Goal: Task Accomplishment & Management: Manage account settings

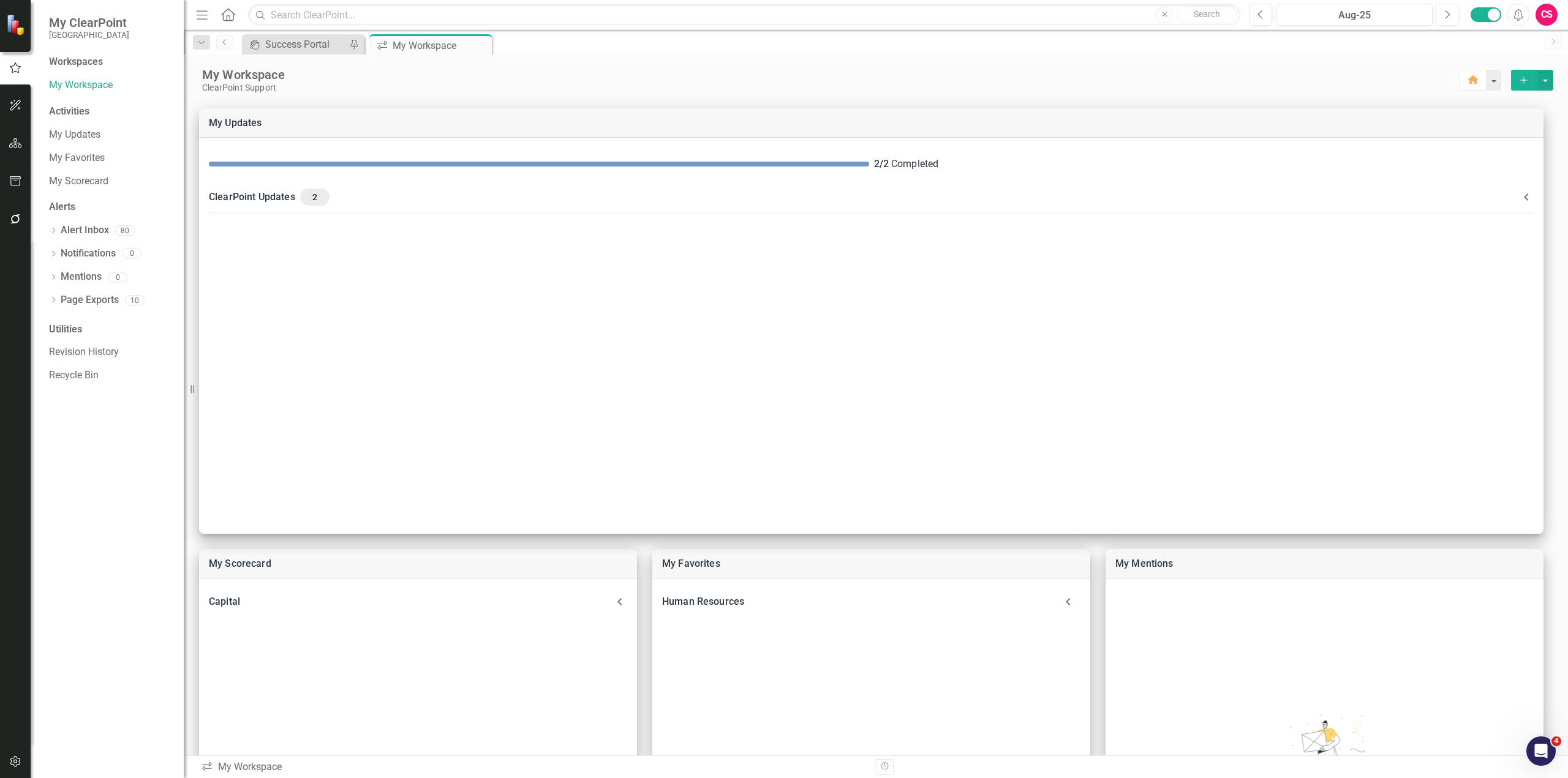
click at [13, 223] on icon "button" at bounding box center [15, 219] width 9 height 9
click at [74, 81] on link "Reporting Workflows" at bounding box center [110, 88] width 123 height 14
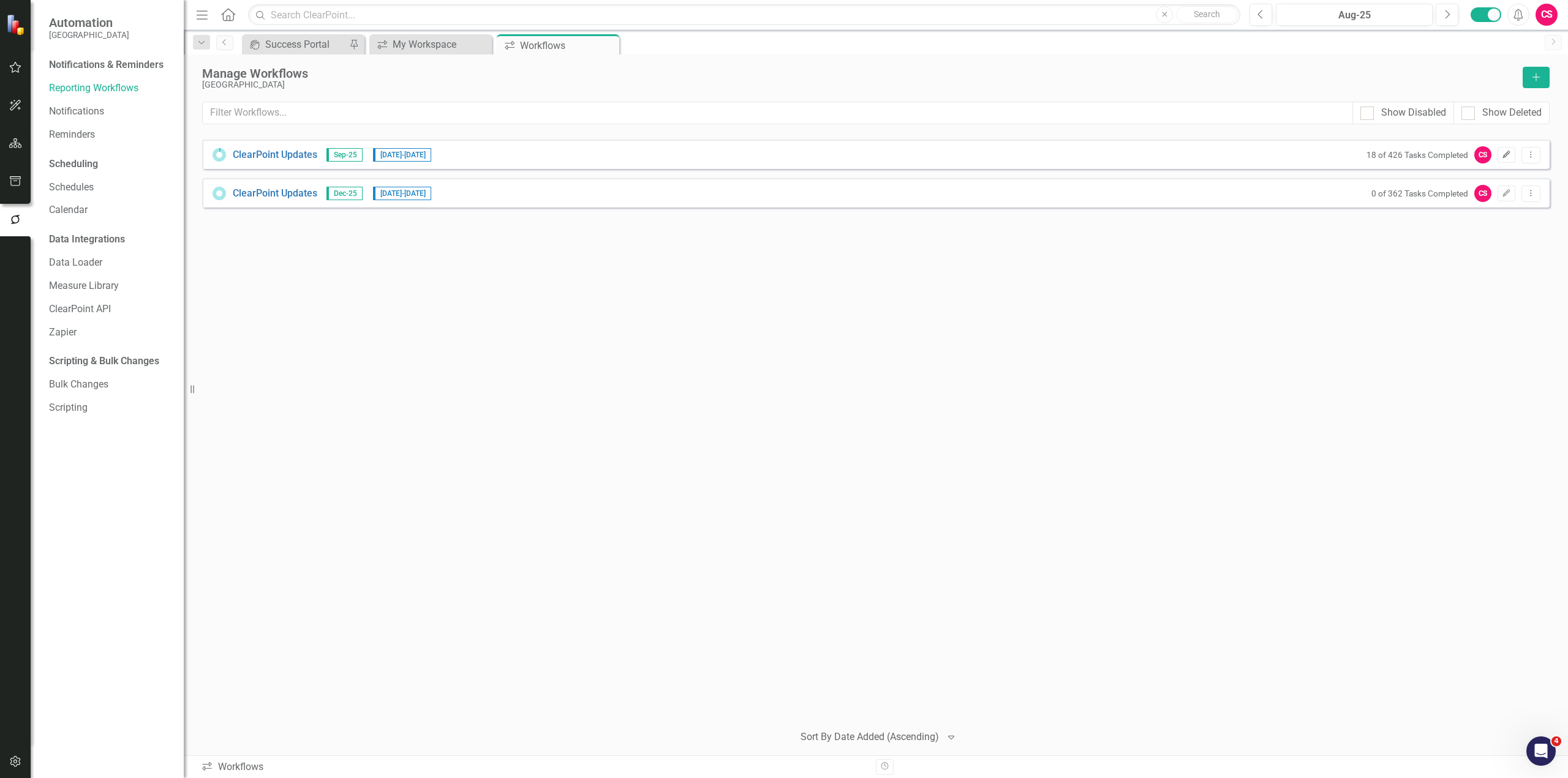
click at [1511, 155] on icon "Edit" at bounding box center [1507, 154] width 9 height 7
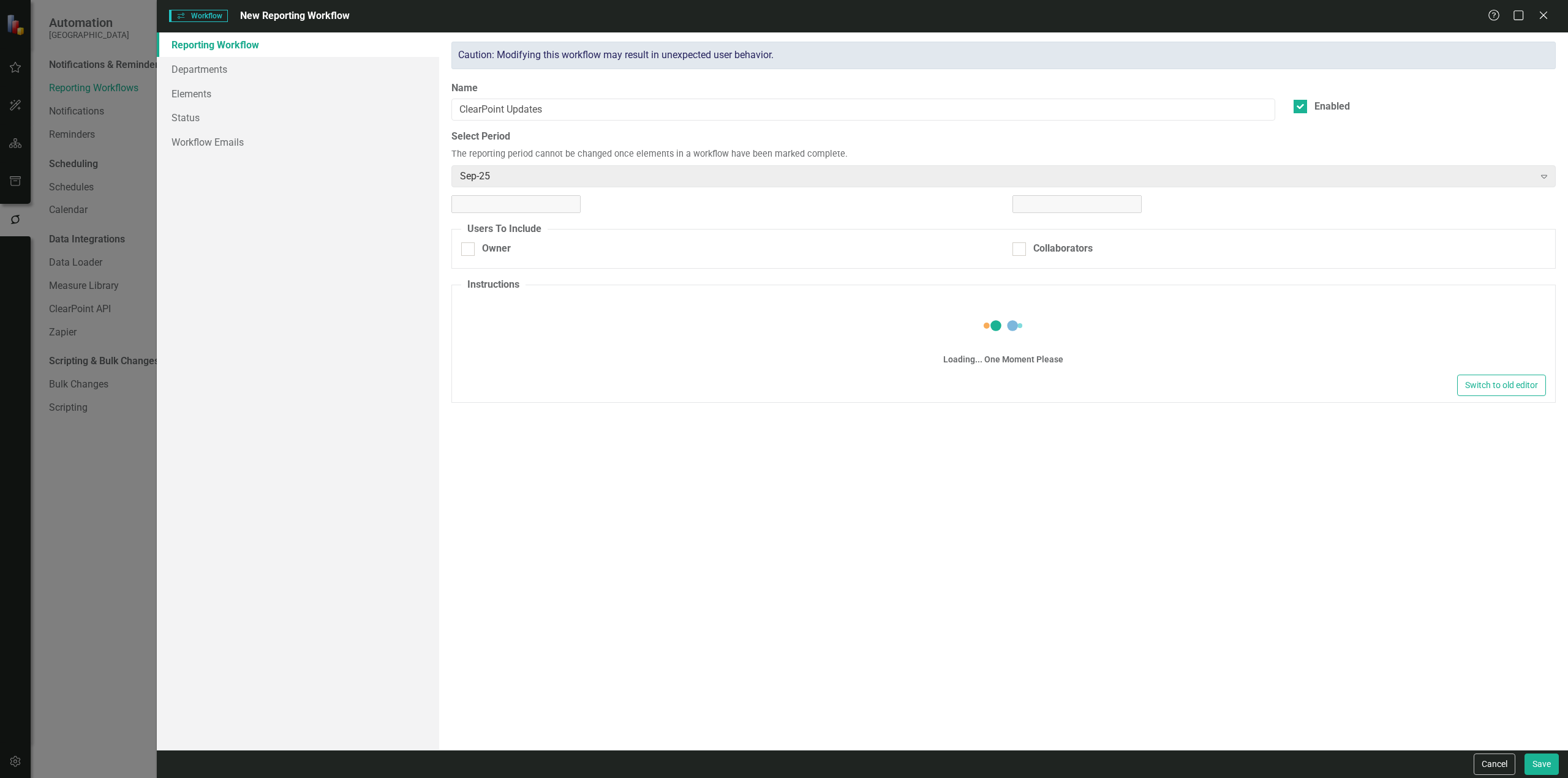
checkbox input "true"
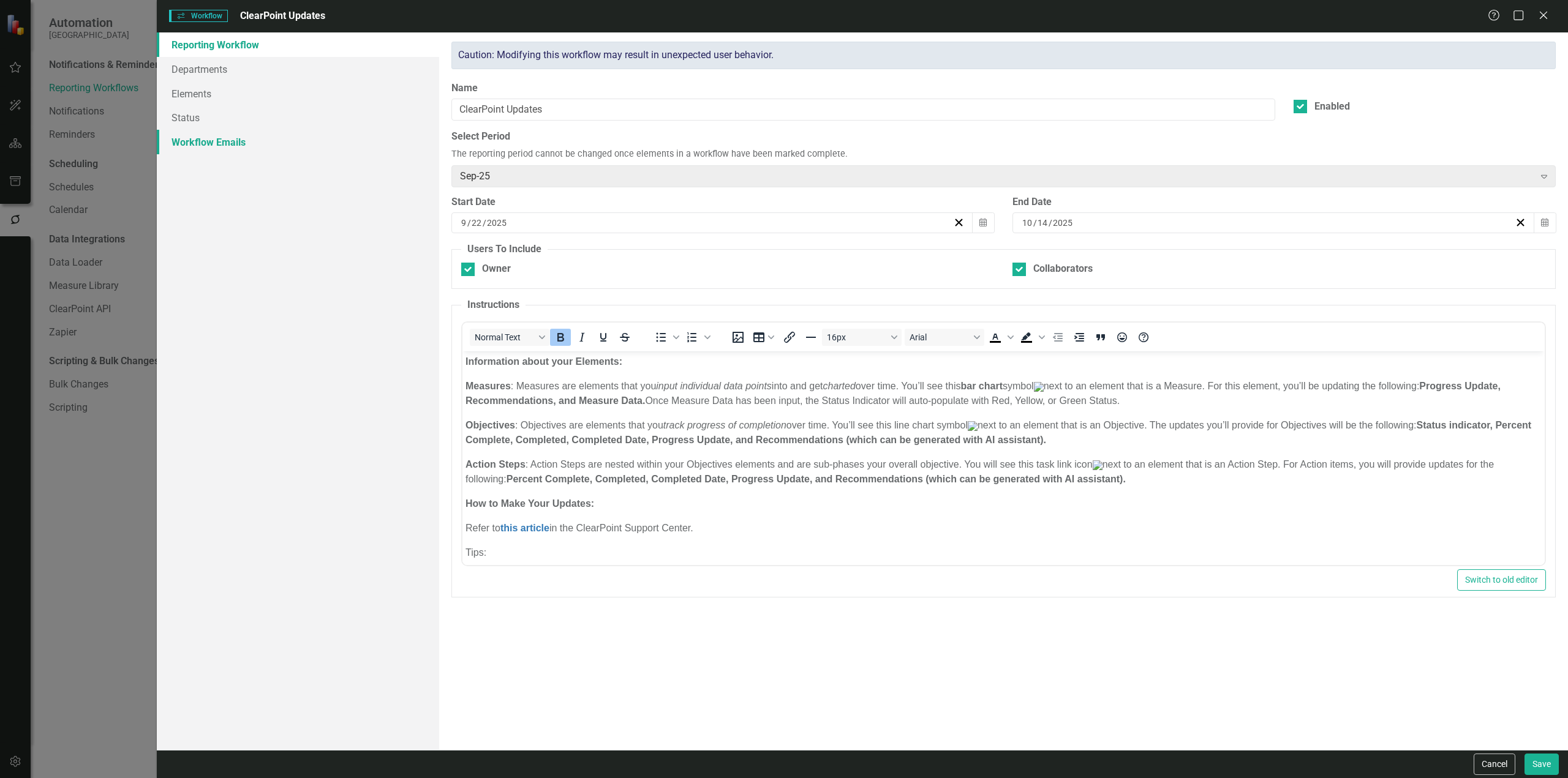
click at [217, 136] on link "Workflow Emails" at bounding box center [298, 142] width 282 height 24
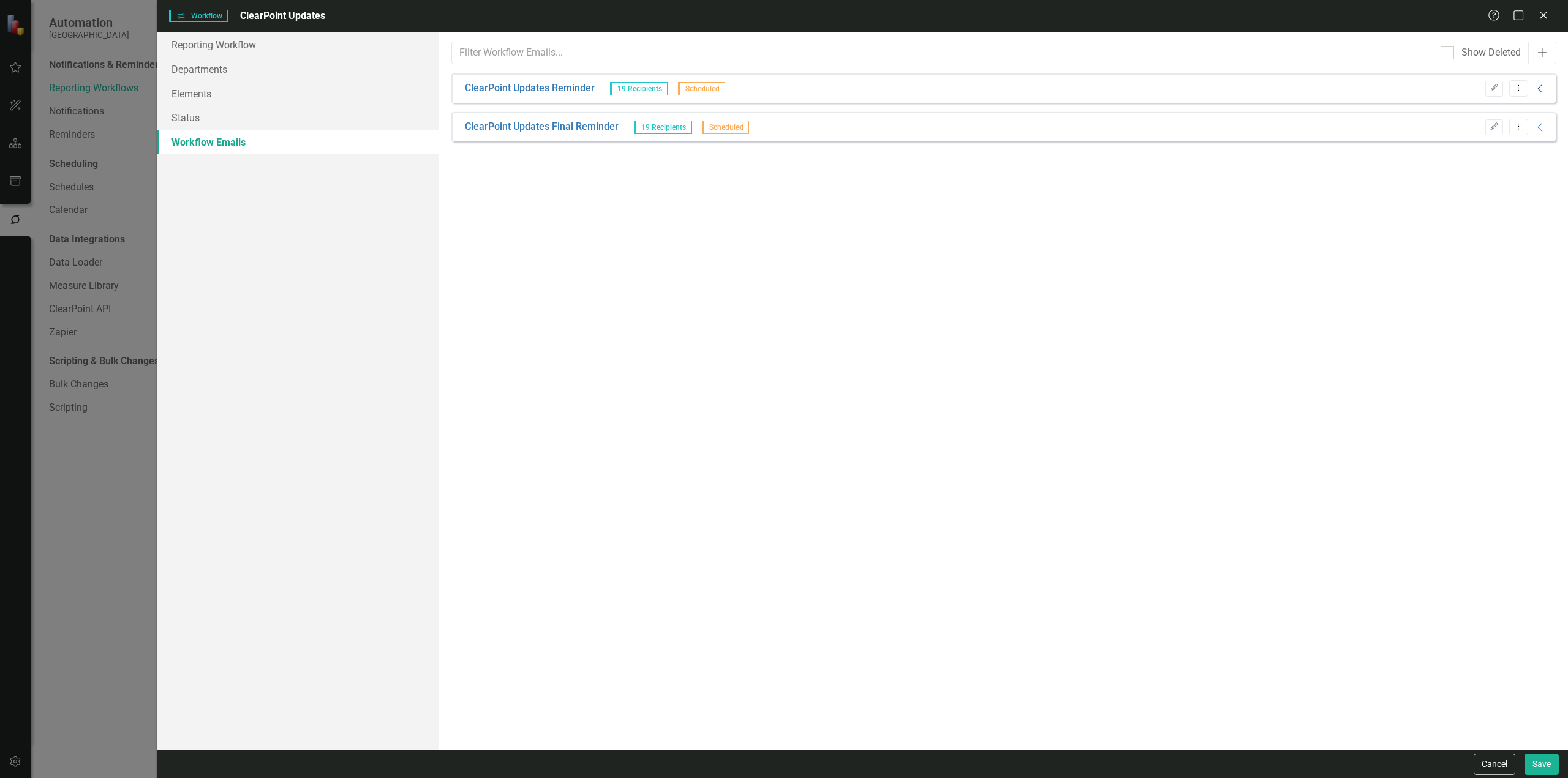
click at [1541, 91] on icon "Collapse" at bounding box center [1540, 89] width 13 height 9
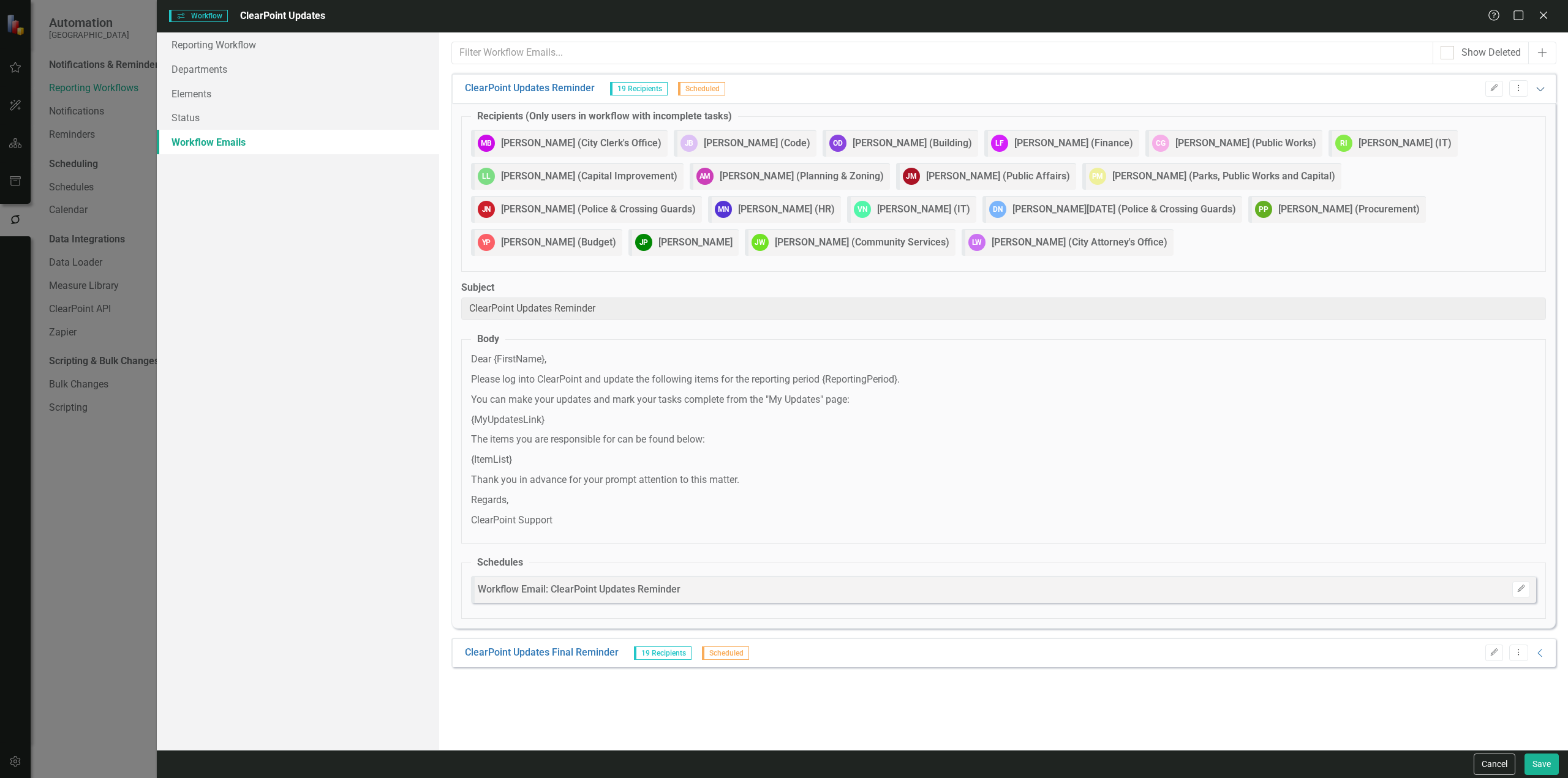
click at [1541, 91] on icon "Expanded" at bounding box center [1540, 89] width 13 height 9
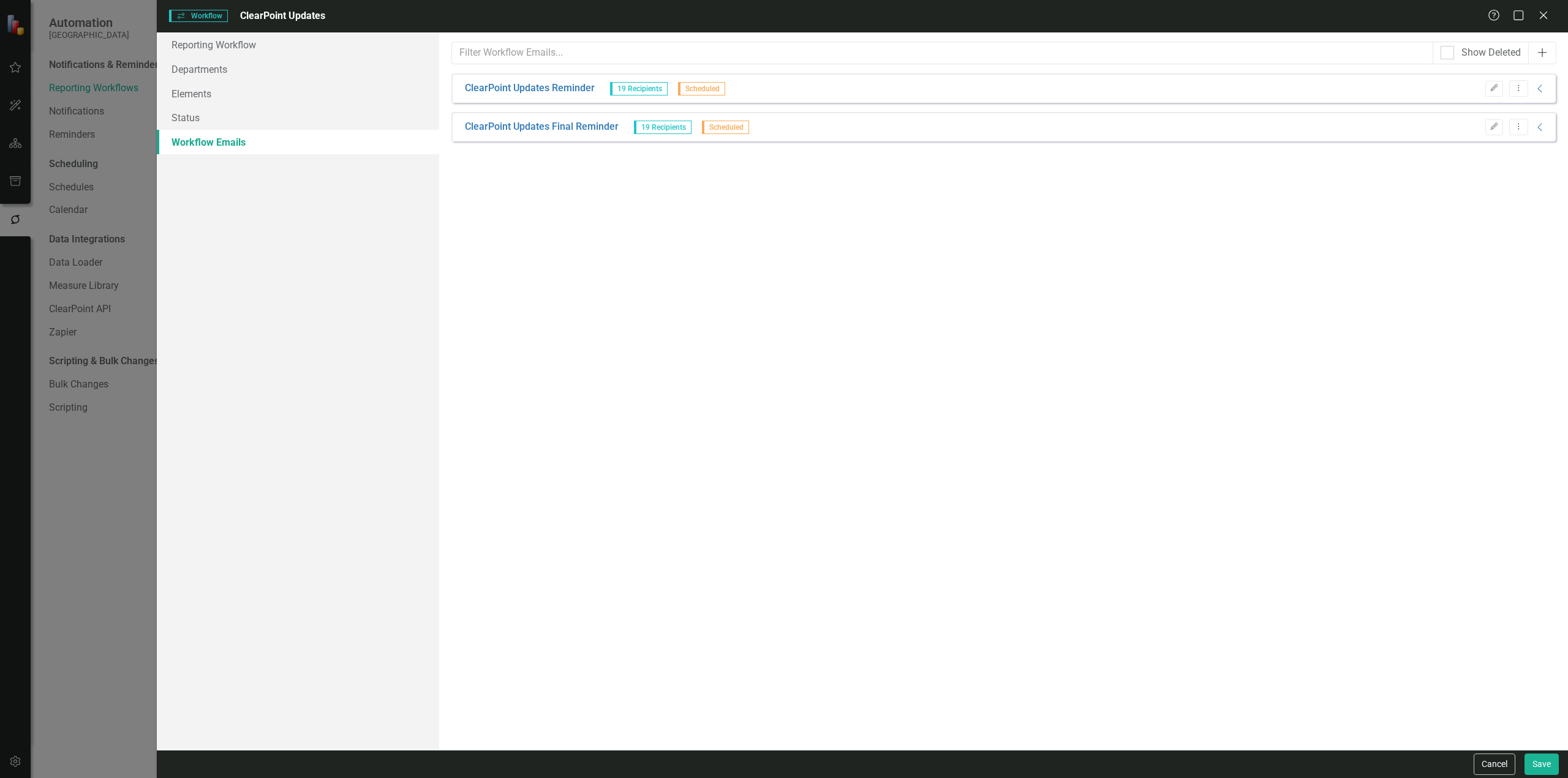
click at [1544, 49] on icon "Add" at bounding box center [1542, 53] width 13 height 9
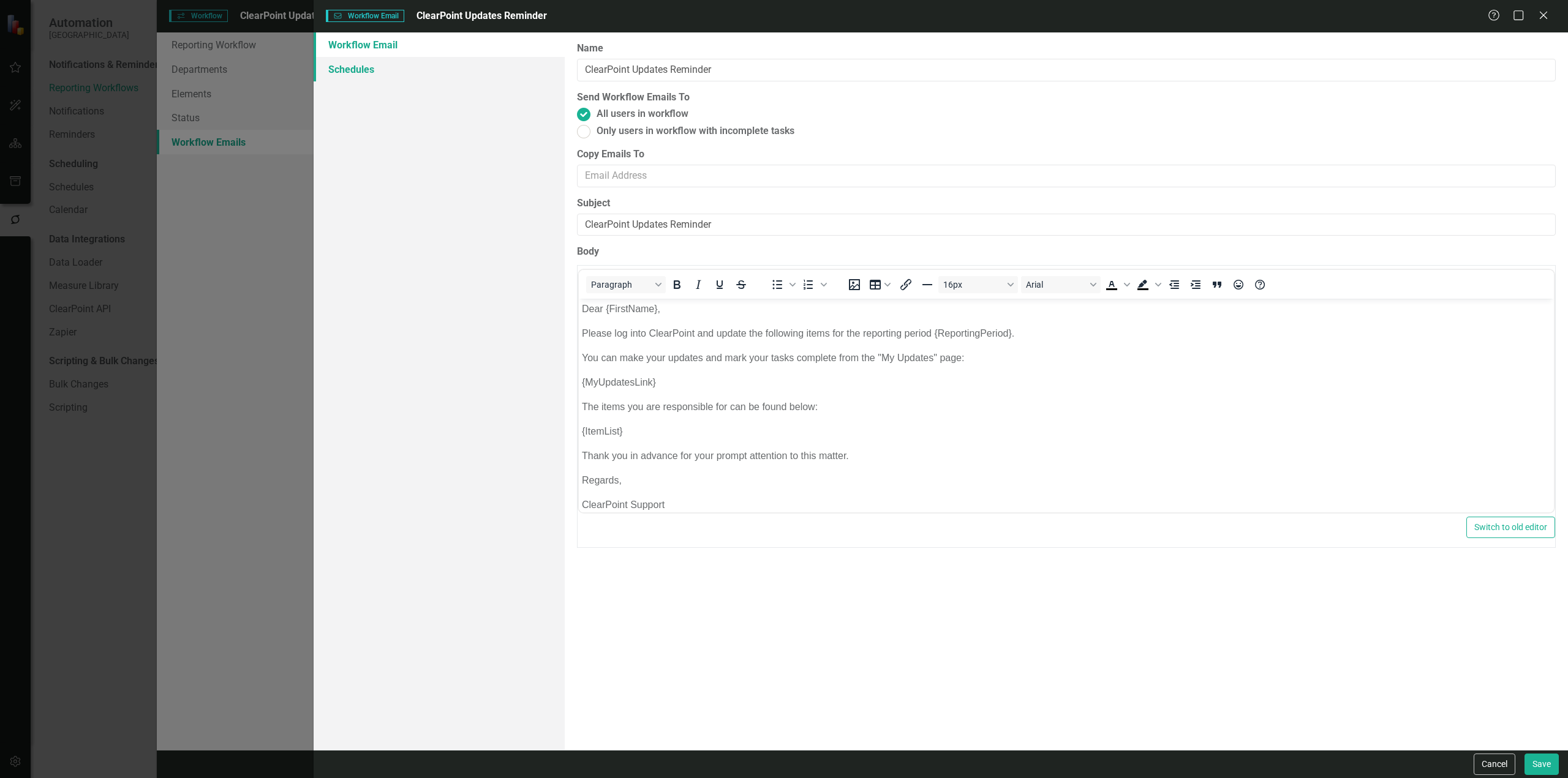
click at [413, 62] on link "Schedules" at bounding box center [439, 69] width 251 height 24
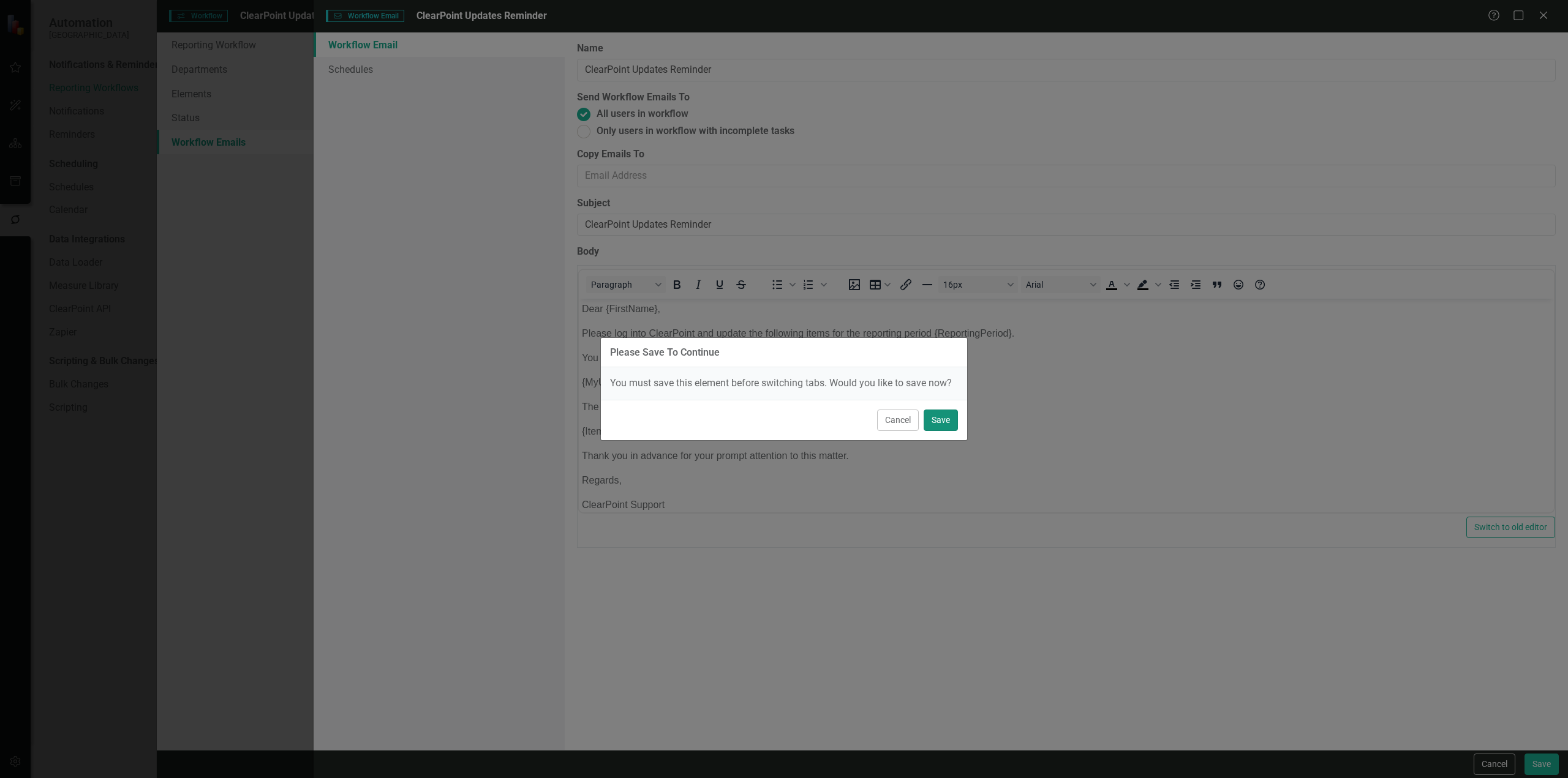
drag, startPoint x: 946, startPoint y: 412, endPoint x: 1084, endPoint y: 353, distance: 150.1
click at [947, 412] on button "Save" at bounding box center [941, 420] width 35 height 21
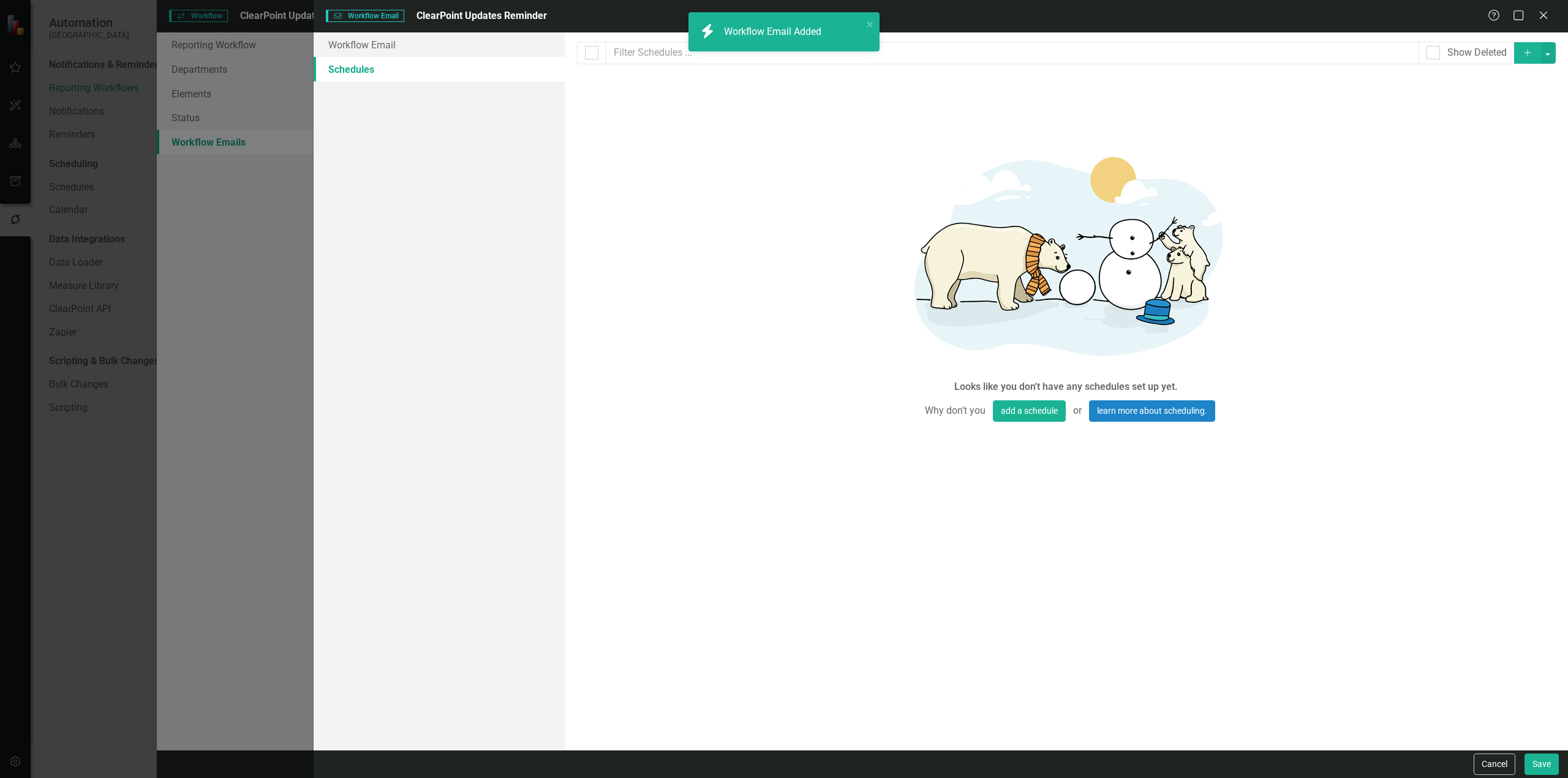
click at [1521, 56] on button "Add" at bounding box center [1527, 53] width 27 height 21
select select "pm"
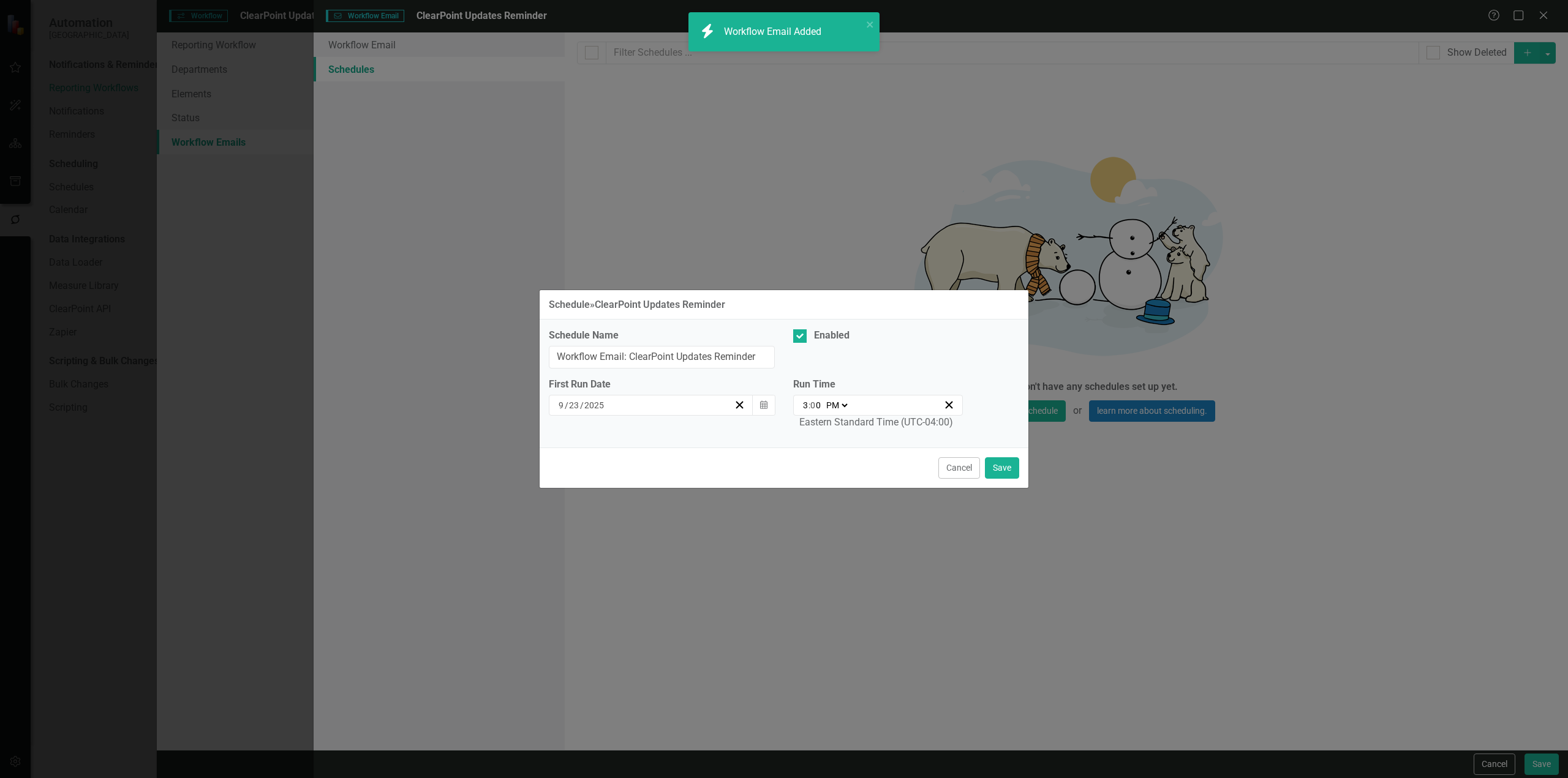
click at [751, 416] on div "First Run Date [DATE] Calendar" at bounding box center [662, 402] width 244 height 47
click at [762, 404] on icon "Calendar" at bounding box center [763, 405] width 7 height 9
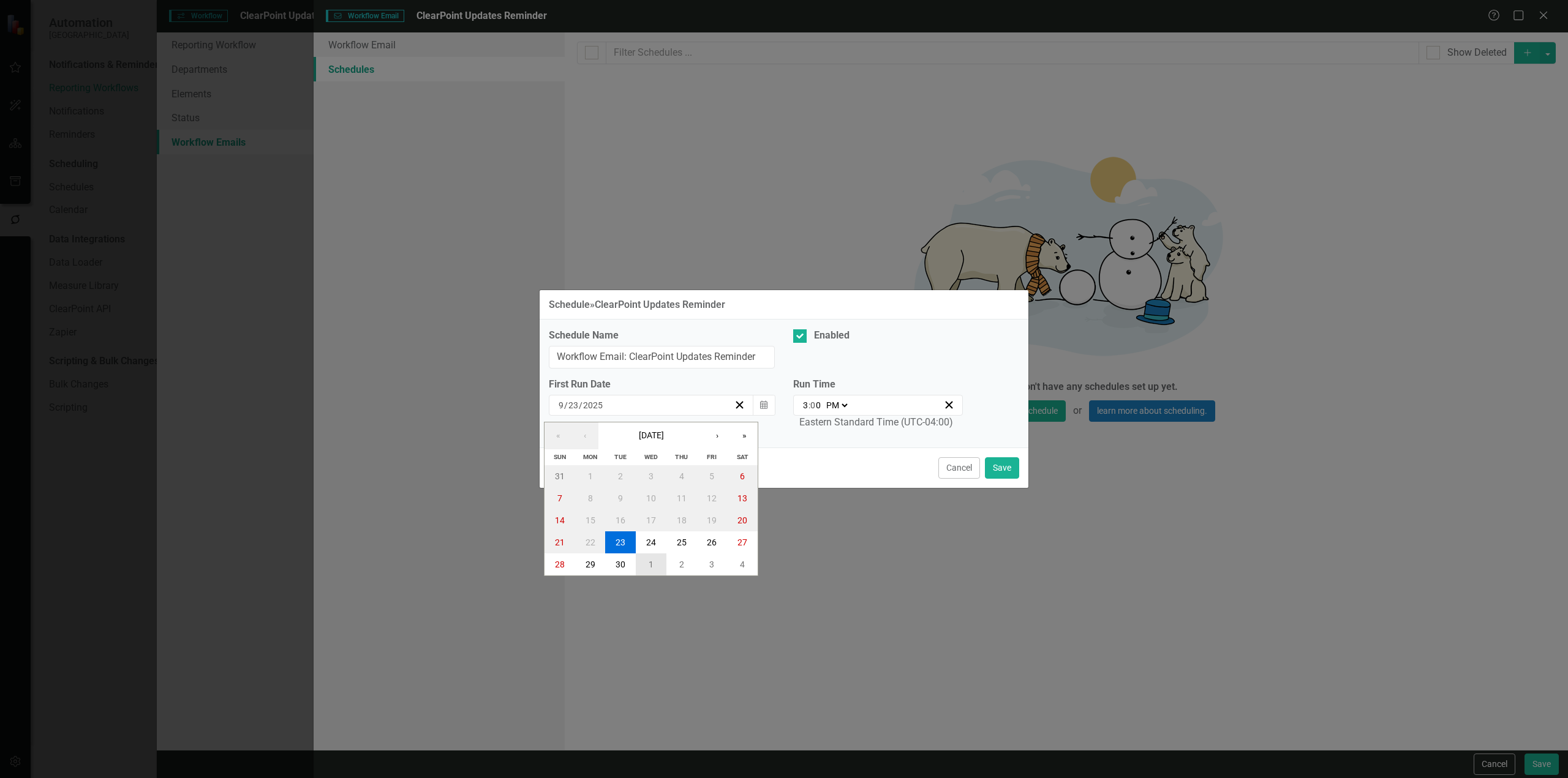
click at [643, 572] on button "1" at bounding box center [651, 565] width 31 height 22
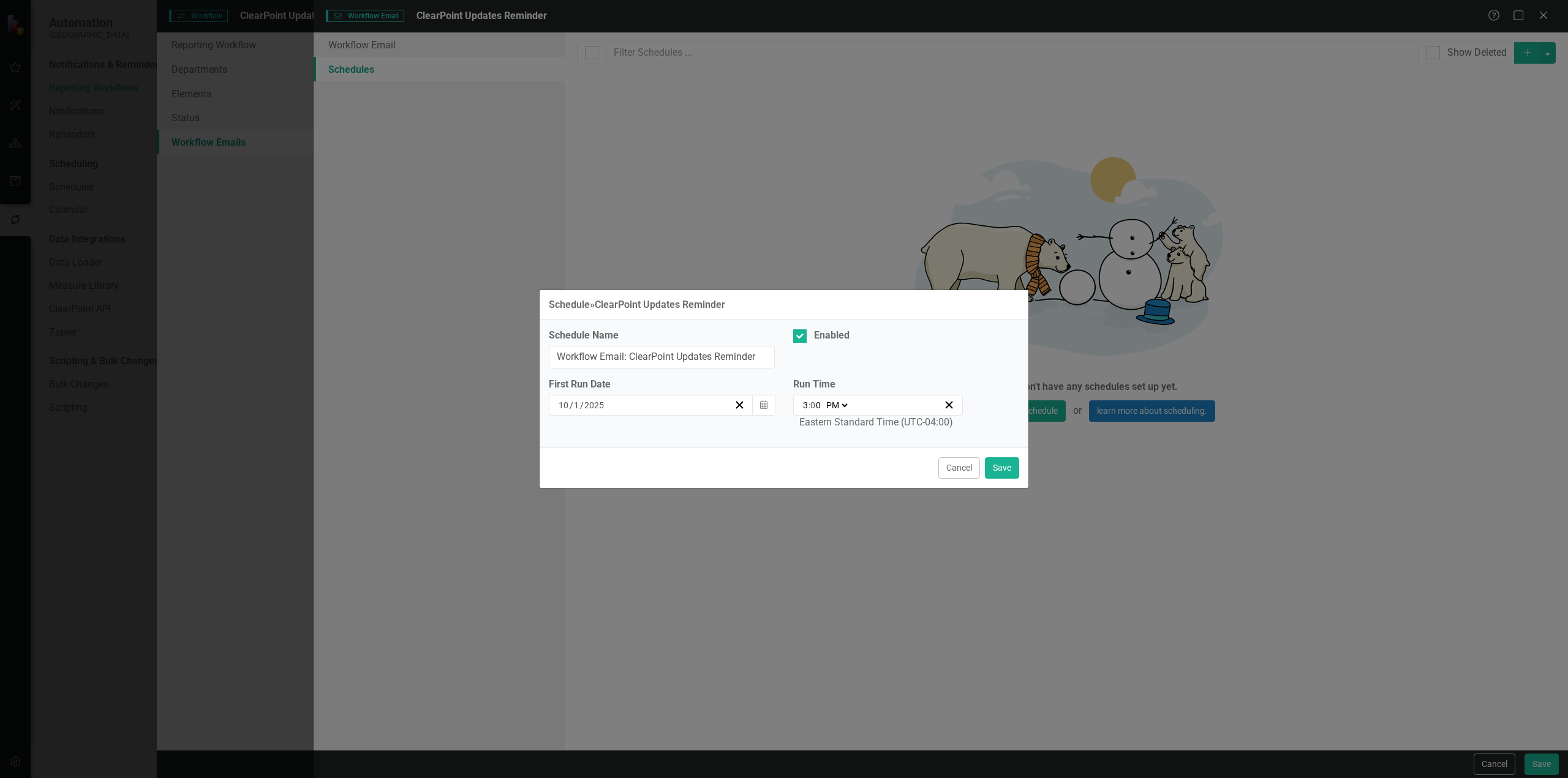
click at [806, 402] on input "3" at bounding box center [806, 406] width 6 height 13
type input "13:00"
type input "1"
type input "22:00"
type input "10"
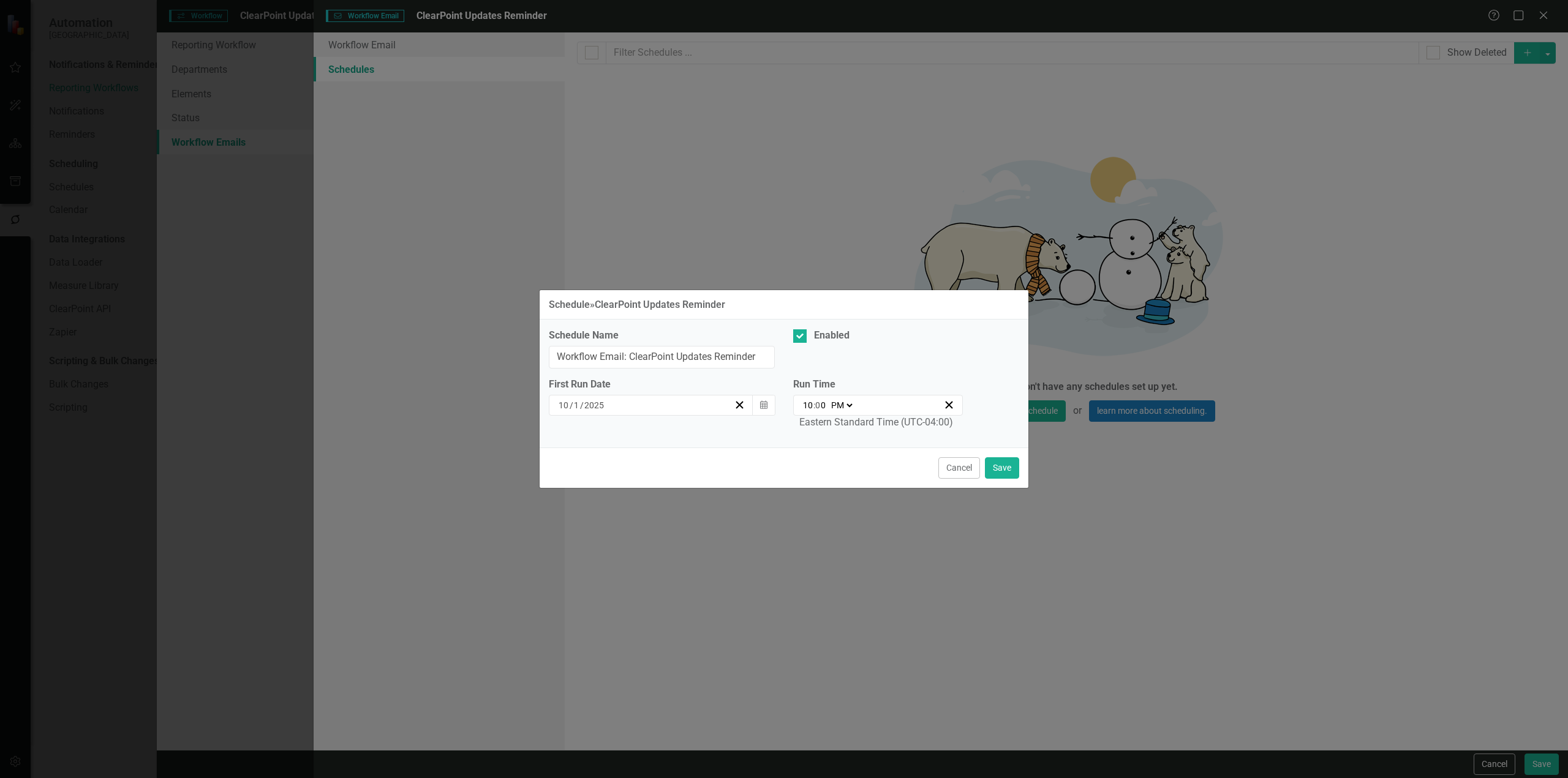
click at [843, 411] on select "AM PM" at bounding box center [840, 406] width 26 height 13
select select "am"
click at [828, 399] on select "AM PM" at bounding box center [840, 406] width 26 height 13
type input "10:00"
click at [992, 466] on button "Save" at bounding box center [1002, 468] width 35 height 21
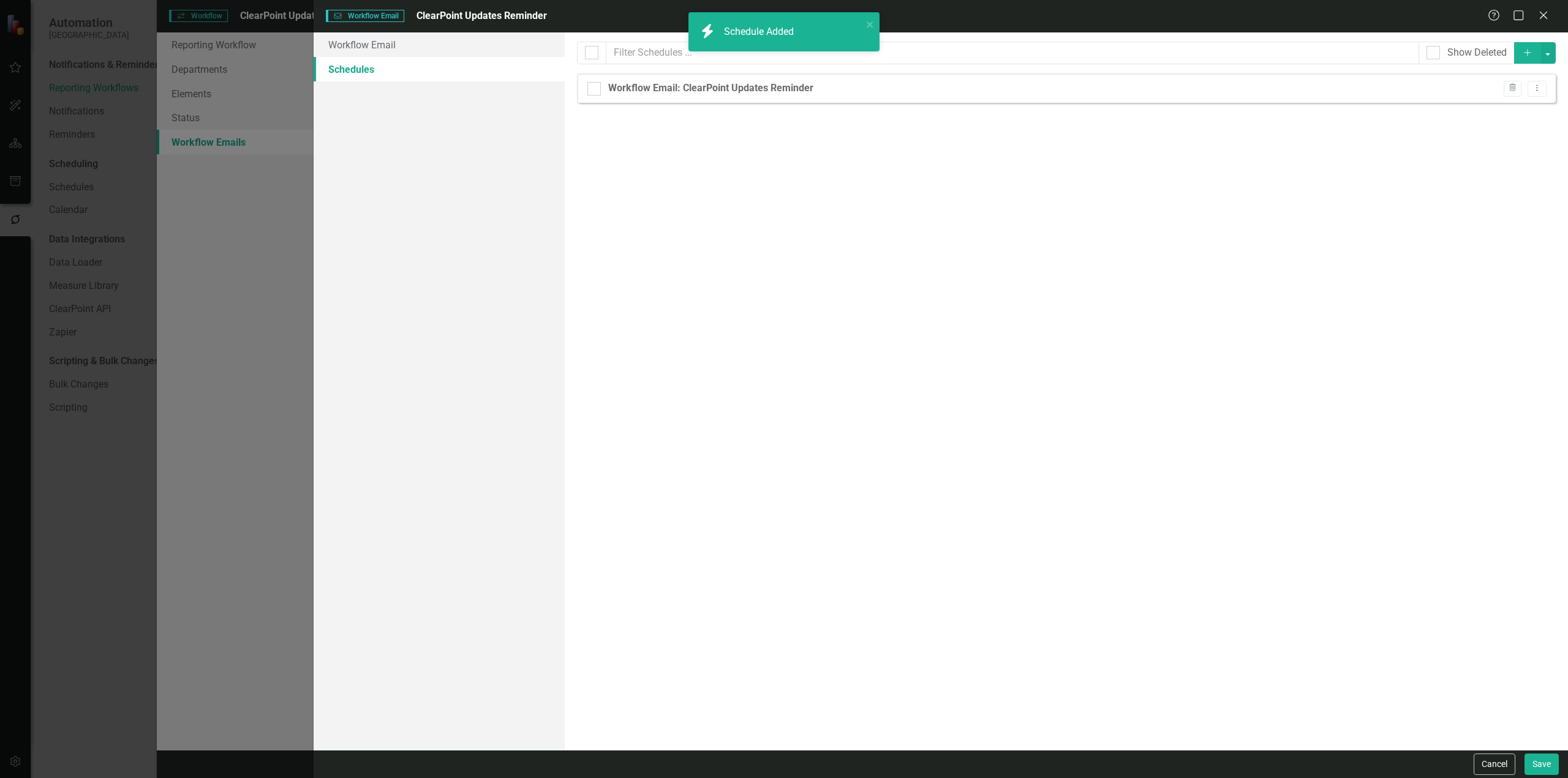
checkbox input "false"
click at [1548, 768] on button "Save" at bounding box center [1541, 764] width 35 height 21
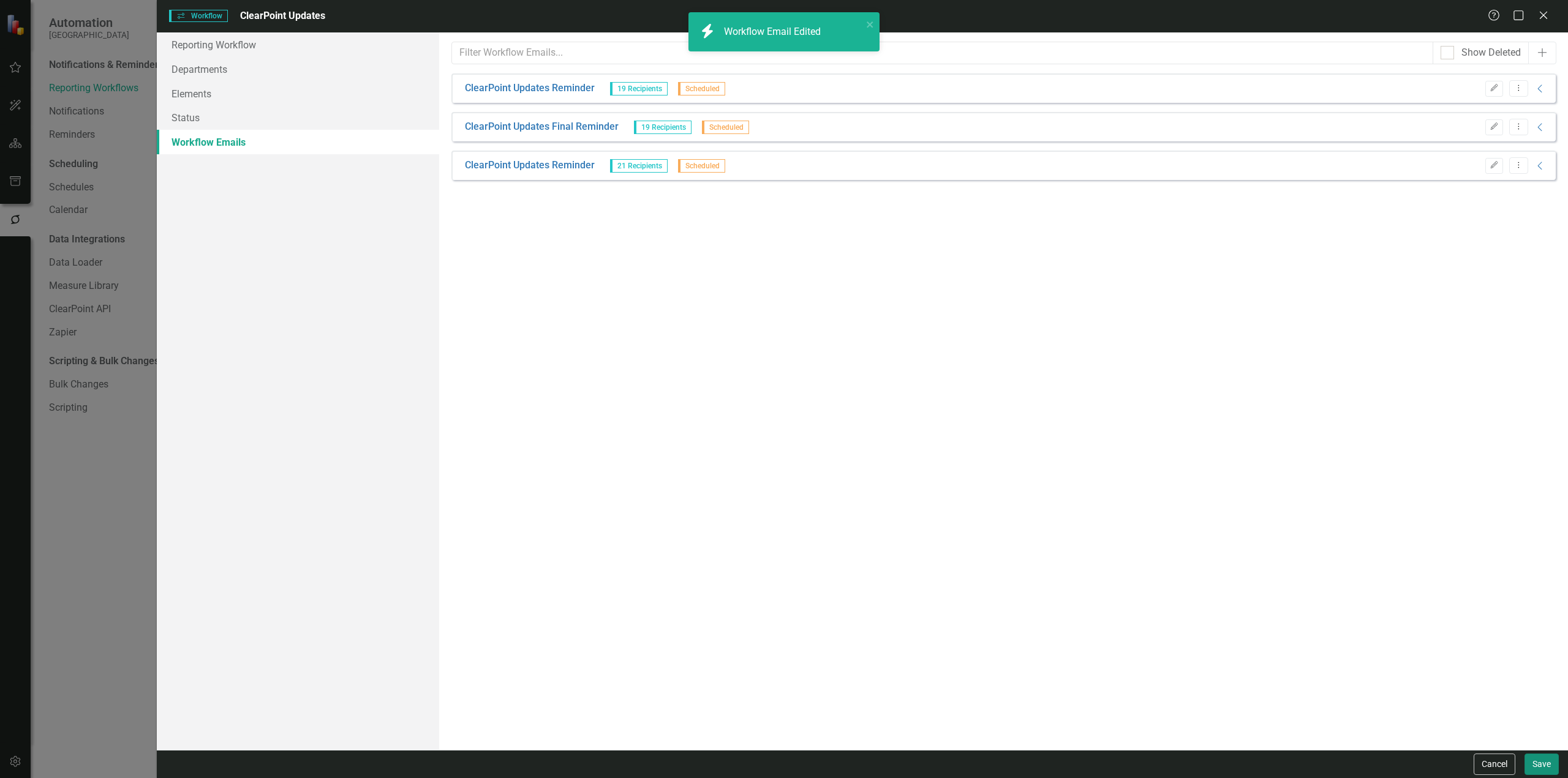
click at [1548, 768] on button "Save" at bounding box center [1541, 764] width 35 height 21
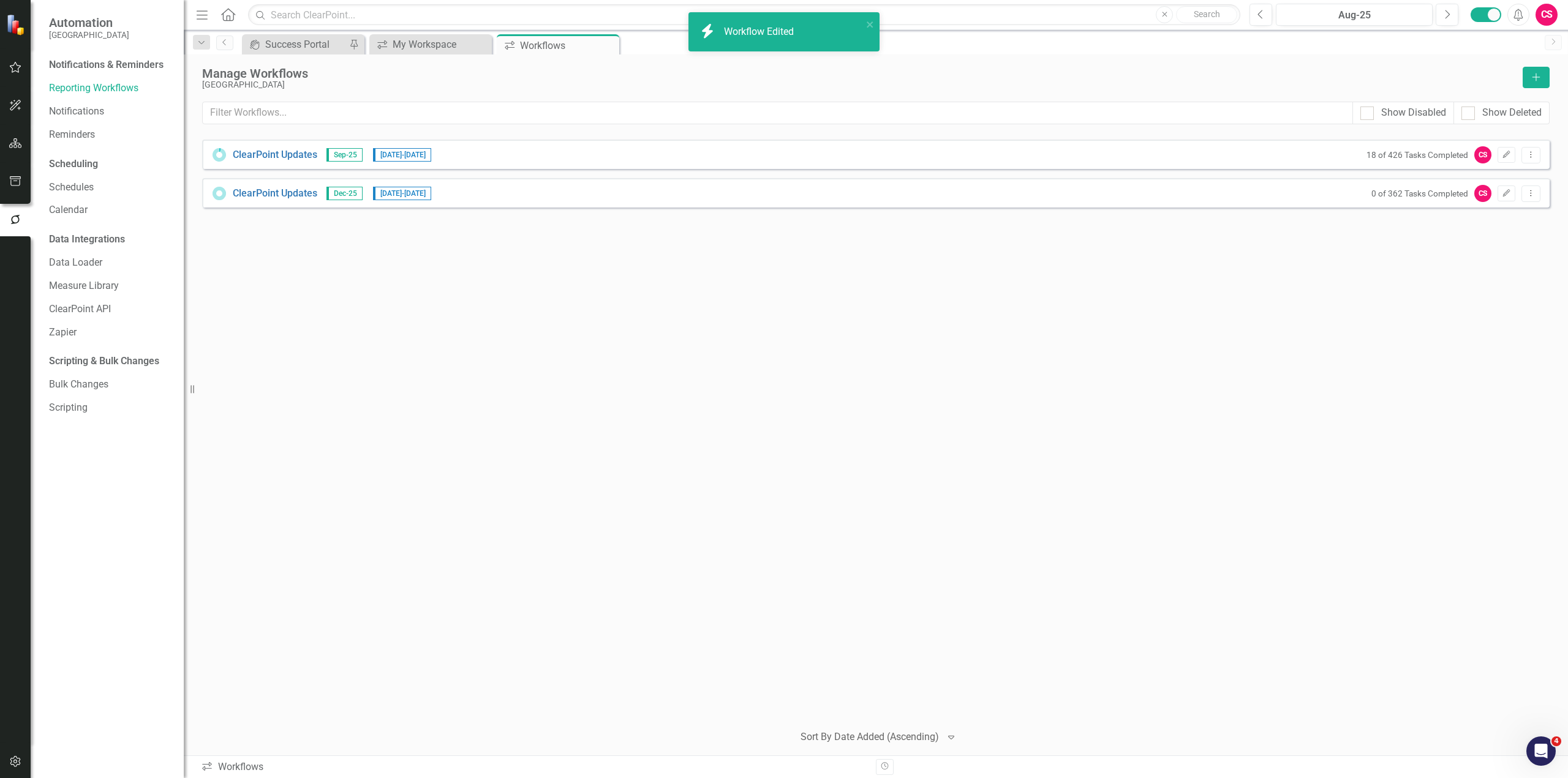
drag, startPoint x: 318, startPoint y: 324, endPoint x: 369, endPoint y: 296, distance: 58.2
click at [318, 324] on div "ClearPoint Updates Sep-25 [DATE] - [DATE] 18 of 426 Tasks Completed CS Edit Dro…" at bounding box center [876, 426] width 1347 height 573
click at [436, 42] on div "My Workspace" at bounding box center [432, 44] width 81 height 15
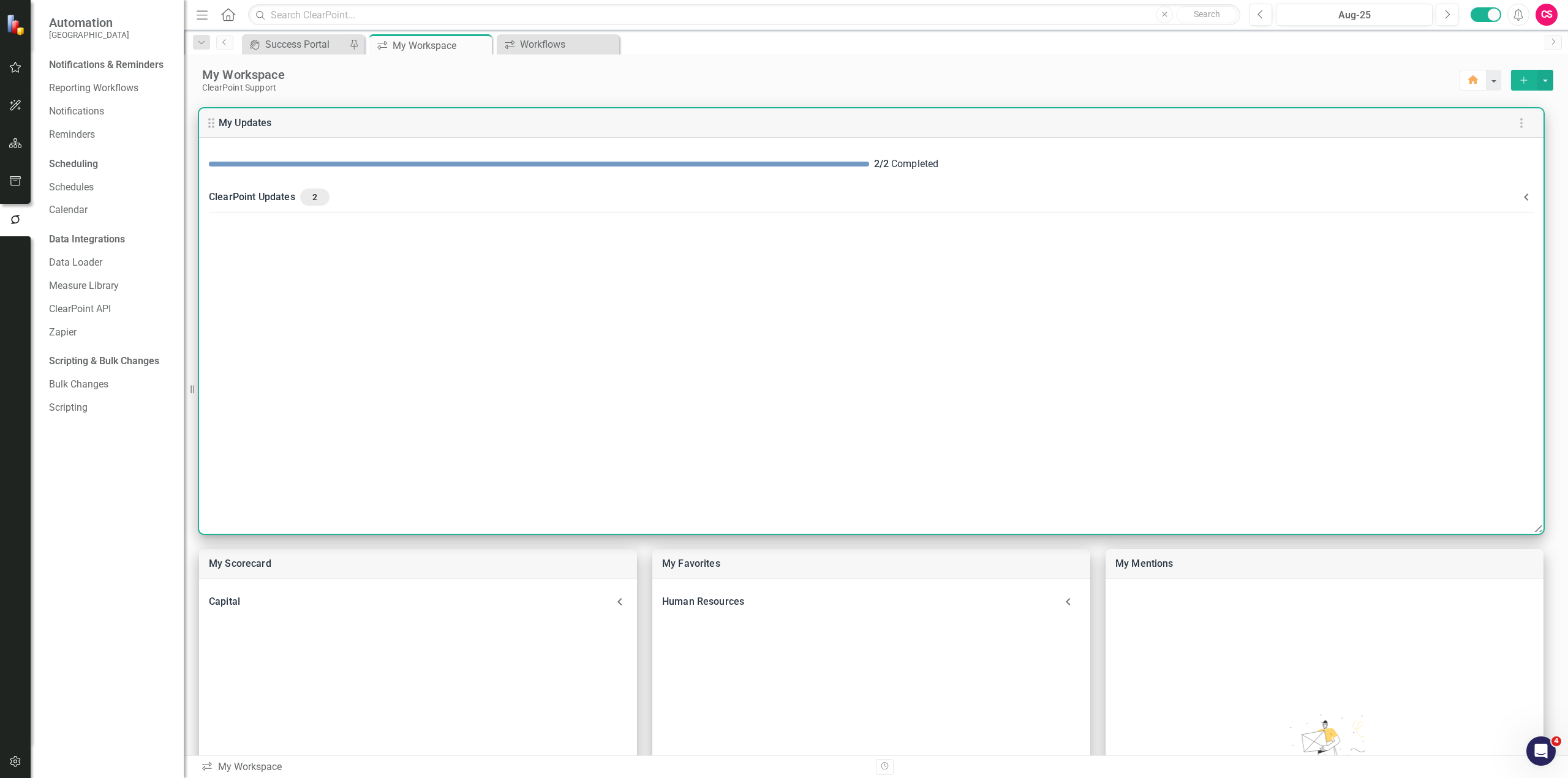
click at [388, 194] on div "ClearPoint Updates 2" at bounding box center [863, 197] width 1310 height 17
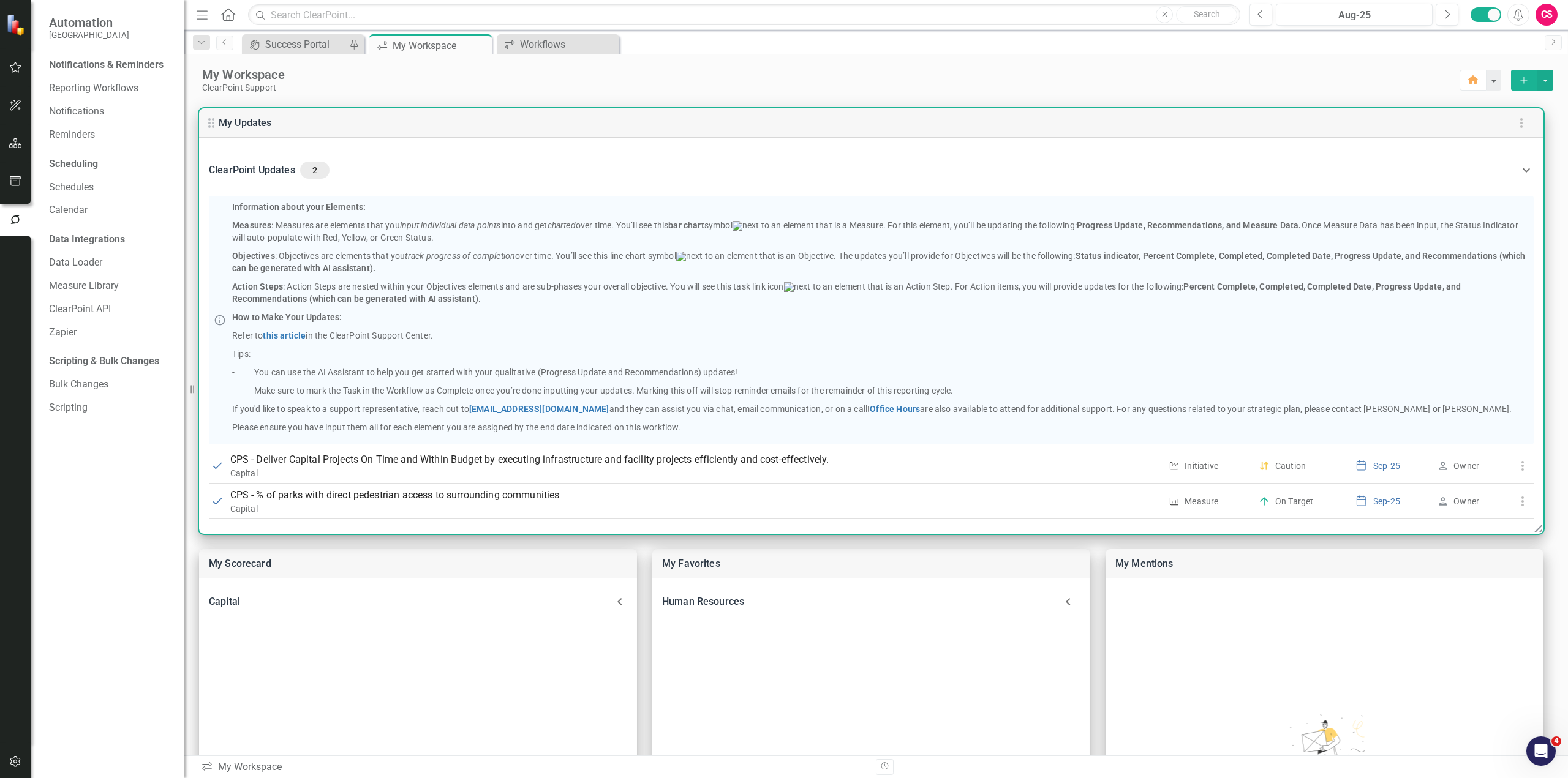
scroll to position [49, 0]
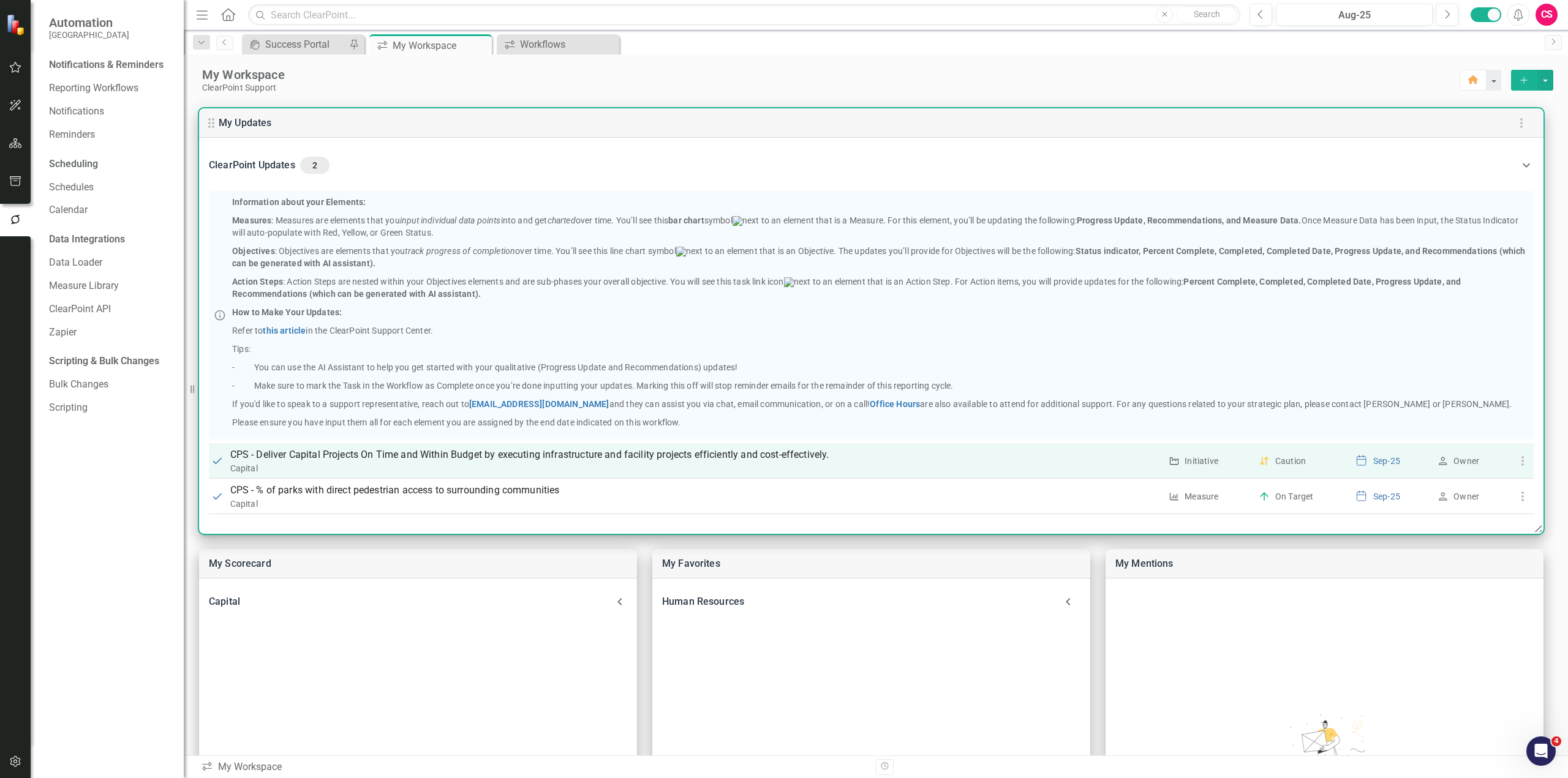
click at [336, 461] on p "CPS - Deliver Capital Projects On Time and Within Budget by executing infrastru…" at bounding box center [695, 454] width 931 height 15
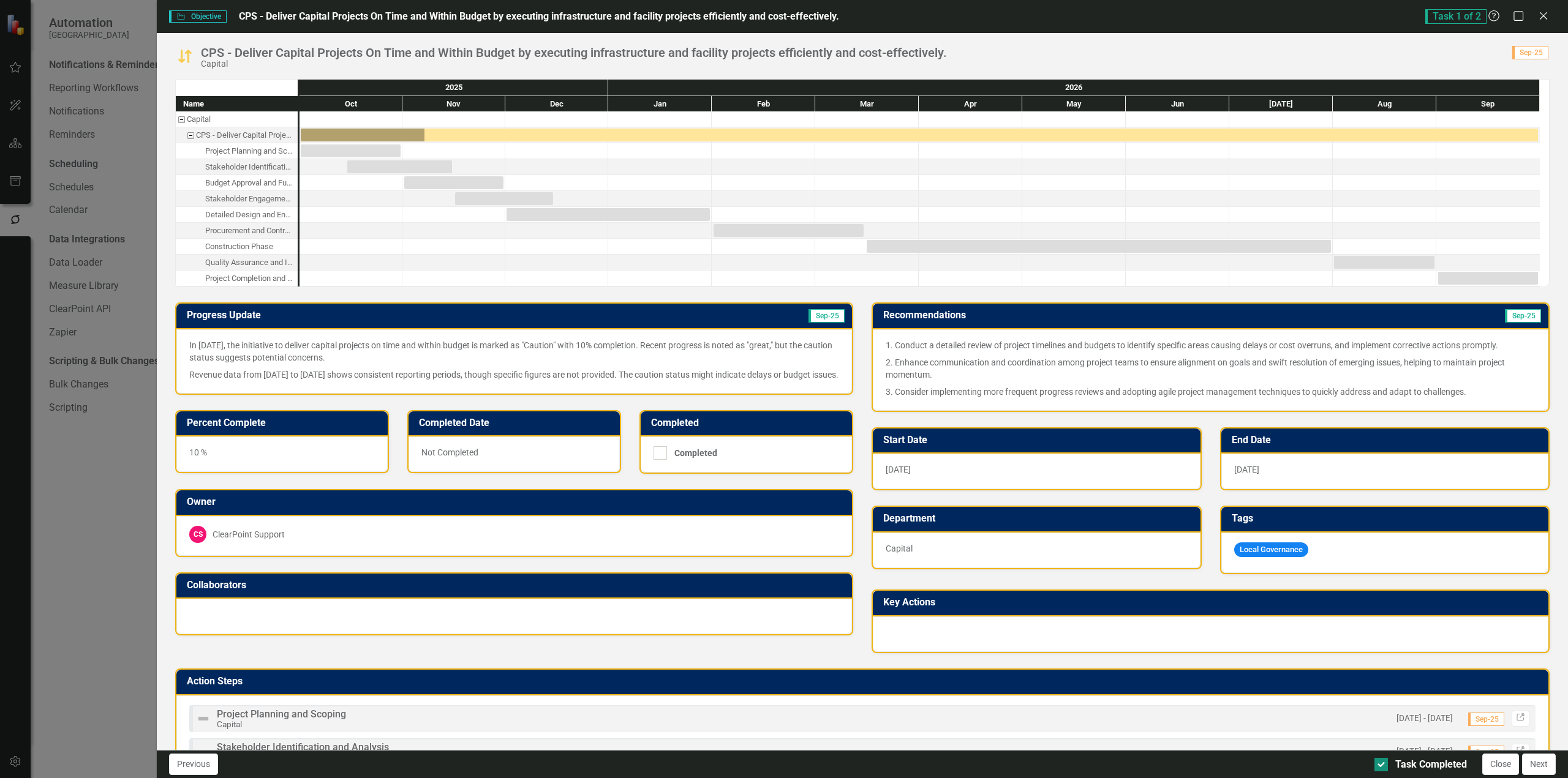
click at [1395, 763] on div "Task Completed" at bounding box center [1430, 765] width 72 height 14
click at [1382, 763] on input "Task Completed" at bounding box center [1378, 762] width 8 height 8
checkbox input "false"
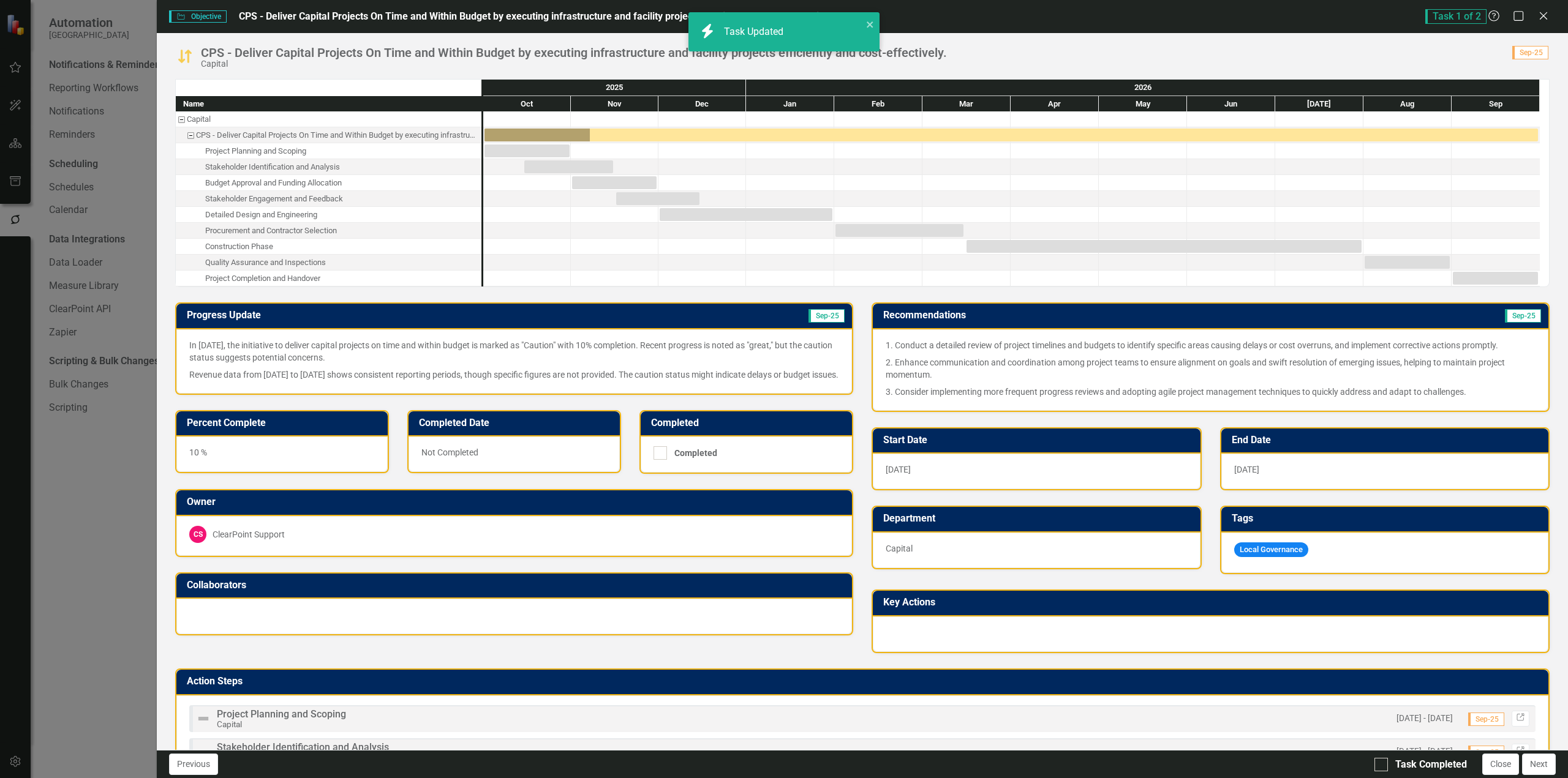
click at [528, 369] on p "Revenue data from [DATE] to [DATE] shows consistent reporting periods, though s…" at bounding box center [513, 373] width 650 height 15
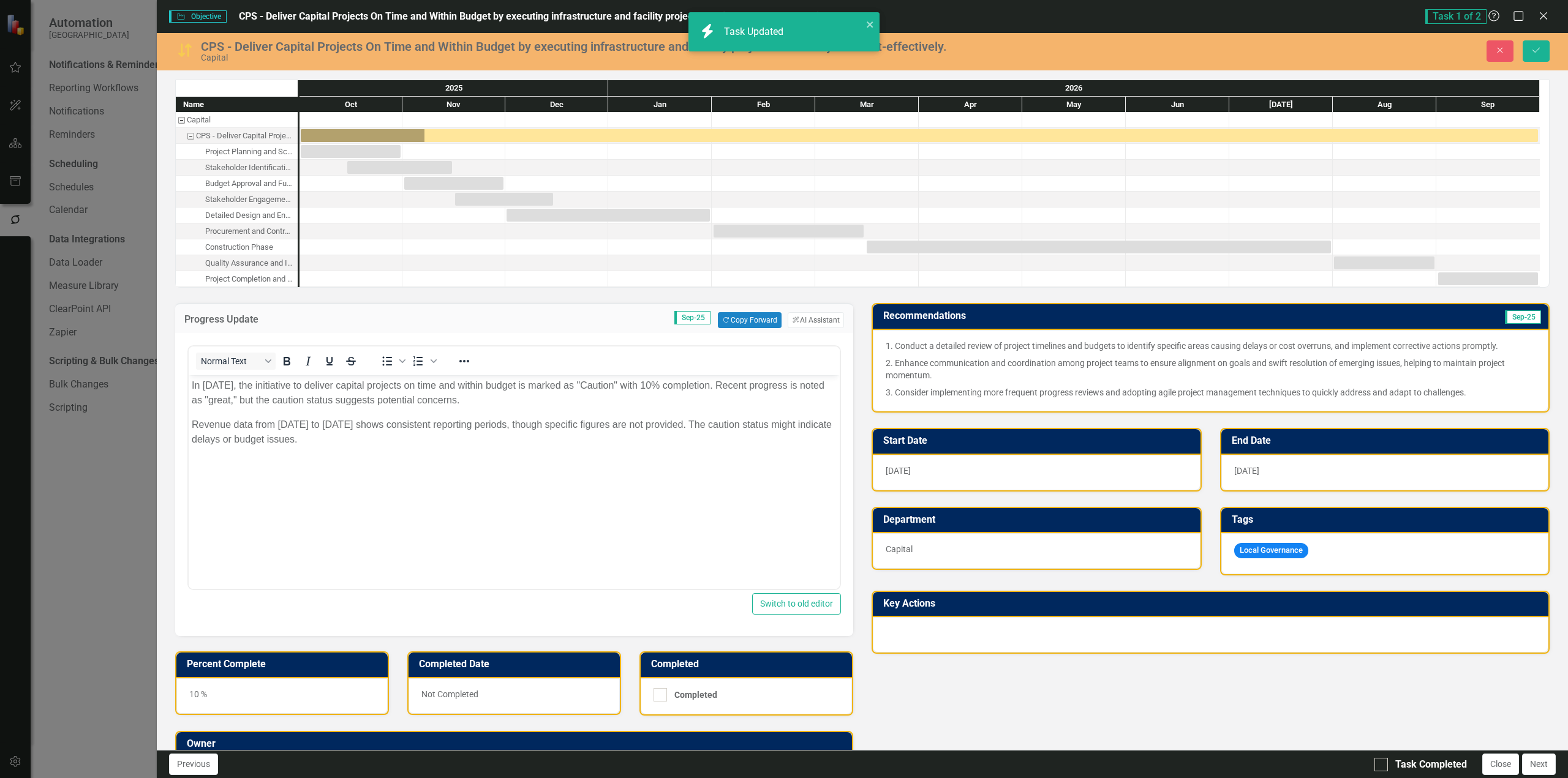
scroll to position [0, 0]
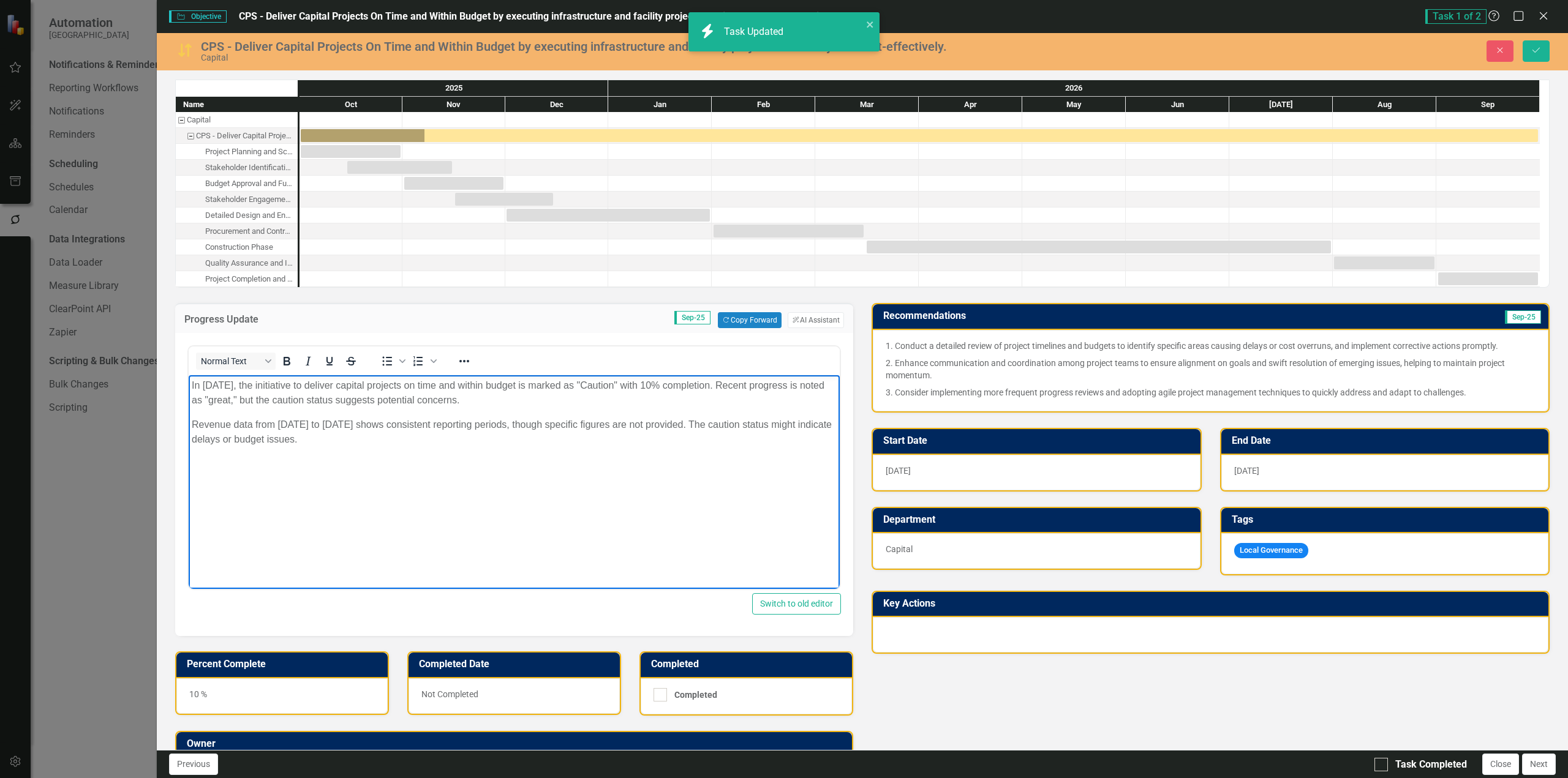
drag, startPoint x: 518, startPoint y: 468, endPoint x: -136, endPoint y: 297, distance: 676.0
click at [188, 376] on html "In [DATE], the initiative to deliver capital projects on time and within budget…" at bounding box center [513, 467] width 651 height 183
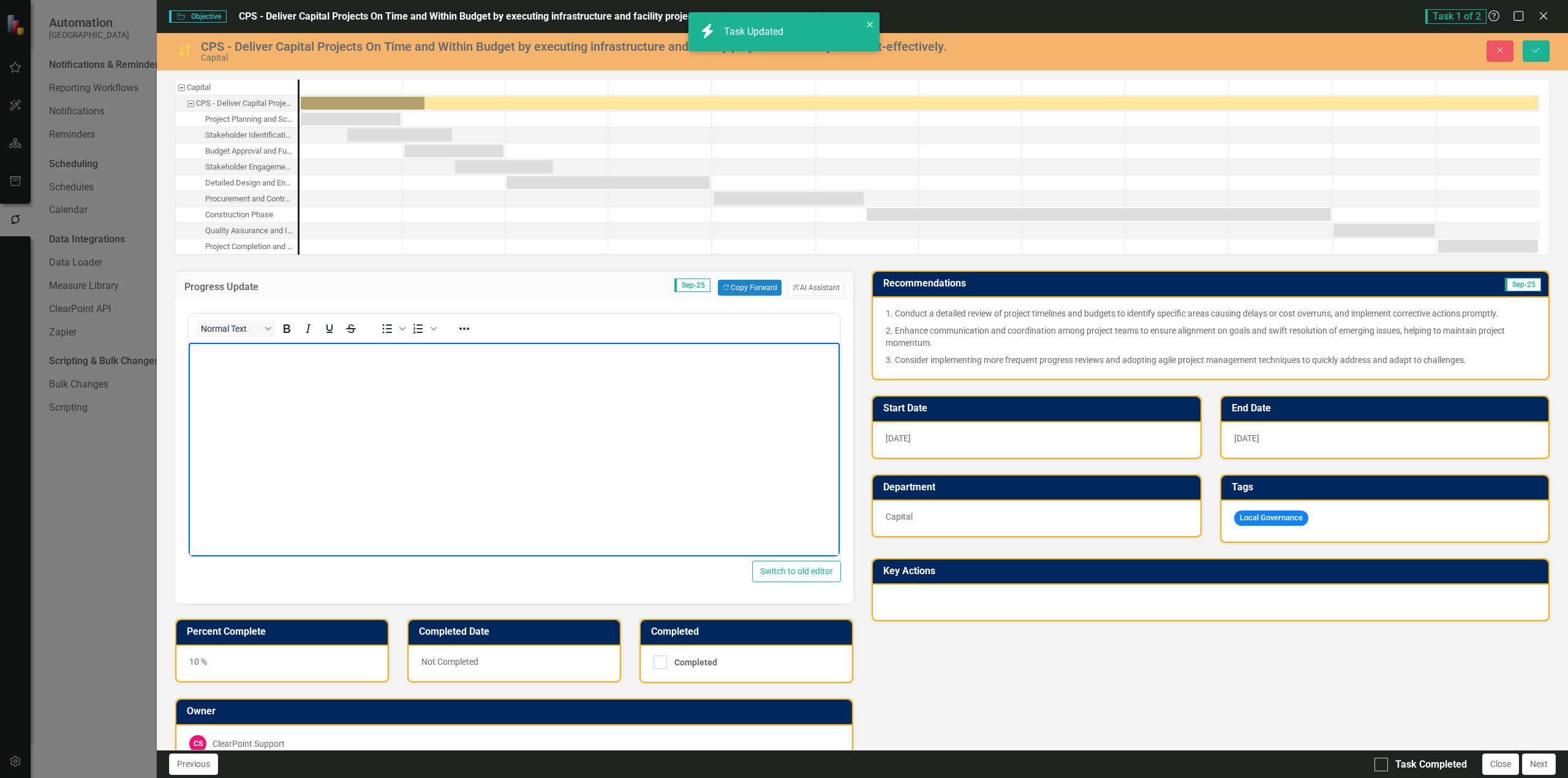
scroll to position [61, 0]
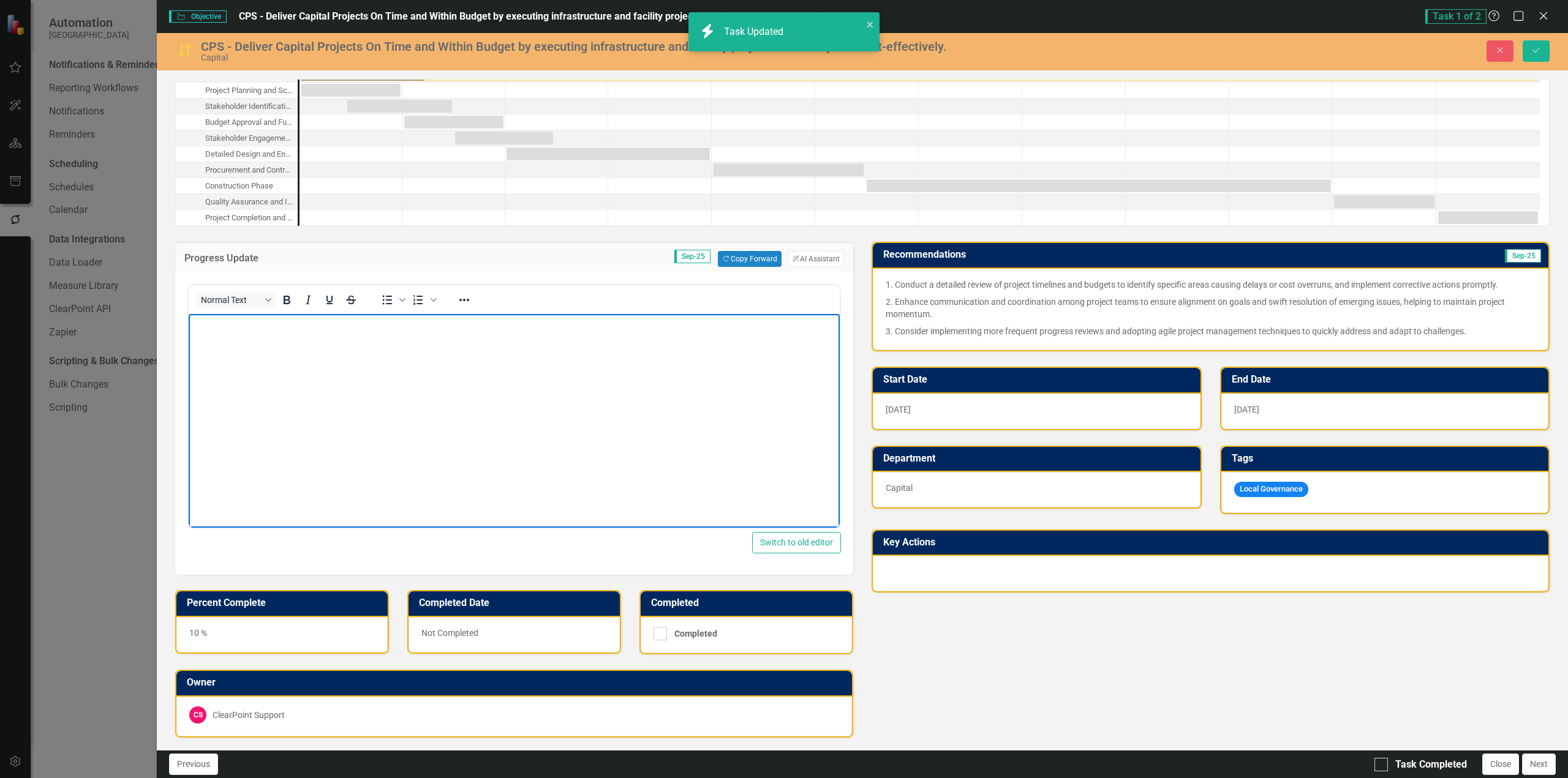
click at [1162, 317] on p "2. Enhance communication and coordination among project teams to ensure alignme…" at bounding box center [1210, 307] width 650 height 29
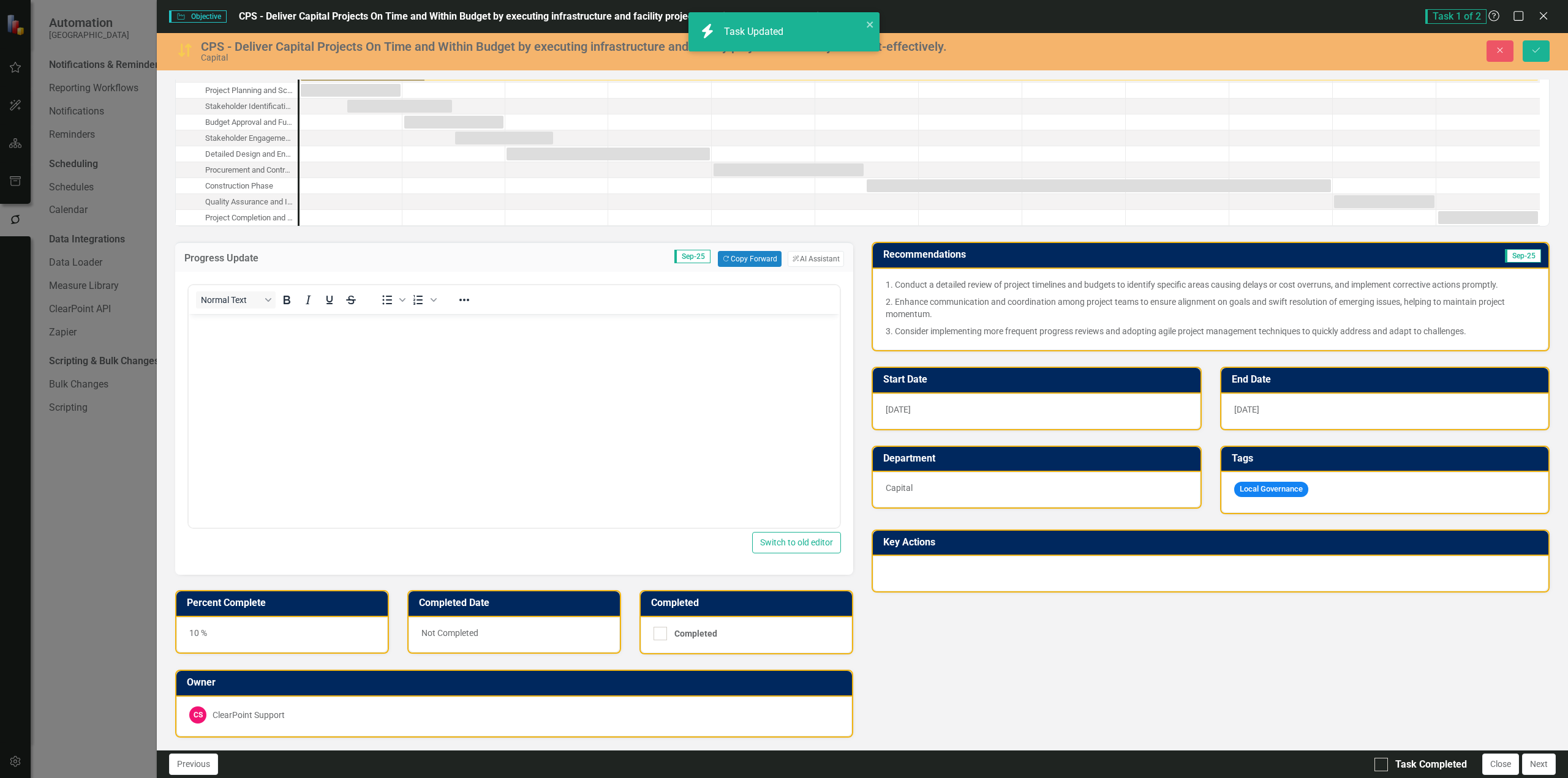
click at [1162, 317] on p "2. Enhance communication and coordination among project teams to ensure alignme…" at bounding box center [1210, 307] width 650 height 29
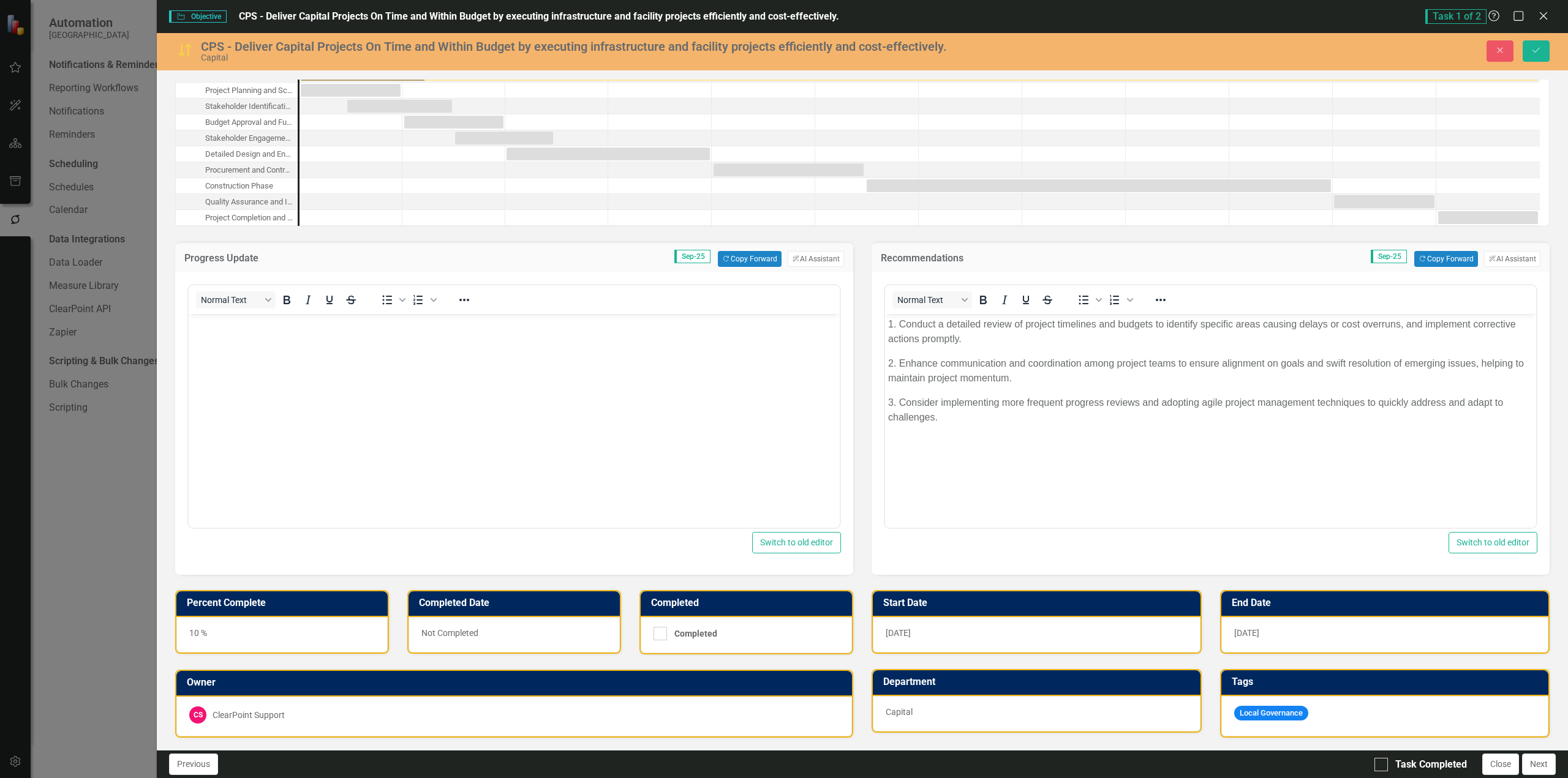
scroll to position [0, 0]
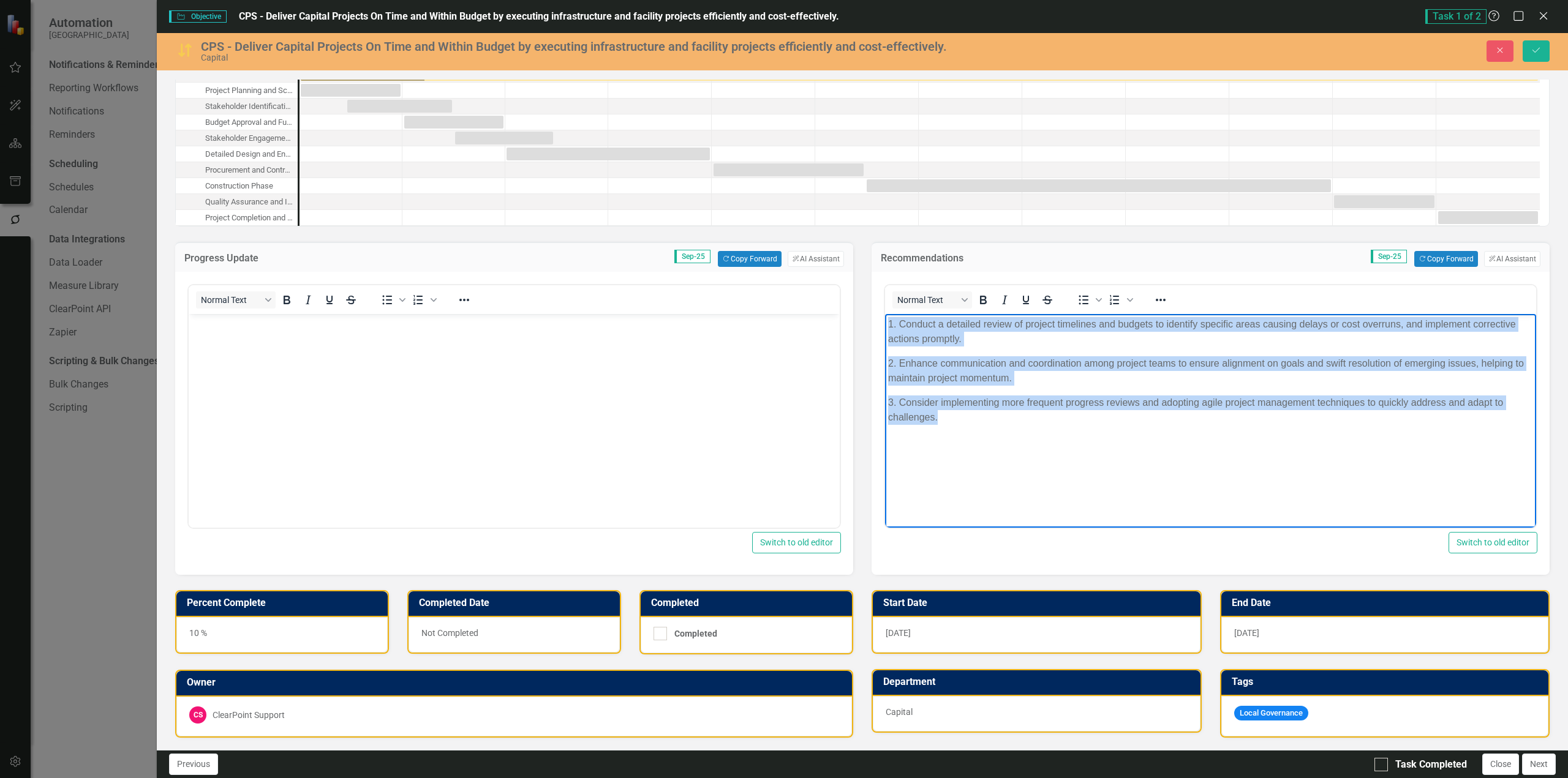
drag, startPoint x: 1288, startPoint y: 454, endPoint x: 609, endPoint y: 276, distance: 701.9
click at [885, 314] on html "1. Conduct a detailed review of project timelines and budgets to identify speci…" at bounding box center [1210, 406] width 651 height 183
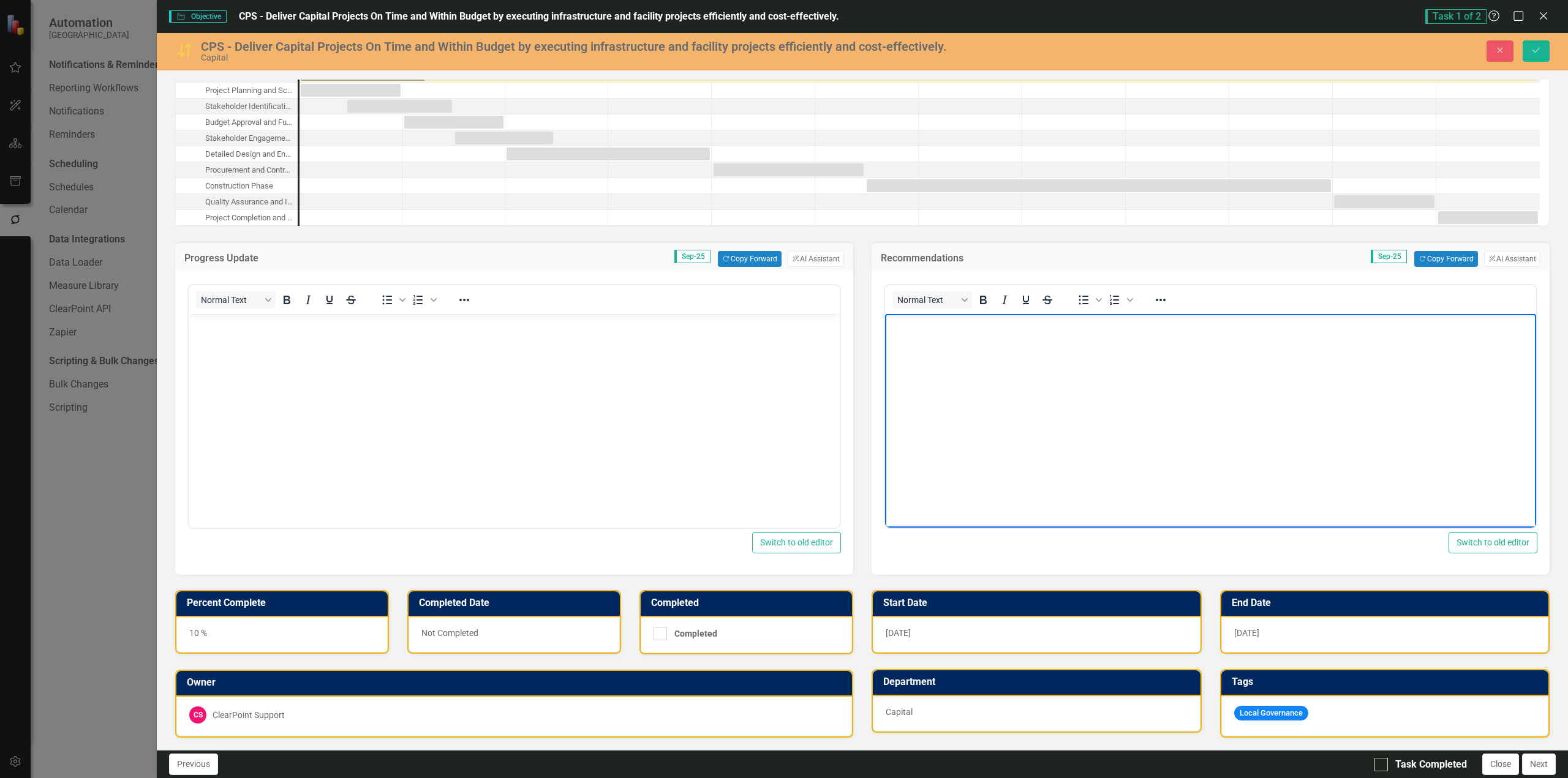
click at [197, 53] on div "CPS - Deliver Capital Projects On Time and Within Budget by executing infrastru…" at bounding box center [568, 51] width 786 height 24
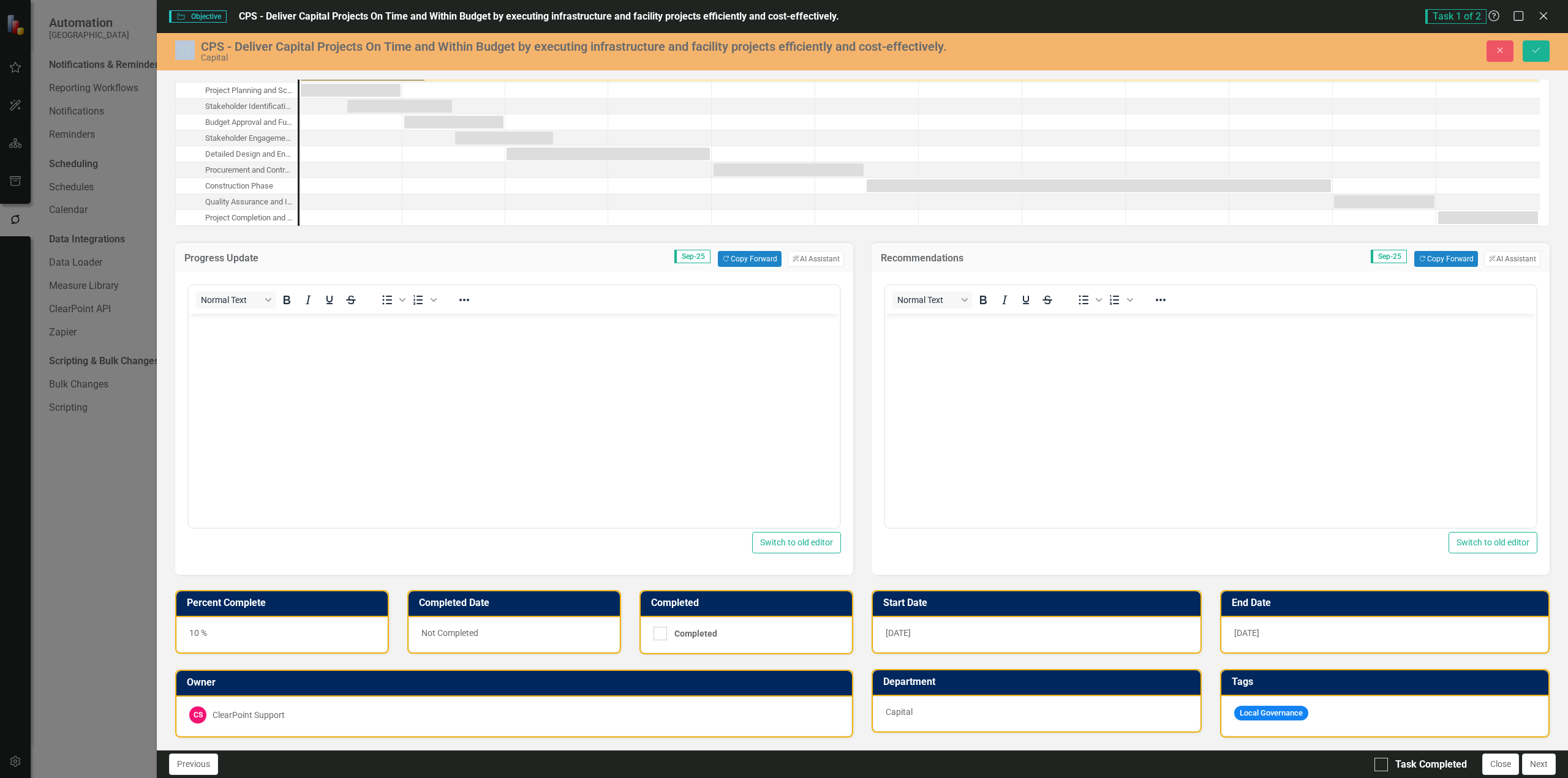
click at [197, 52] on div "CPS - Deliver Capital Projects On Time and Within Budget by executing infrastru…" at bounding box center [568, 51] width 786 height 24
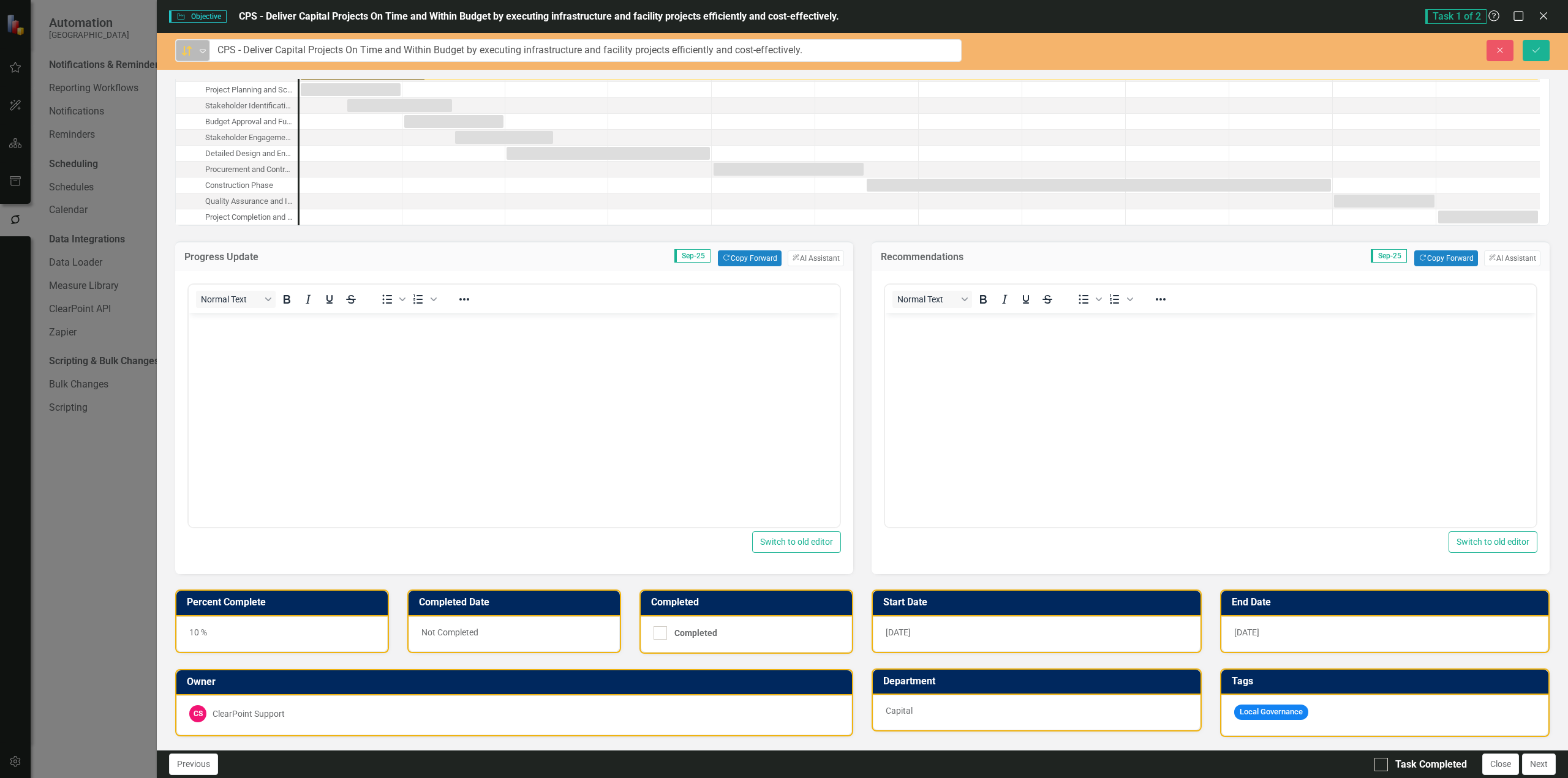
click at [188, 53] on img at bounding box center [187, 50] width 15 height 15
click at [217, 76] on div "Not Defined" at bounding box center [234, 72] width 51 height 14
click at [340, 643] on div "10 %" at bounding box center [282, 634] width 211 height 35
click at [340, 643] on div "10 %" at bounding box center [282, 634] width 211 height 35
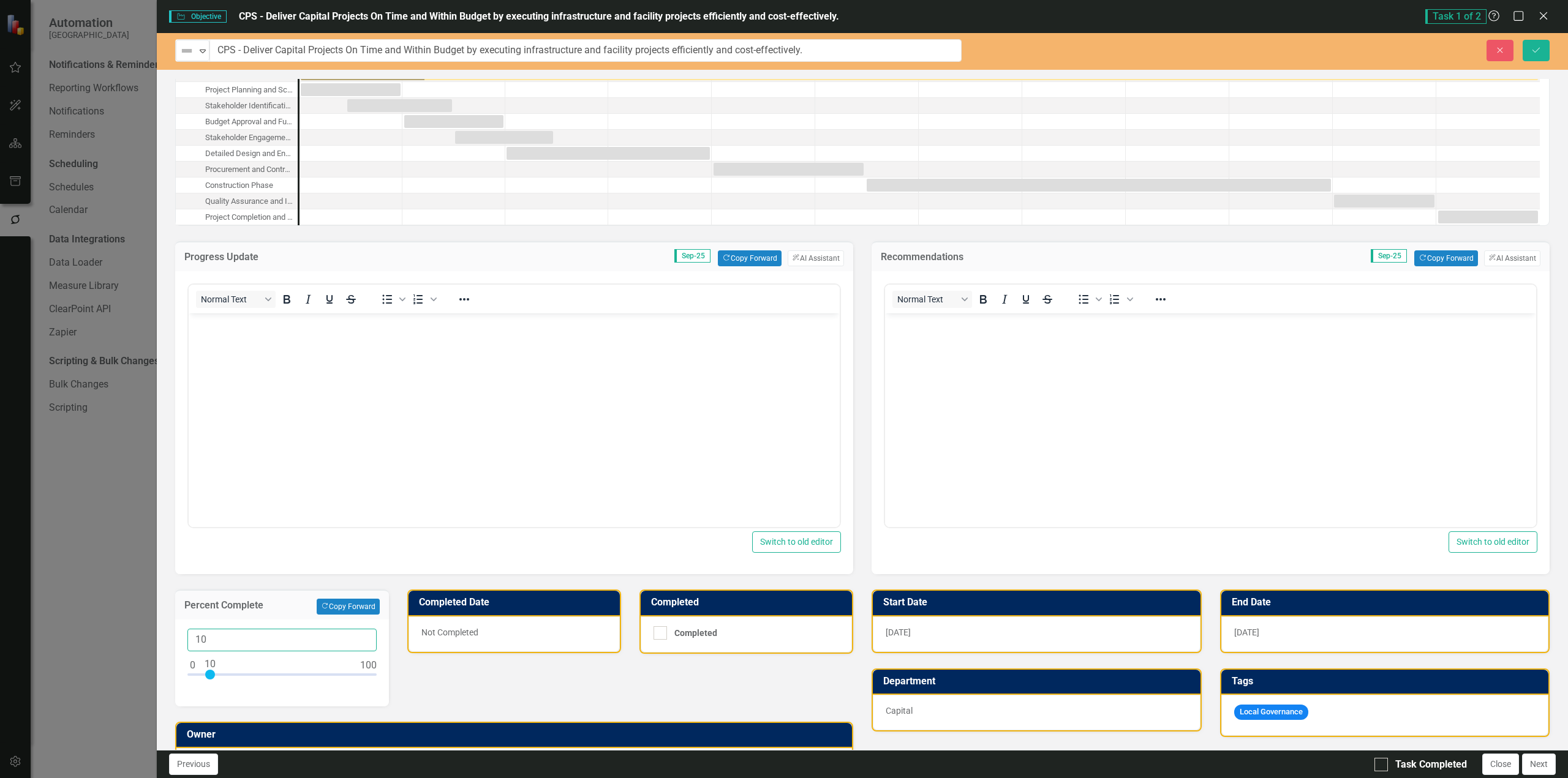
drag, startPoint x: 260, startPoint y: 652, endPoint x: 92, endPoint y: 673, distance: 169.3
click at [92, 673] on div "Objective Objective CPS - Deliver Capital Projects On Time and Within Budget by…" at bounding box center [784, 389] width 1568 height 778
type input "0"
click at [1543, 50] on button "Save" at bounding box center [1536, 50] width 27 height 21
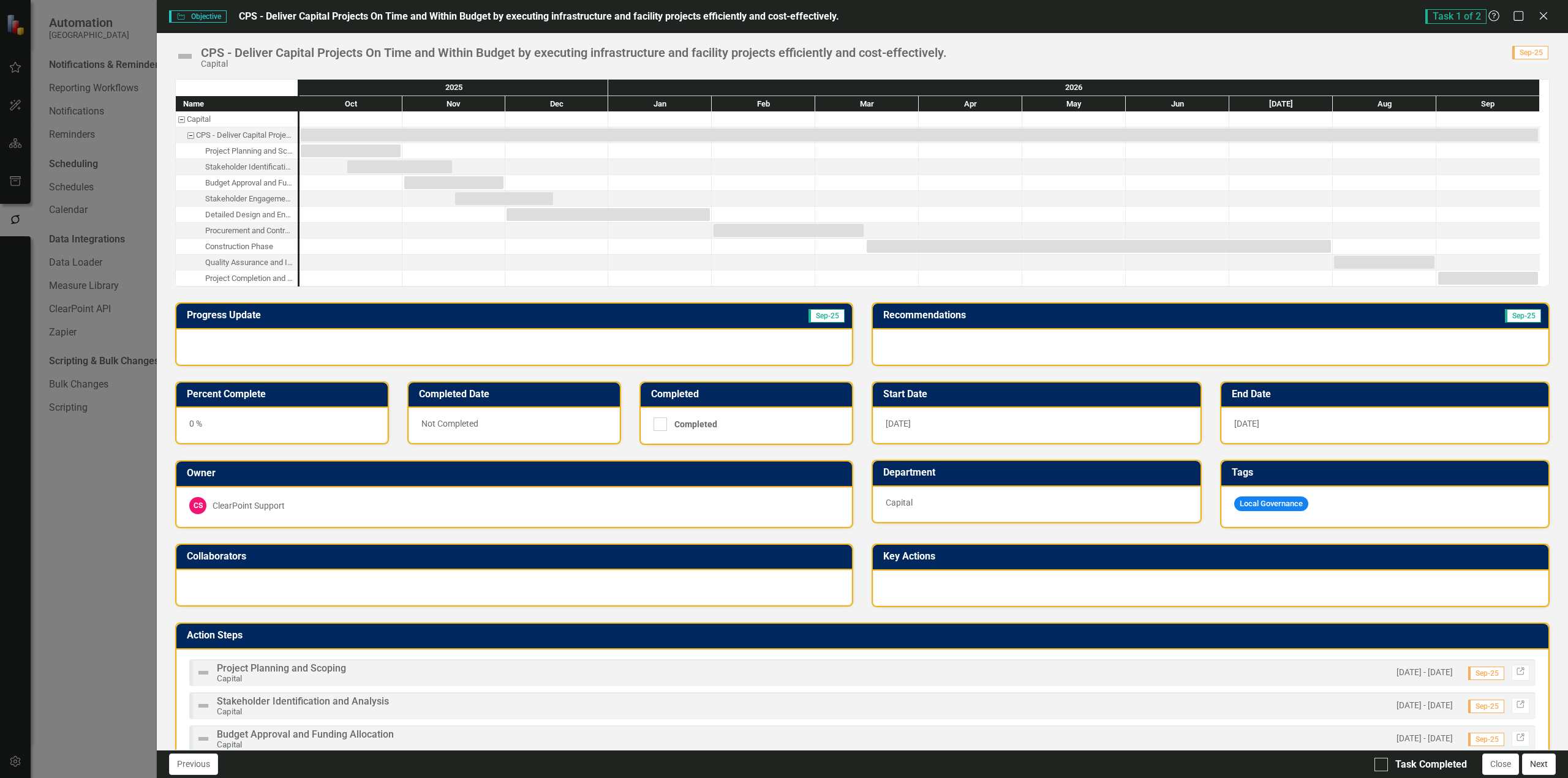
click at [1526, 769] on button "Next" at bounding box center [1538, 764] width 34 height 21
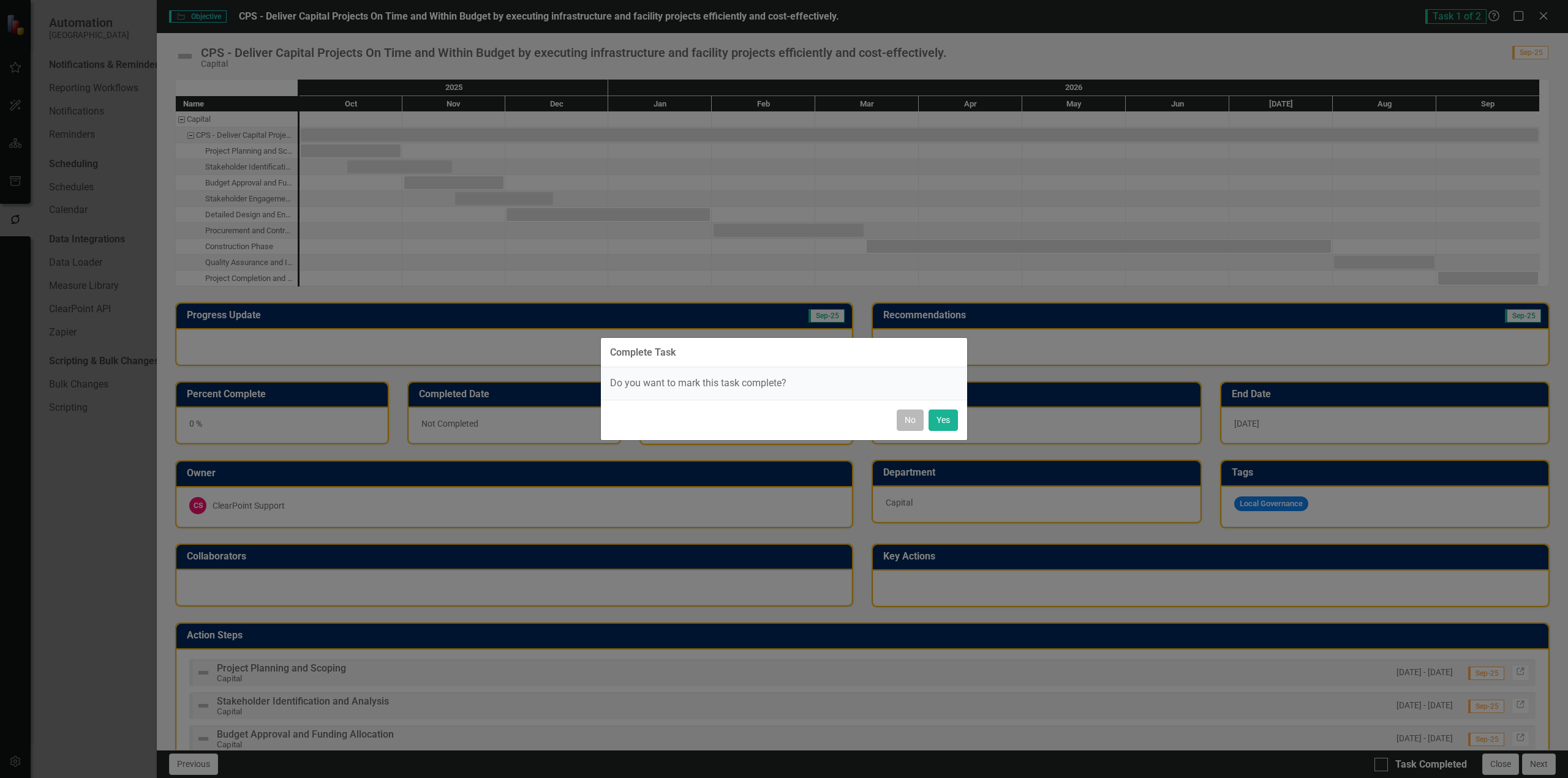
click at [915, 420] on button "No" at bounding box center [910, 420] width 27 height 21
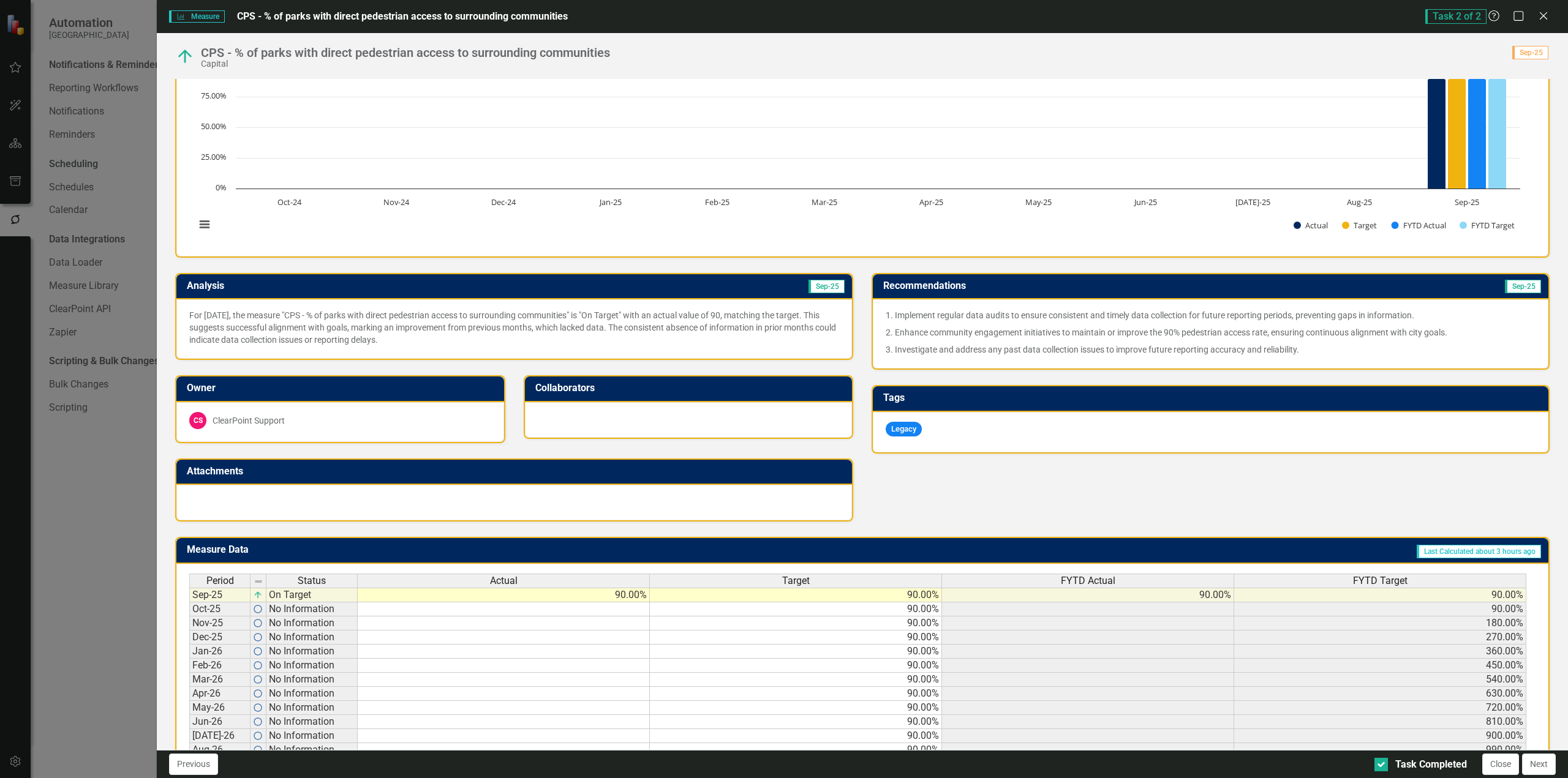
scroll to position [109, 0]
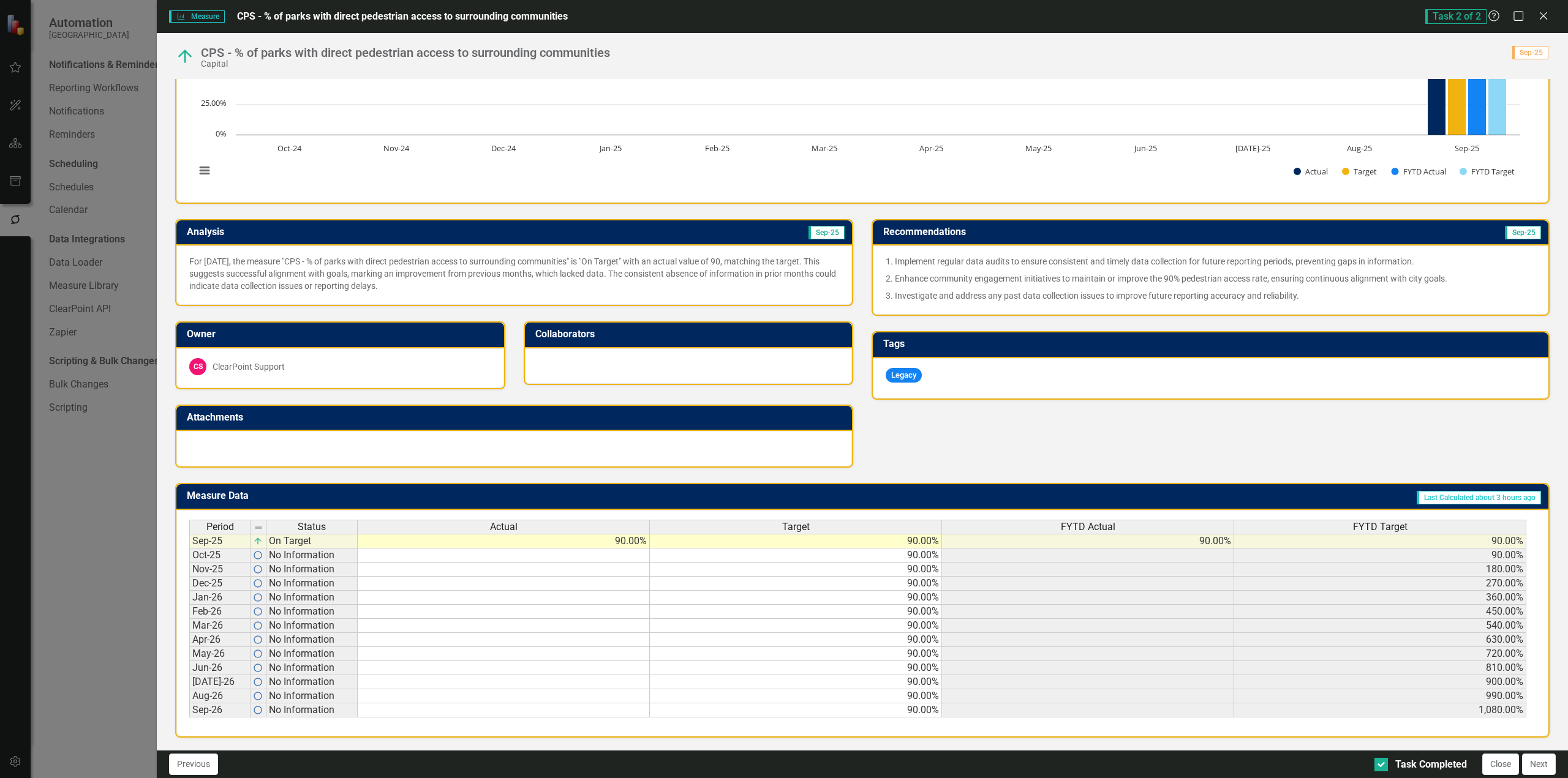
click at [622, 543] on td "90.00%" at bounding box center [503, 541] width 292 height 15
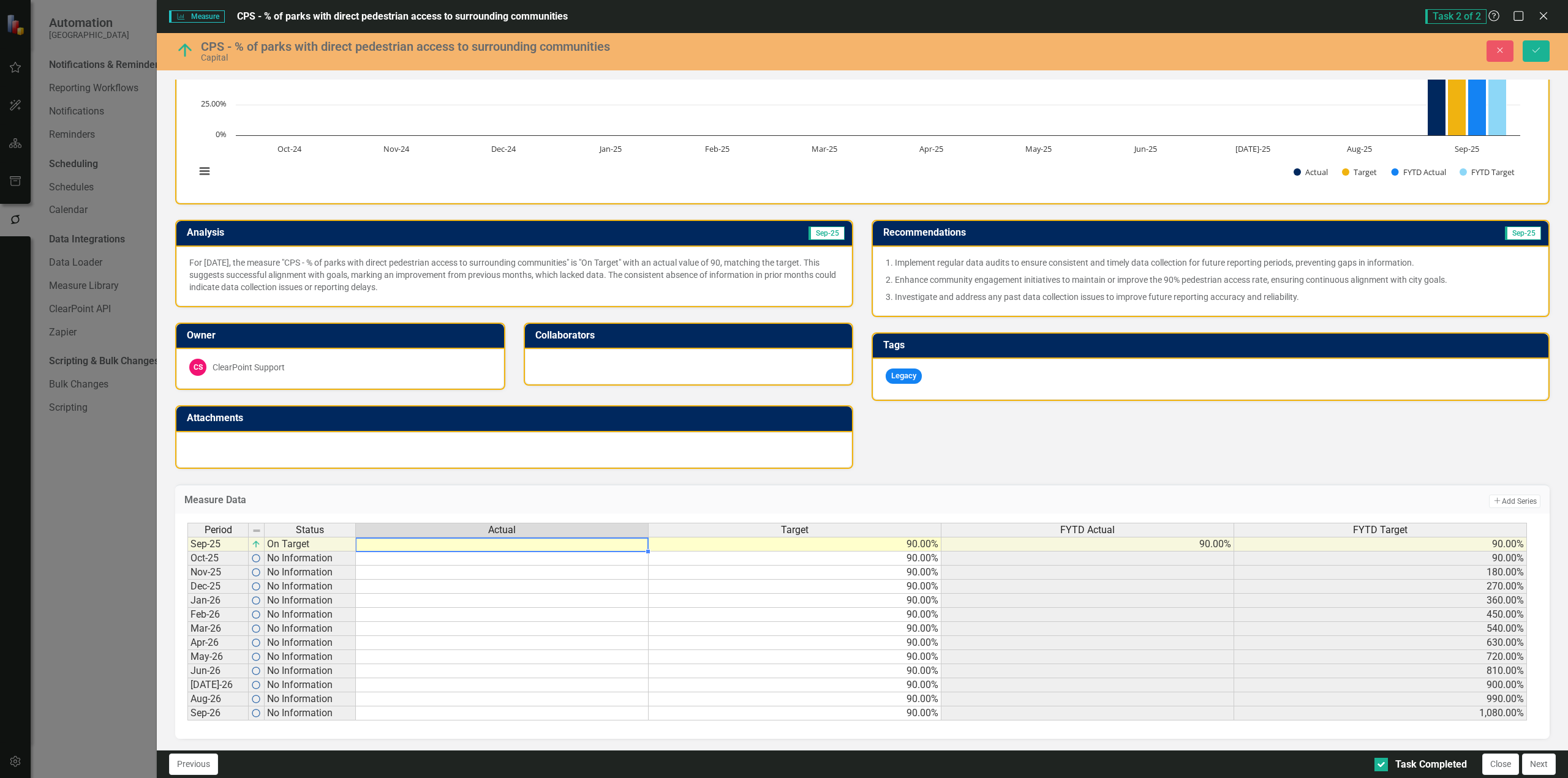
click at [700, 540] on td "90.00%" at bounding box center [795, 544] width 293 height 15
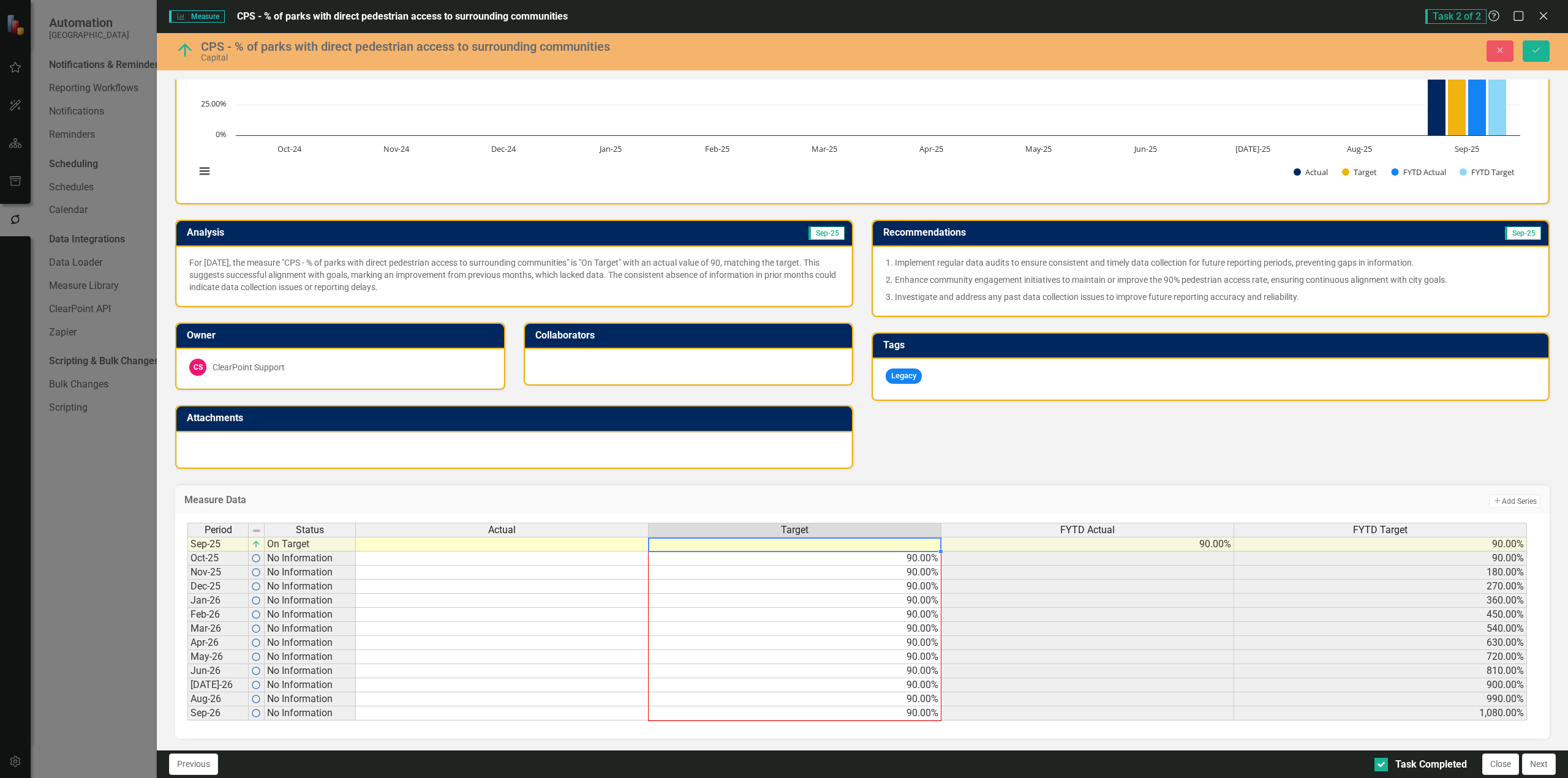
drag, startPoint x: 938, startPoint y: 550, endPoint x: 904, endPoint y: 718, distance: 171.4
click at [187, 718] on div "Period Status Actual Target FYTD Actual FYTD Target Sep-25 On Target 90.00% 90.…" at bounding box center [187, 621] width 0 height 198
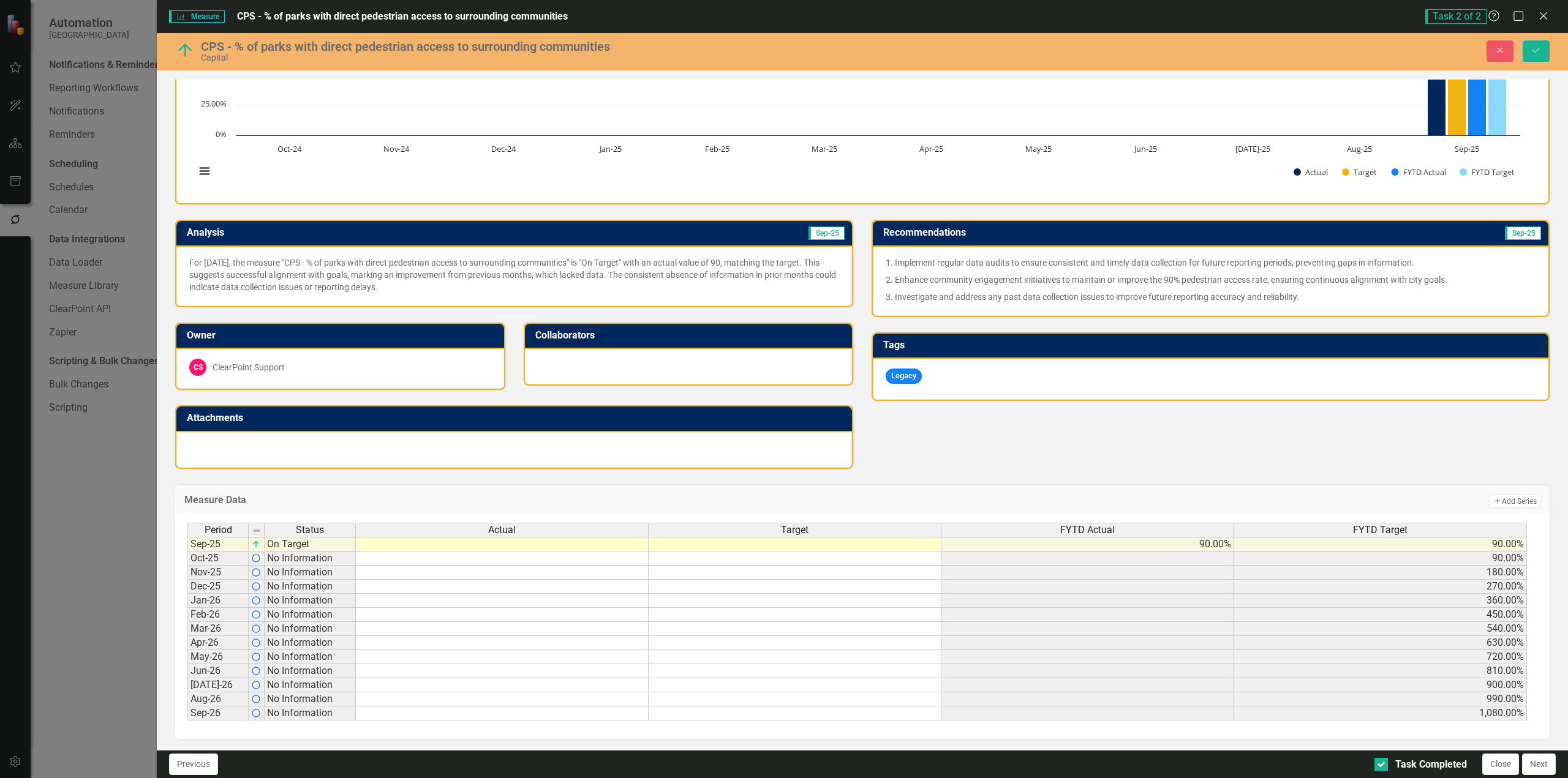
click at [1529, 64] on div "CPS - % of parks with direct pedestrian access to surrounding communities Capit…" at bounding box center [862, 51] width 1410 height 37
click at [1534, 48] on icon "Save" at bounding box center [1536, 50] width 11 height 9
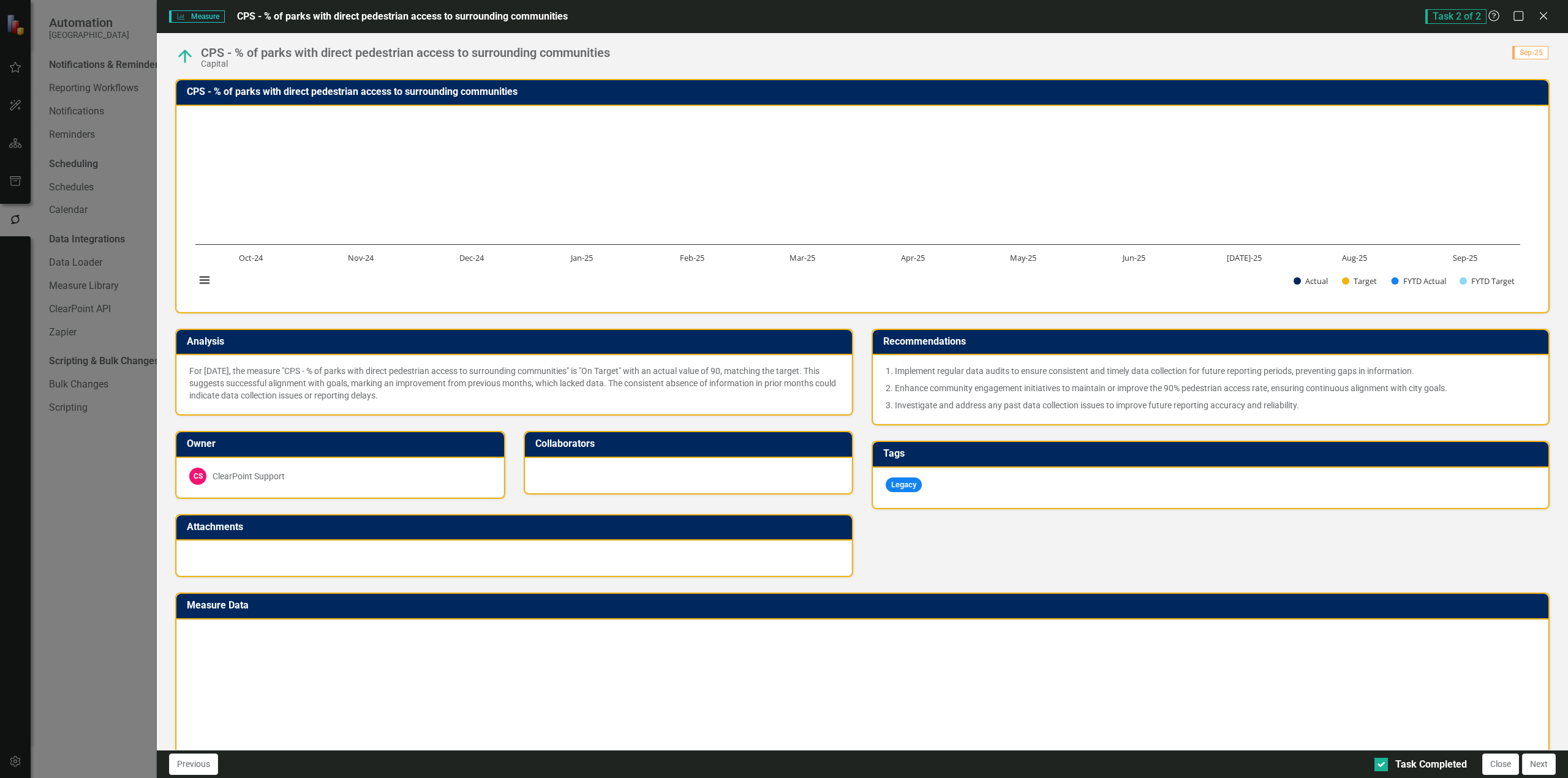
click at [554, 368] on p "For [DATE], the measure "CPS - % of parks with direct pedestrian access to surr…" at bounding box center [513, 383] width 650 height 37
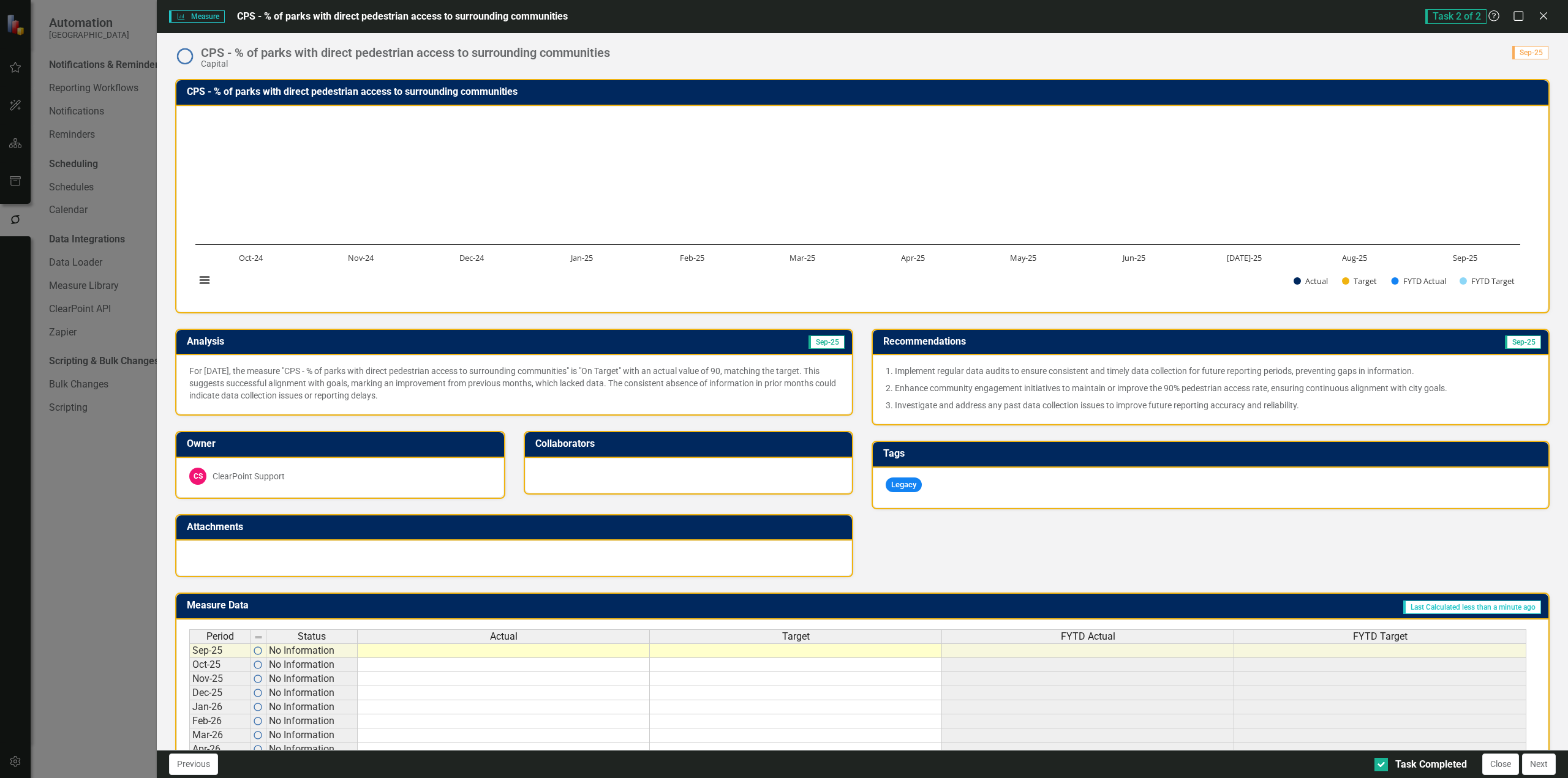
click at [554, 368] on p "For [DATE], the measure "CPS - % of parks with direct pedestrian access to surr…" at bounding box center [513, 383] width 650 height 37
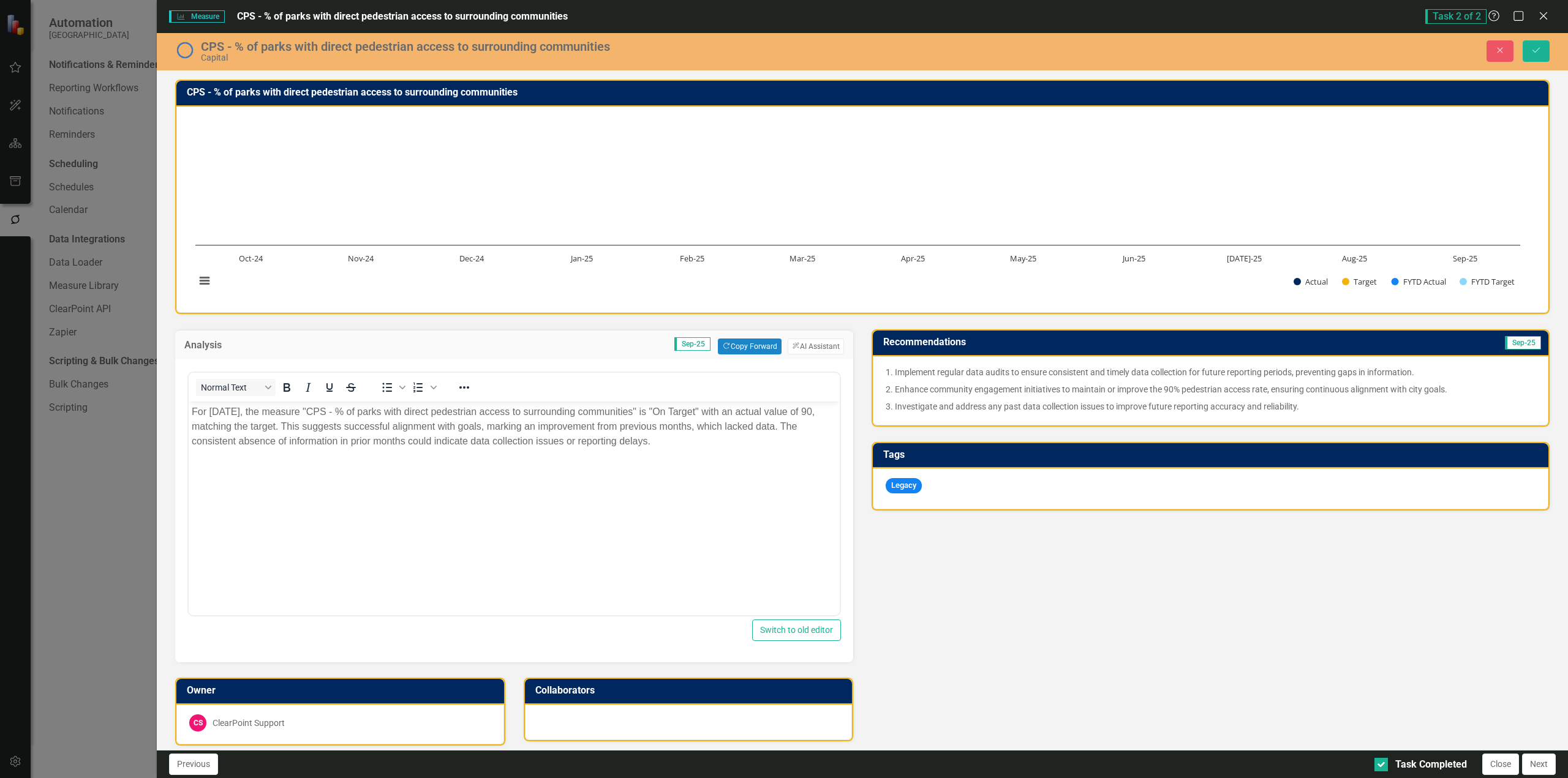
scroll to position [0, 0]
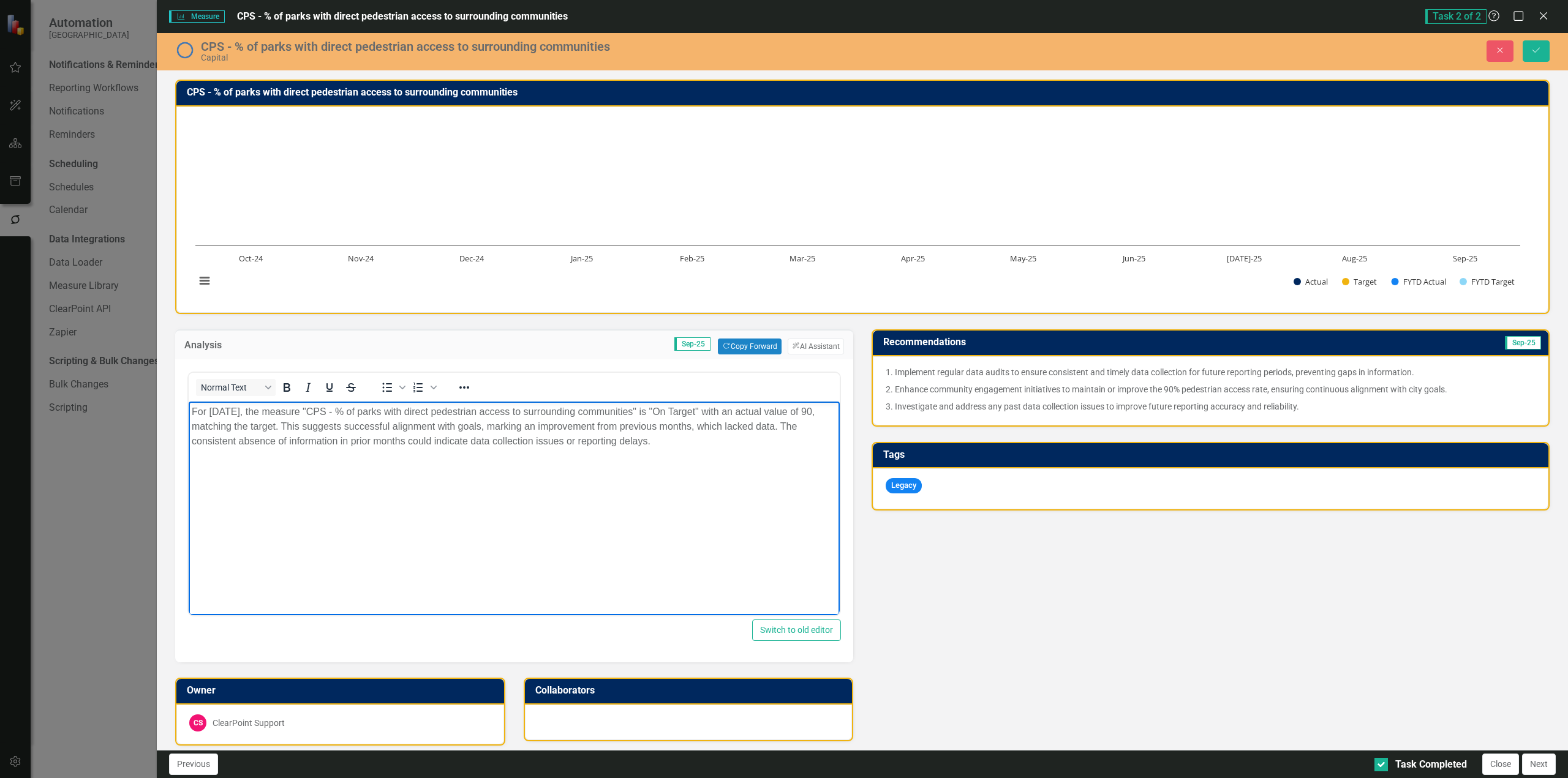
drag, startPoint x: 659, startPoint y: 446, endPoint x: -217, endPoint y: 383, distance: 878.3
click at [188, 402] on html "For [DATE], the measure "CPS - % of parks with direct pedestrian access to surr…" at bounding box center [513, 493] width 651 height 183
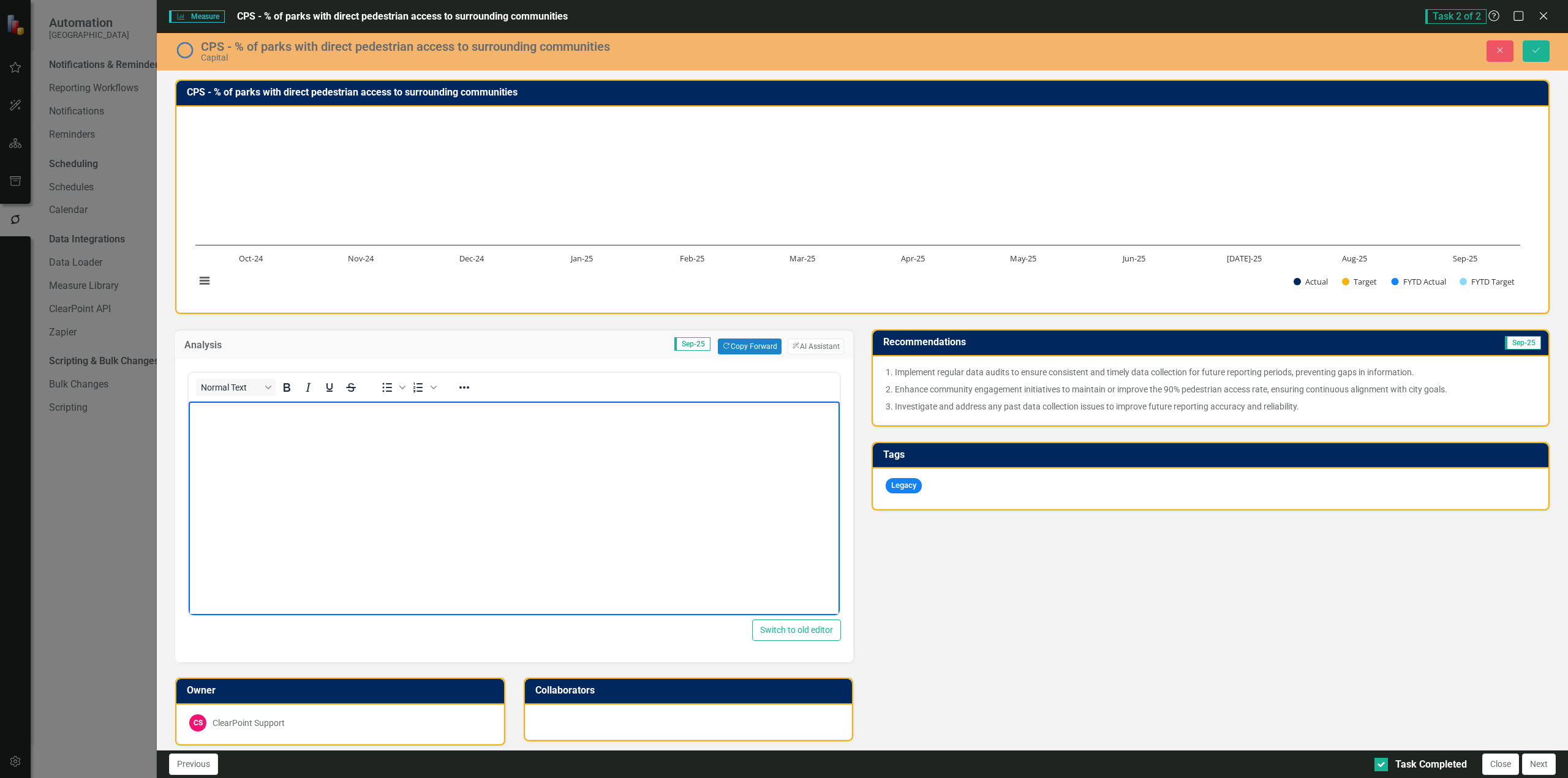
click at [1138, 401] on p "3. Investigate and address any past data collection issues to improve future re…" at bounding box center [1210, 405] width 650 height 15
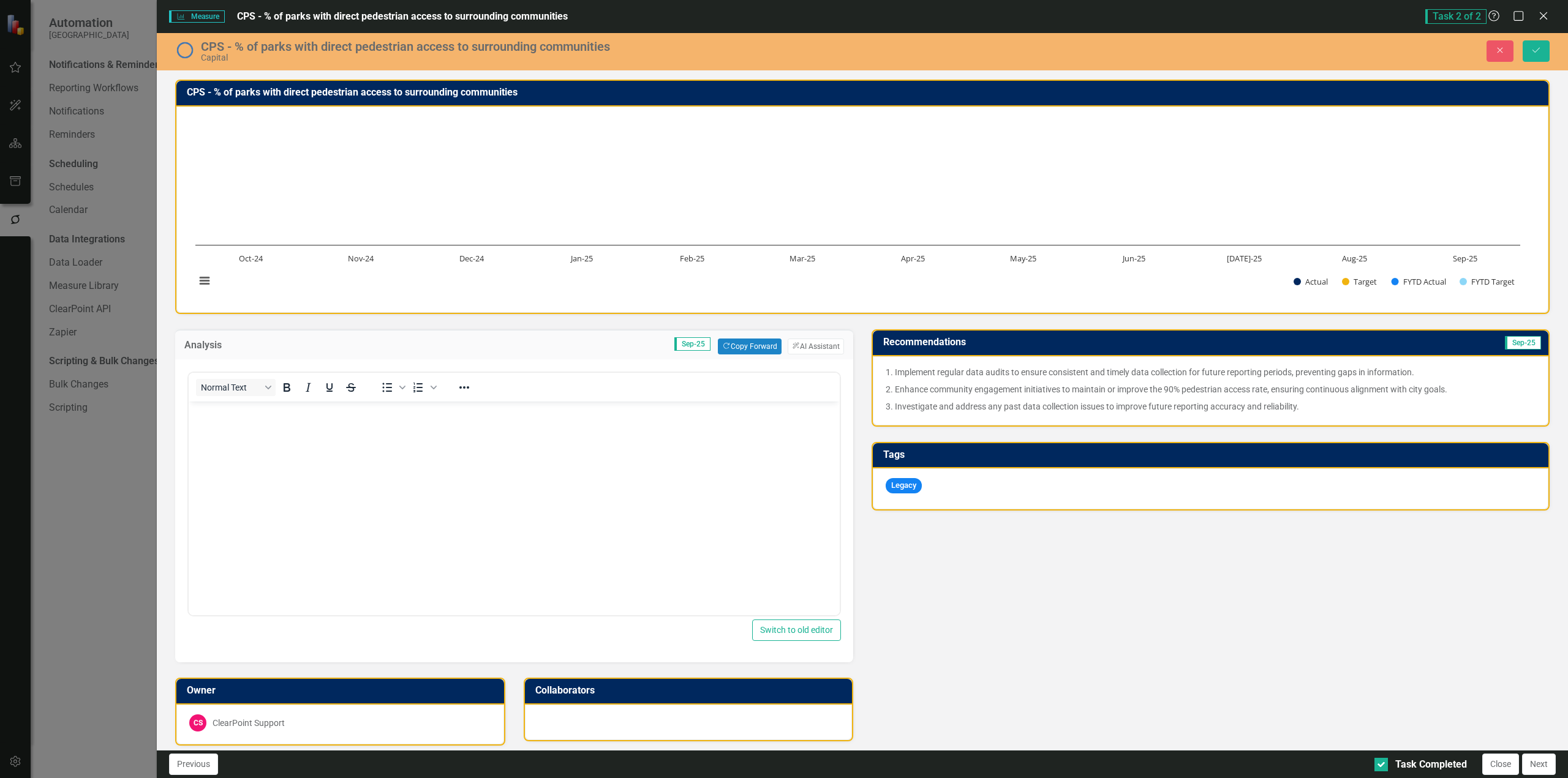
click at [1138, 400] on p "3. Investigate and address any past data collection issues to improve future re…" at bounding box center [1210, 405] width 650 height 15
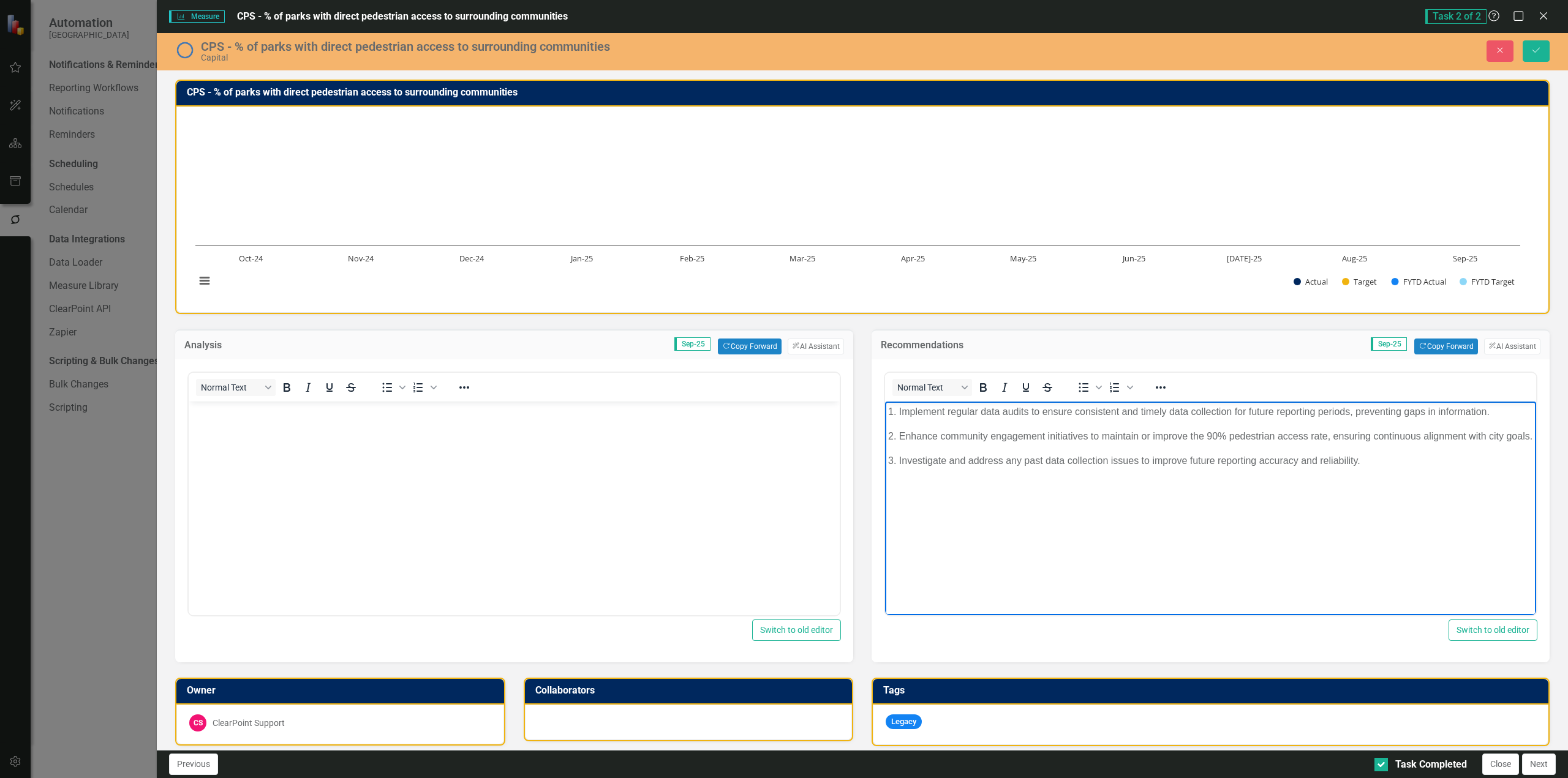
drag, startPoint x: 1384, startPoint y: 458, endPoint x: 1386, endPoint y: 466, distance: 8.2
click at [1378, 458] on body "1. Implement regular data audits to ensure consistent and timely data collectio…" at bounding box center [1210, 493] width 651 height 183
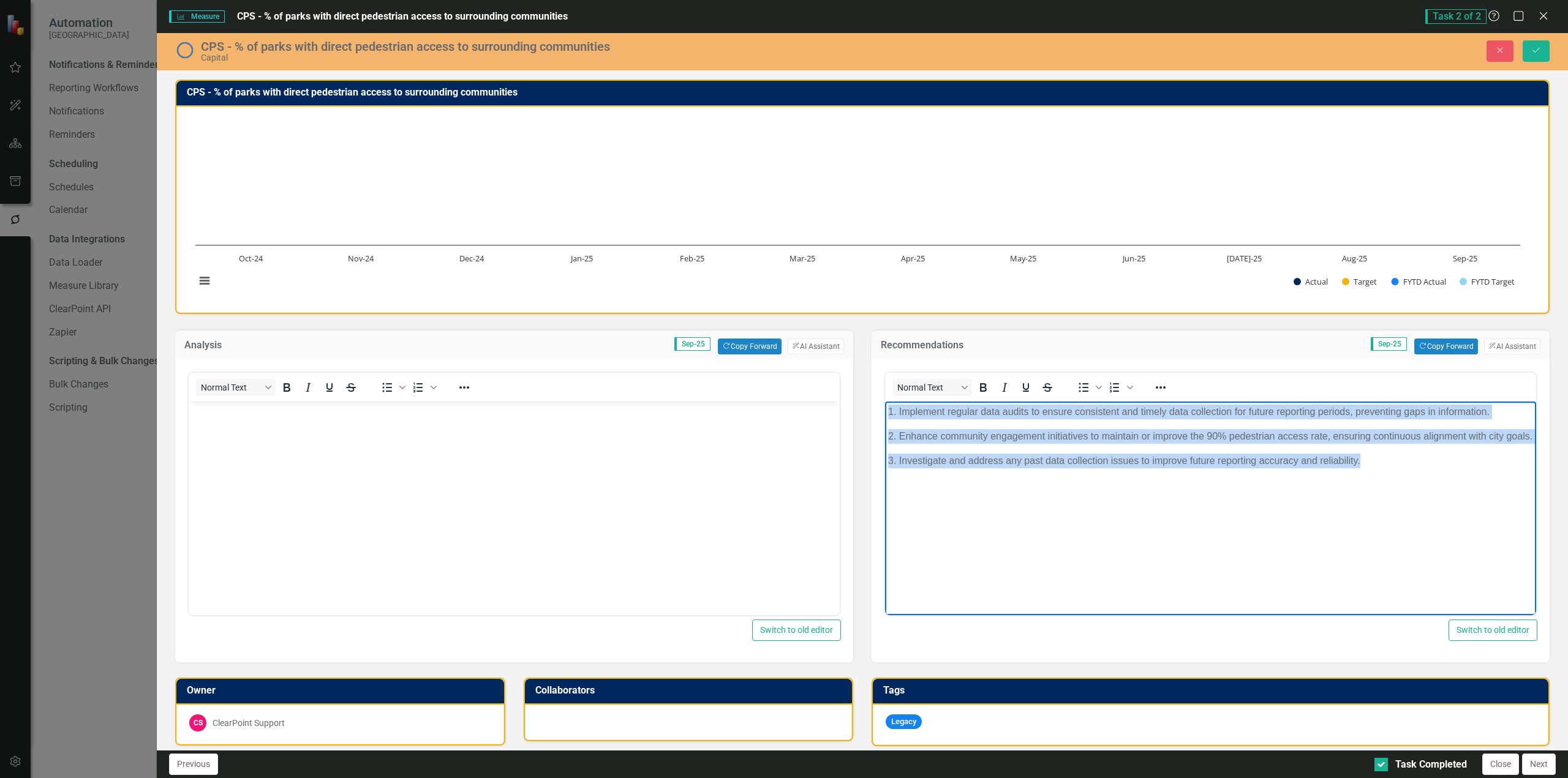
drag, startPoint x: 1396, startPoint y: 476, endPoint x: 728, endPoint y: 408, distance: 671.5
click at [885, 408] on html "1. Implement regular data audits to ensure consistent and timely data collectio…" at bounding box center [1210, 493] width 651 height 183
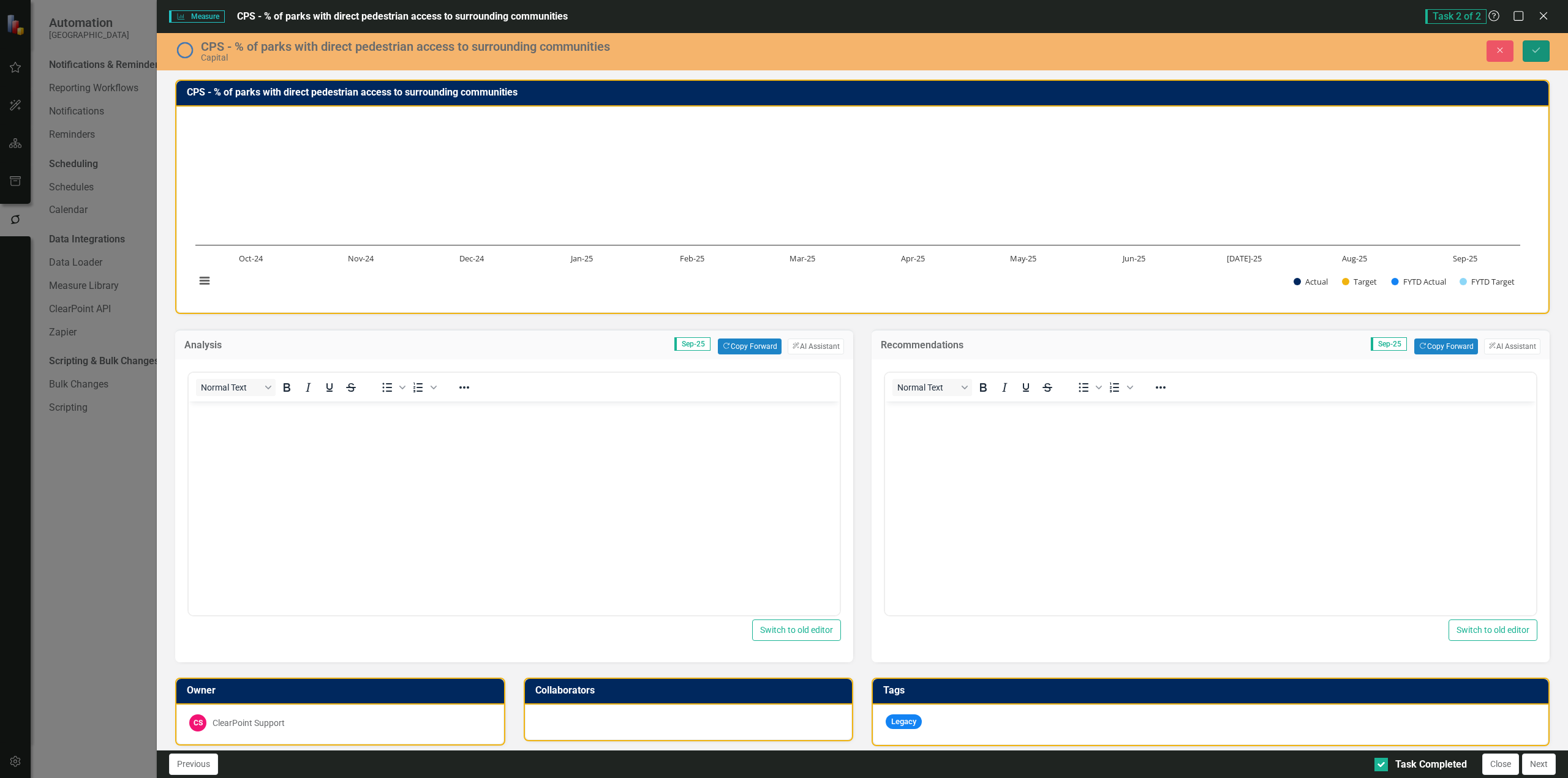
click at [1540, 57] on button "Save" at bounding box center [1536, 50] width 27 height 21
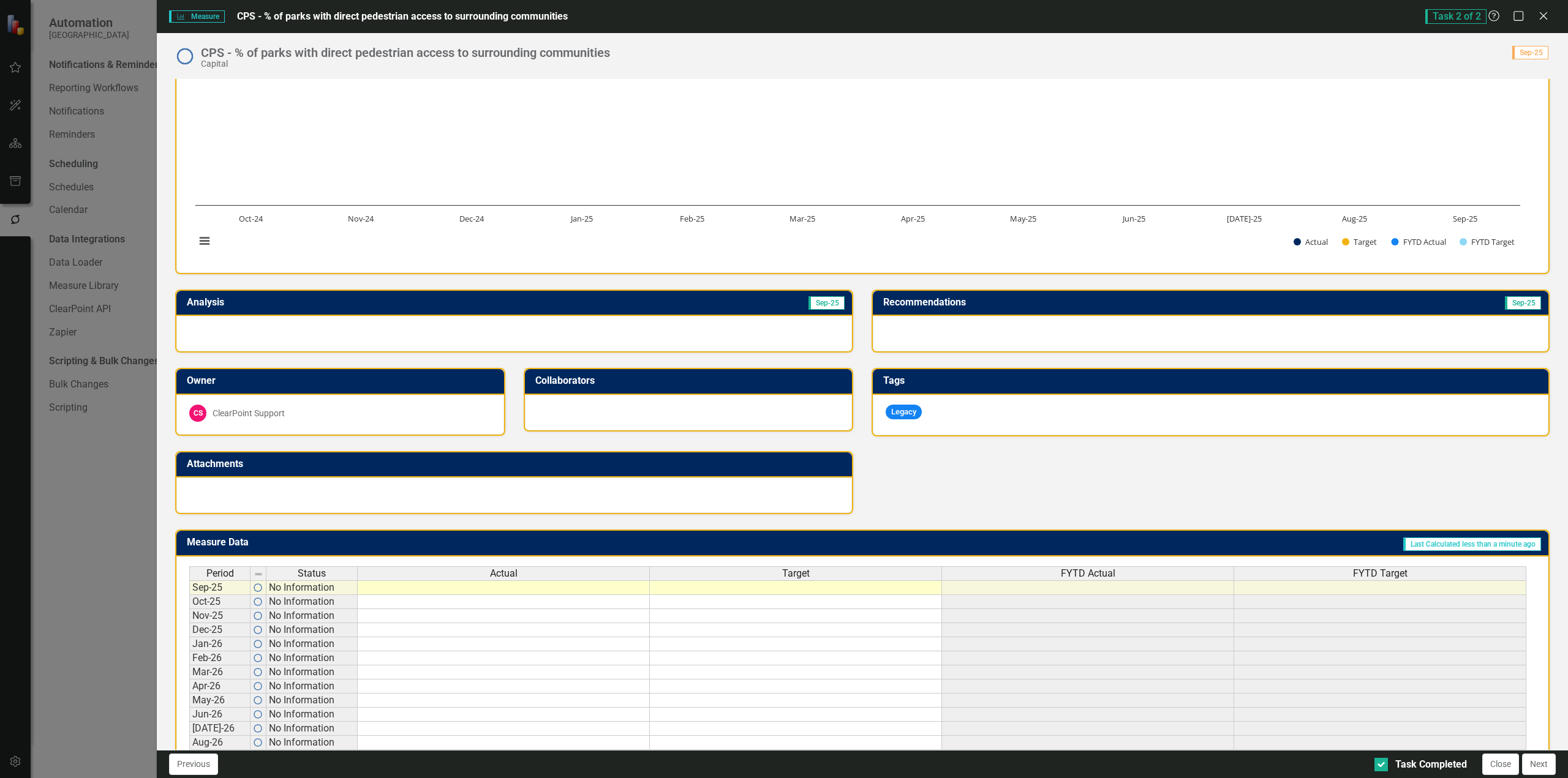
scroll to position [86, 0]
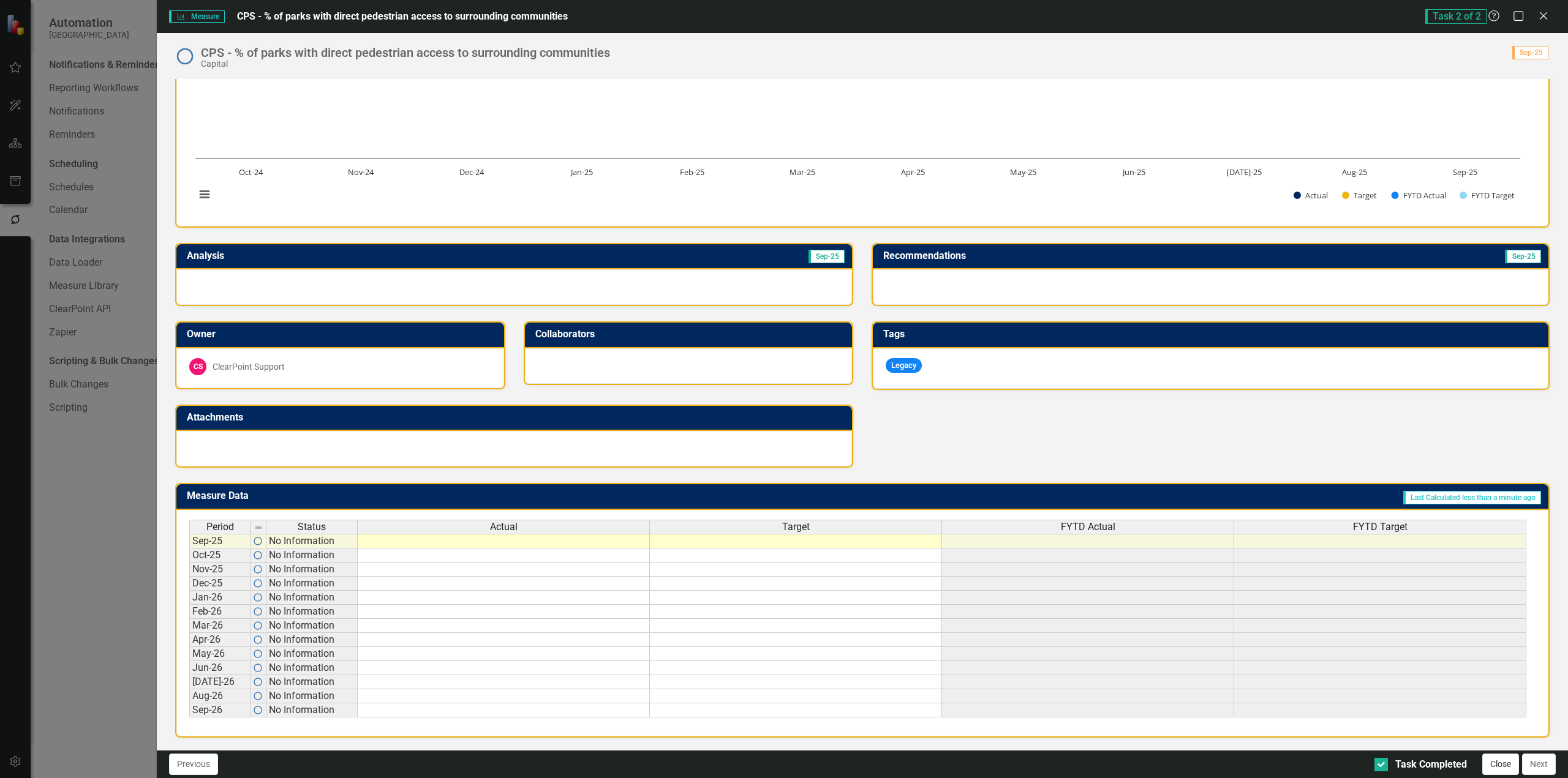
click at [1491, 763] on button "Close" at bounding box center [1500, 764] width 37 height 21
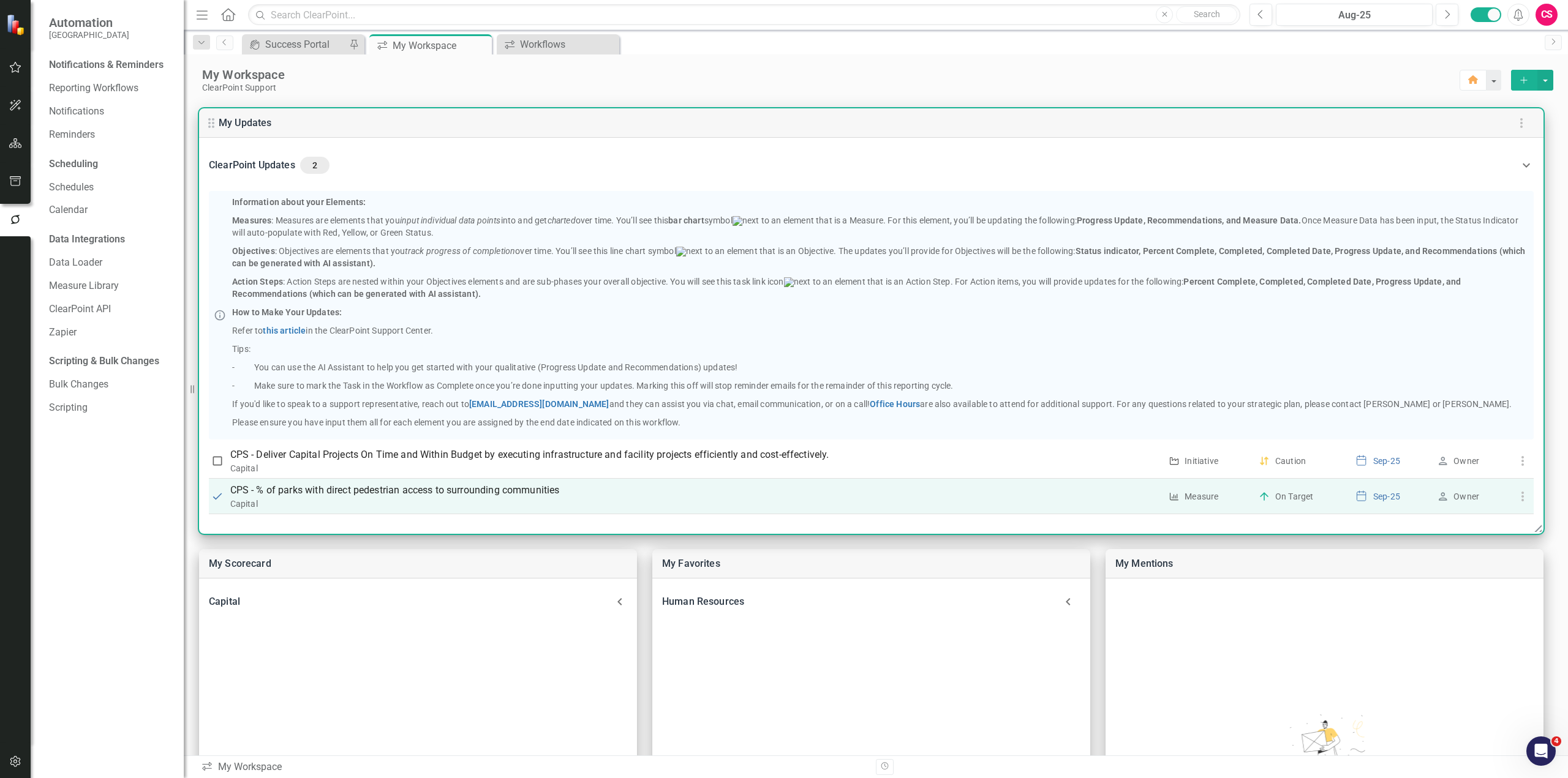
click at [217, 498] on input "checkbox" at bounding box center [217, 497] width 13 height 13
checkbox input "false"
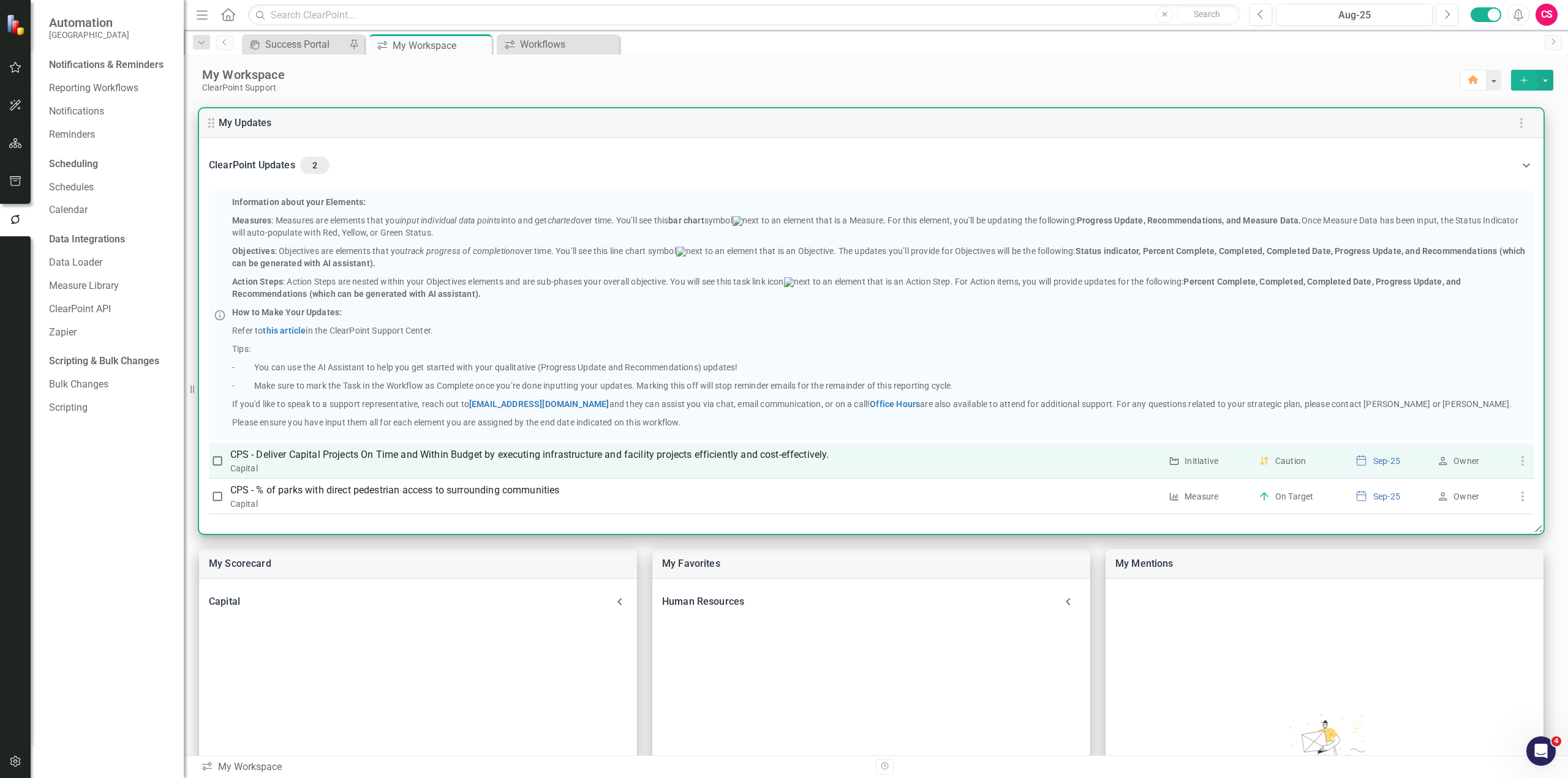
click at [1520, 457] on icon "button" at bounding box center [1522, 461] width 15 height 15
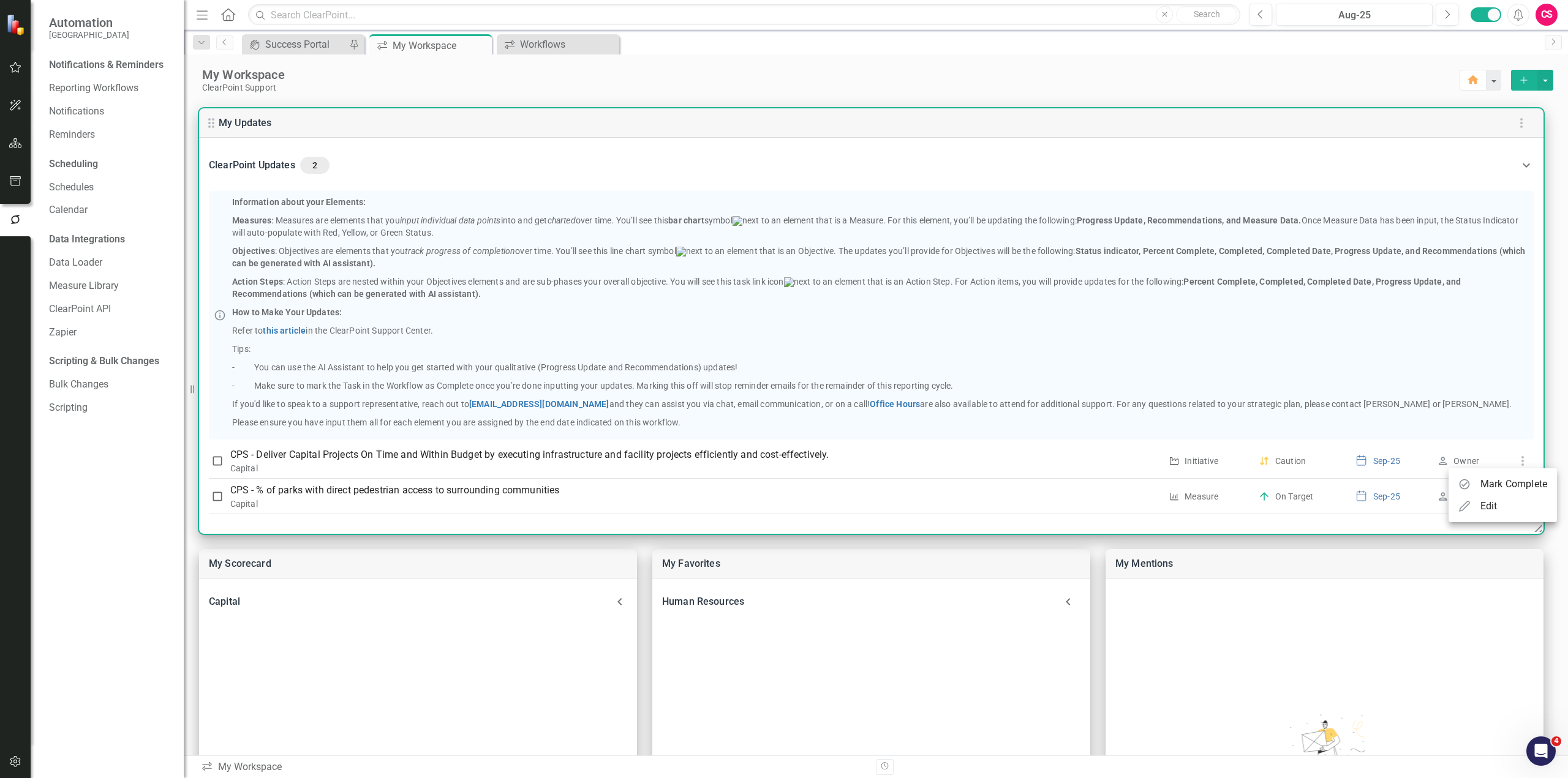
click at [1195, 608] on div at bounding box center [784, 389] width 1568 height 778
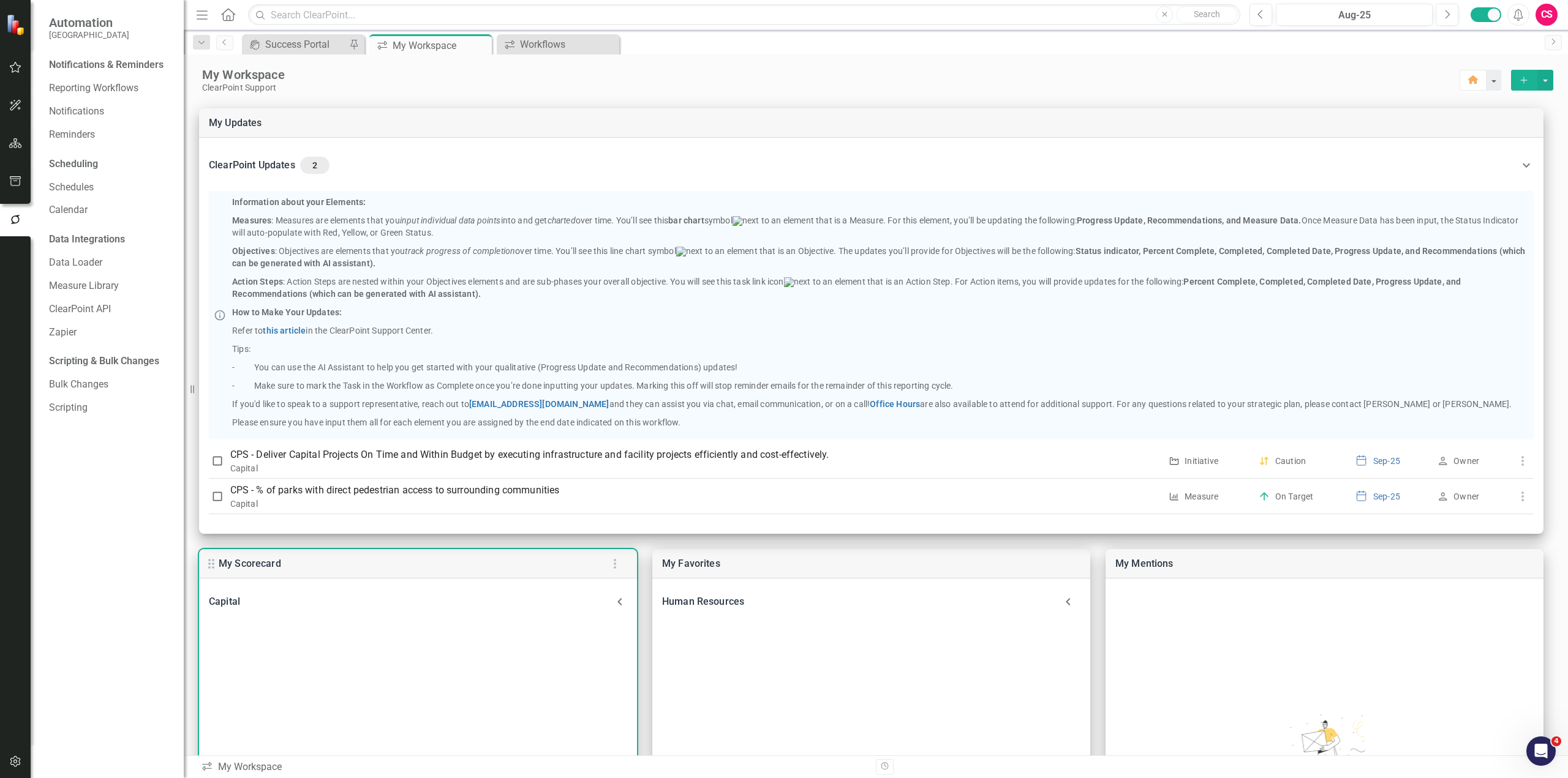
click at [505, 603] on div "Capital" at bounding box center [410, 602] width 403 height 17
click at [505, 603] on div "Capital" at bounding box center [410, 609] width 403 height 17
click at [466, 602] on div "Capital" at bounding box center [410, 602] width 403 height 17
click at [387, 650] on link "CPS - Deliver Capital Projects On Time and Within Budget by executing infrastru…" at bounding box center [533, 647] width 612 height 12
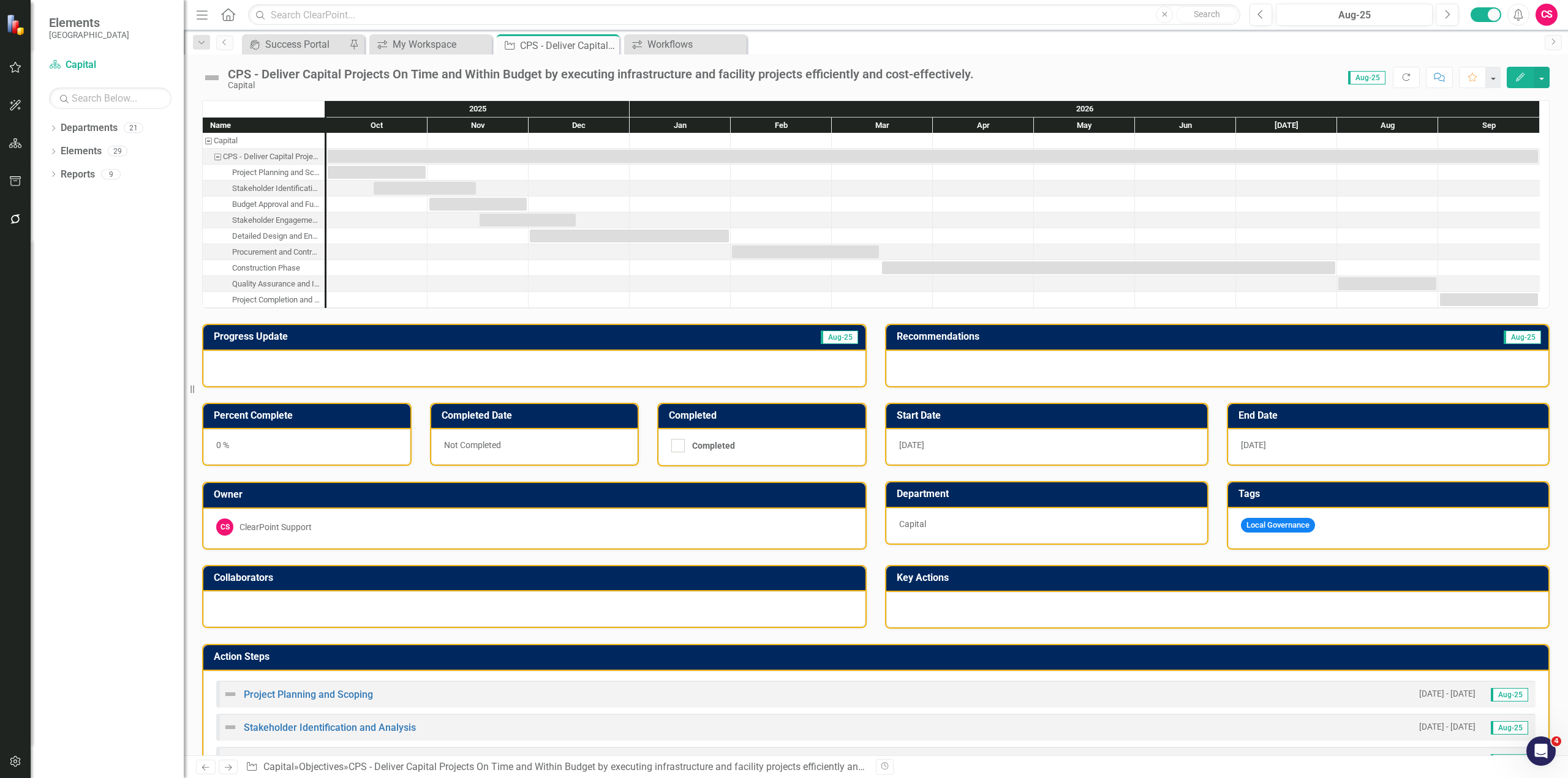
click at [1520, 75] on icon "Edit" at bounding box center [1520, 77] width 11 height 9
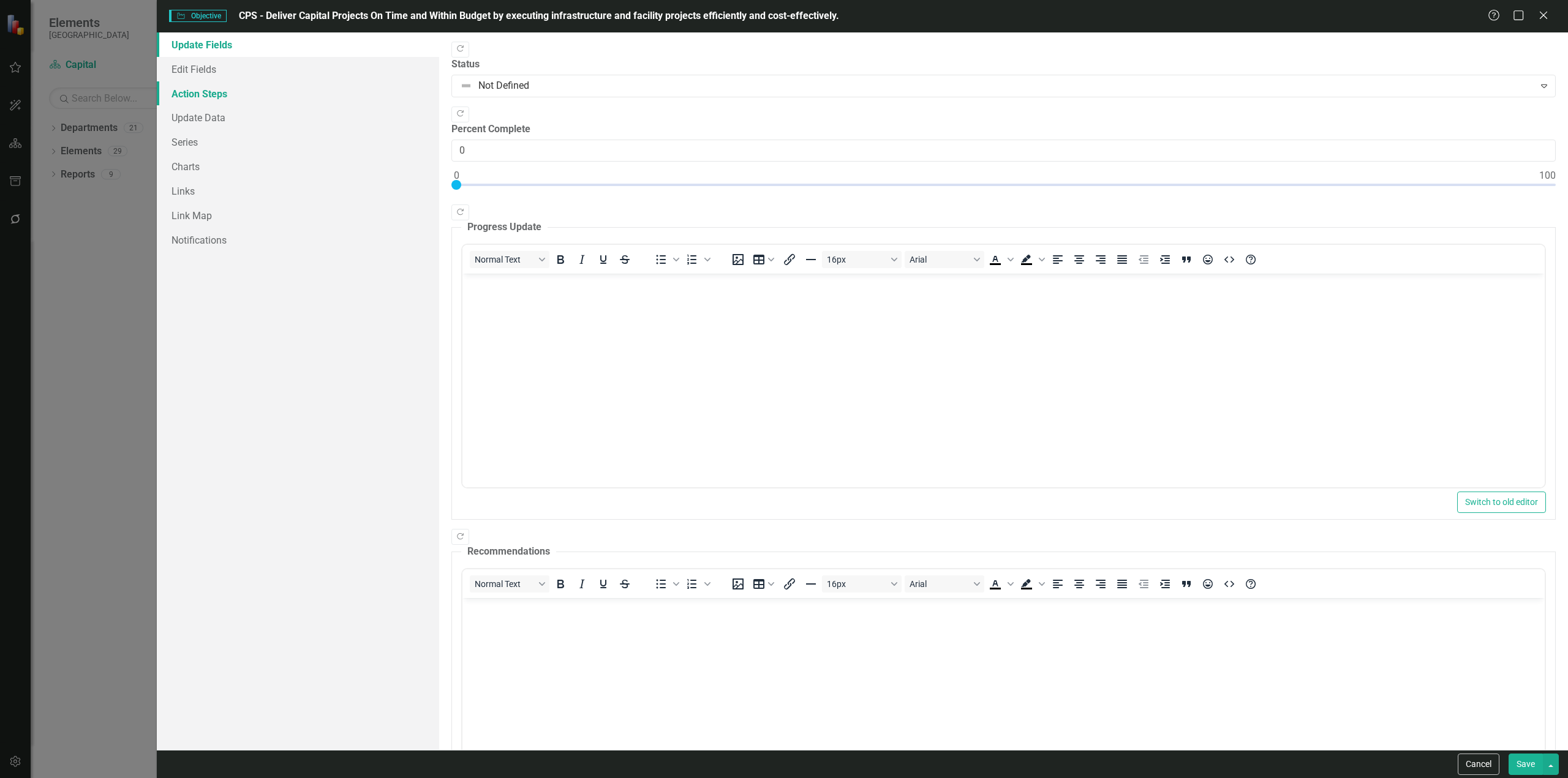
click at [210, 100] on link "Action Steps" at bounding box center [298, 93] width 282 height 24
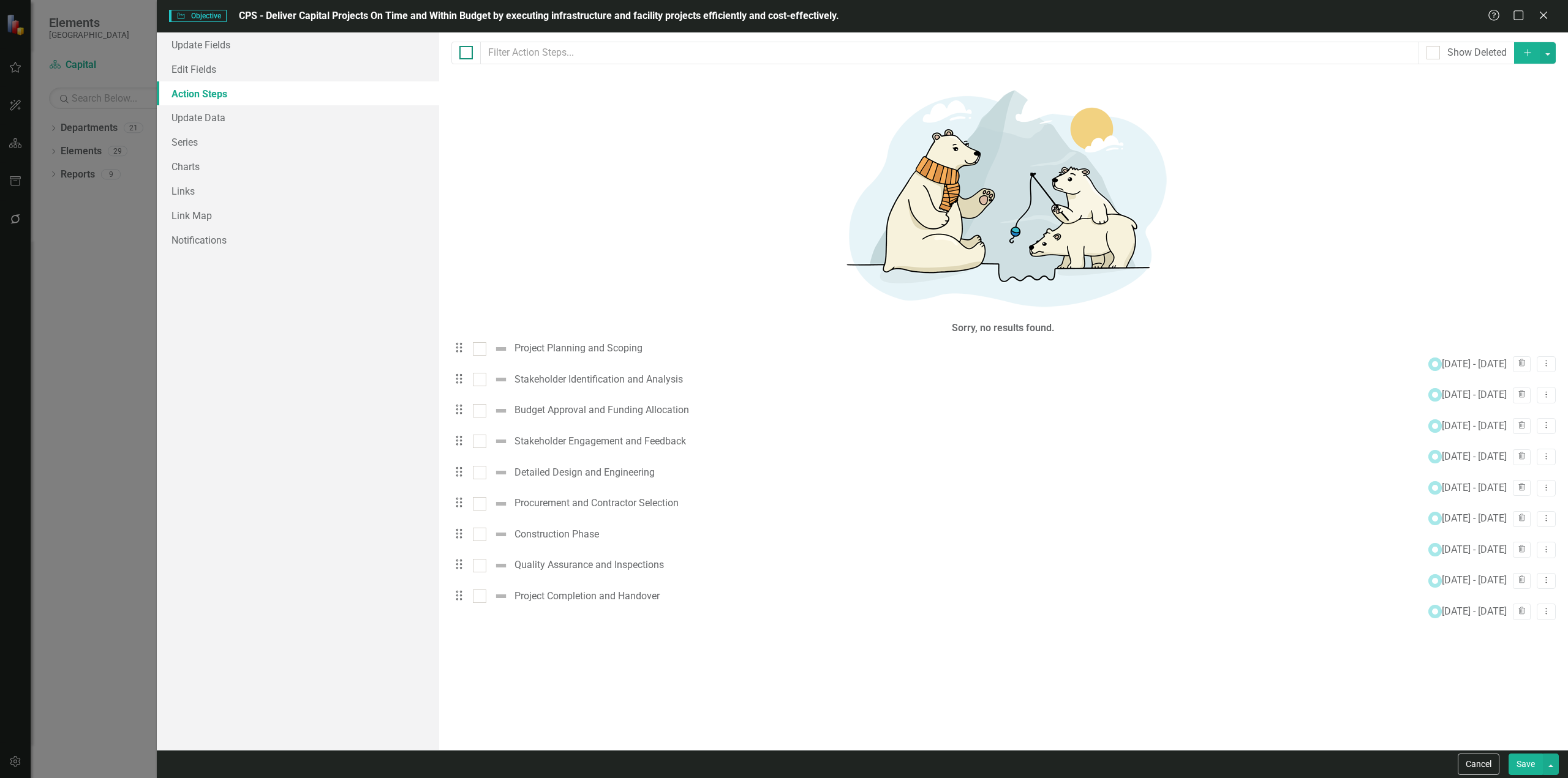
click at [466, 50] on input "checkbox" at bounding box center [463, 50] width 8 height 8
checkbox input "true"
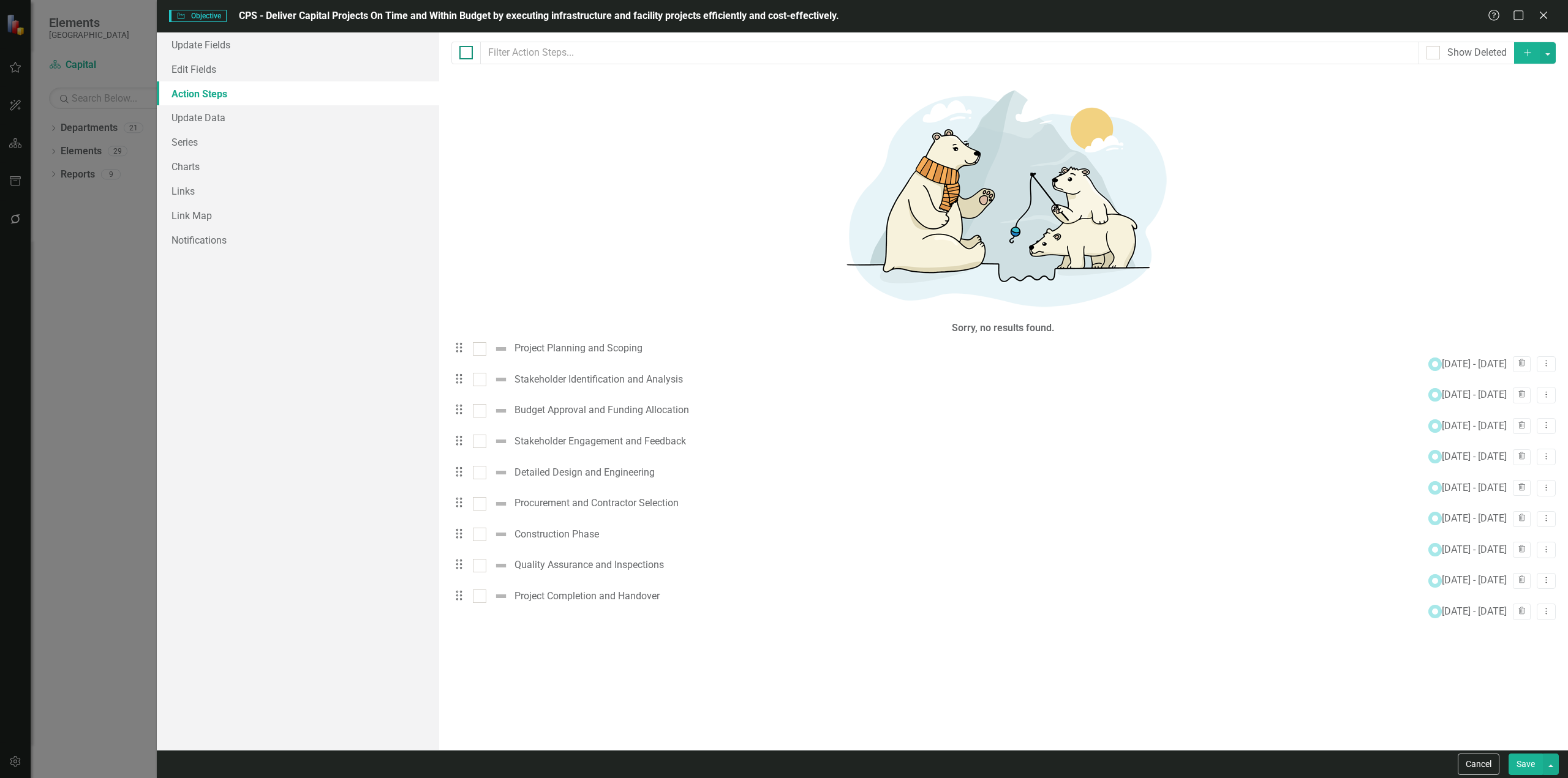
checkbox input "true"
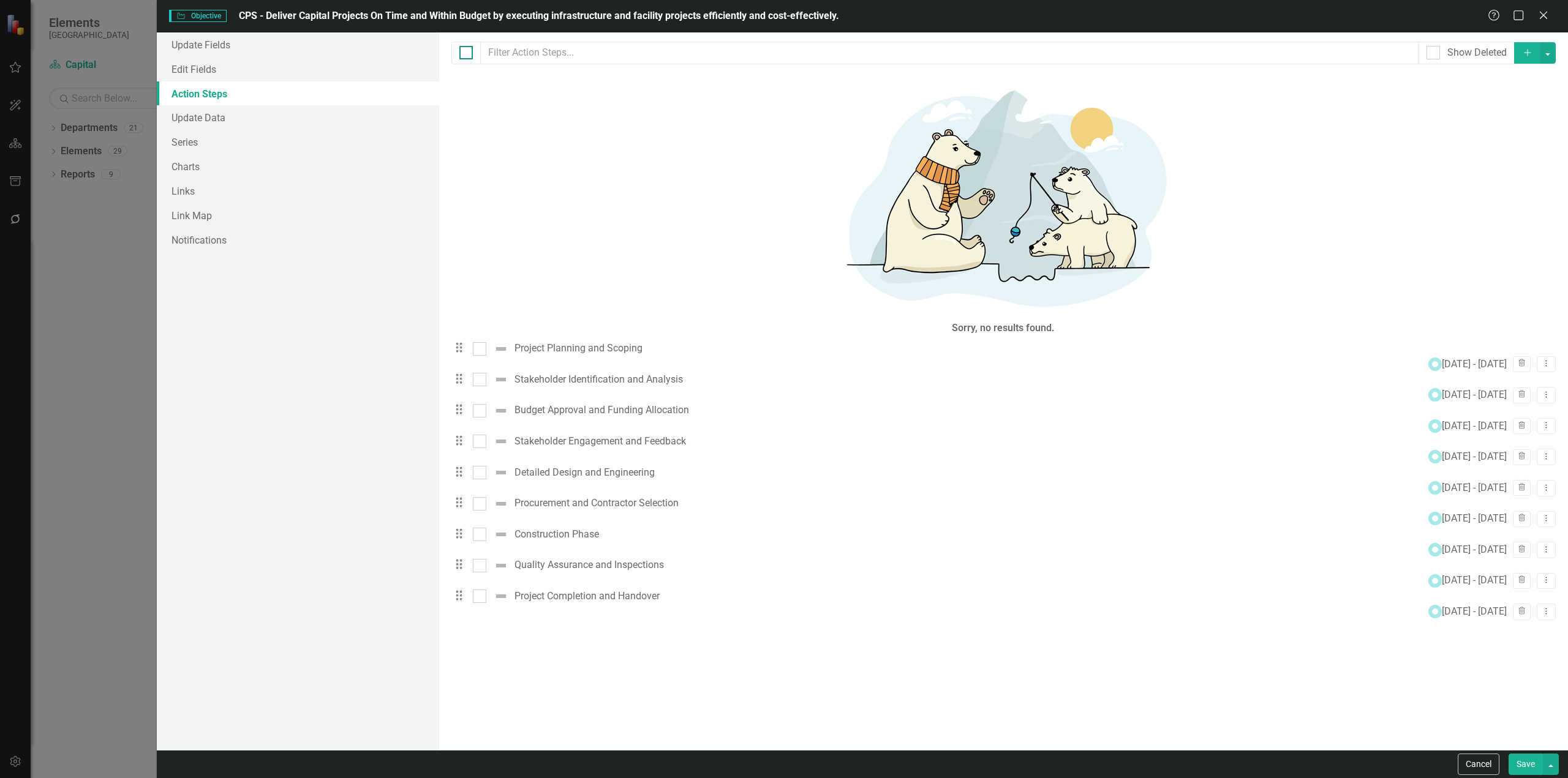
checkbox input "true"
click at [1552, 46] on button "button" at bounding box center [1548, 53] width 16 height 21
click at [1477, 144] on link "Trash Delete Multiple" at bounding box center [1503, 143] width 103 height 23
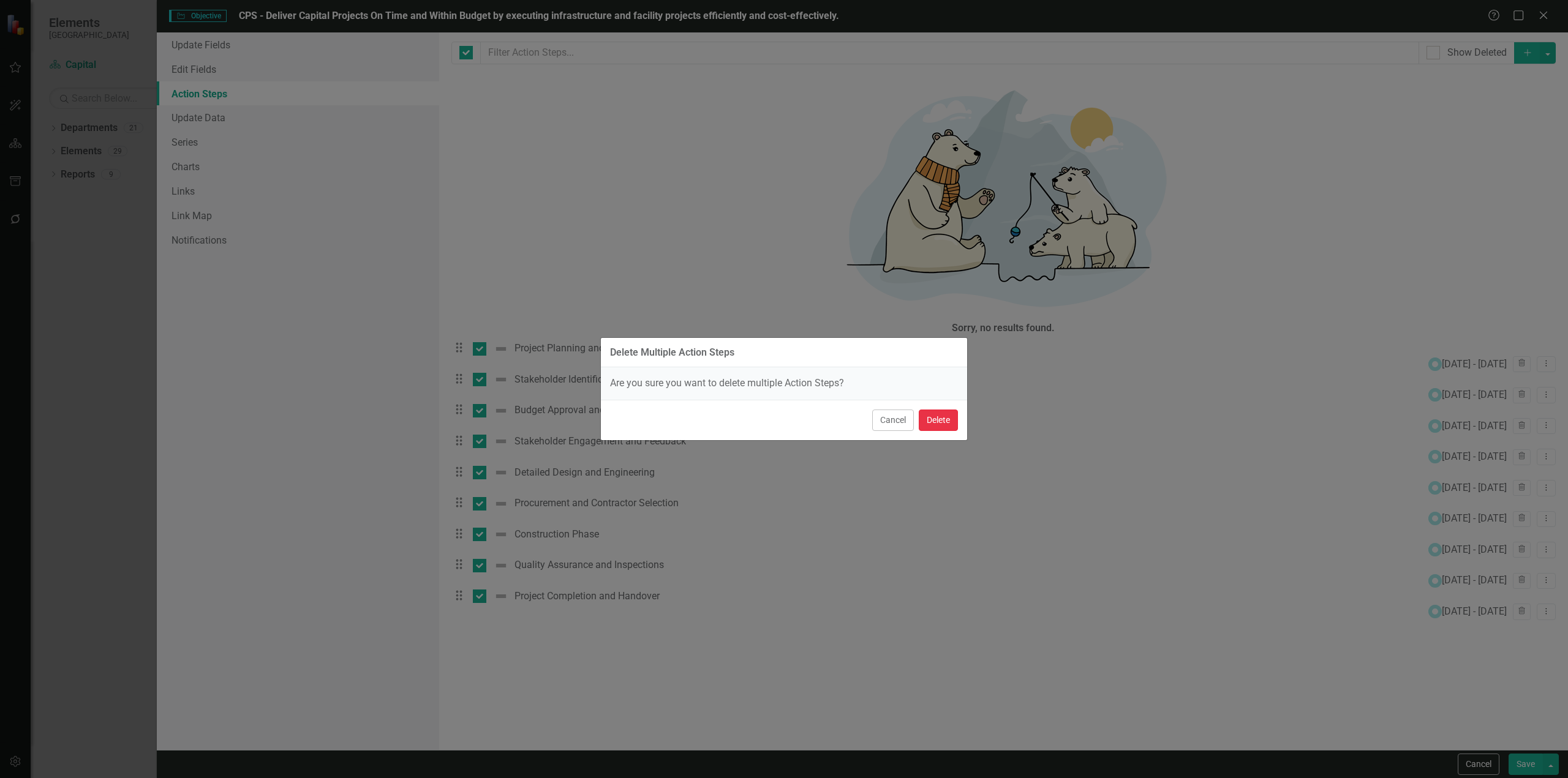
click at [937, 416] on button "Delete" at bounding box center [938, 420] width 39 height 21
checkbox input "false"
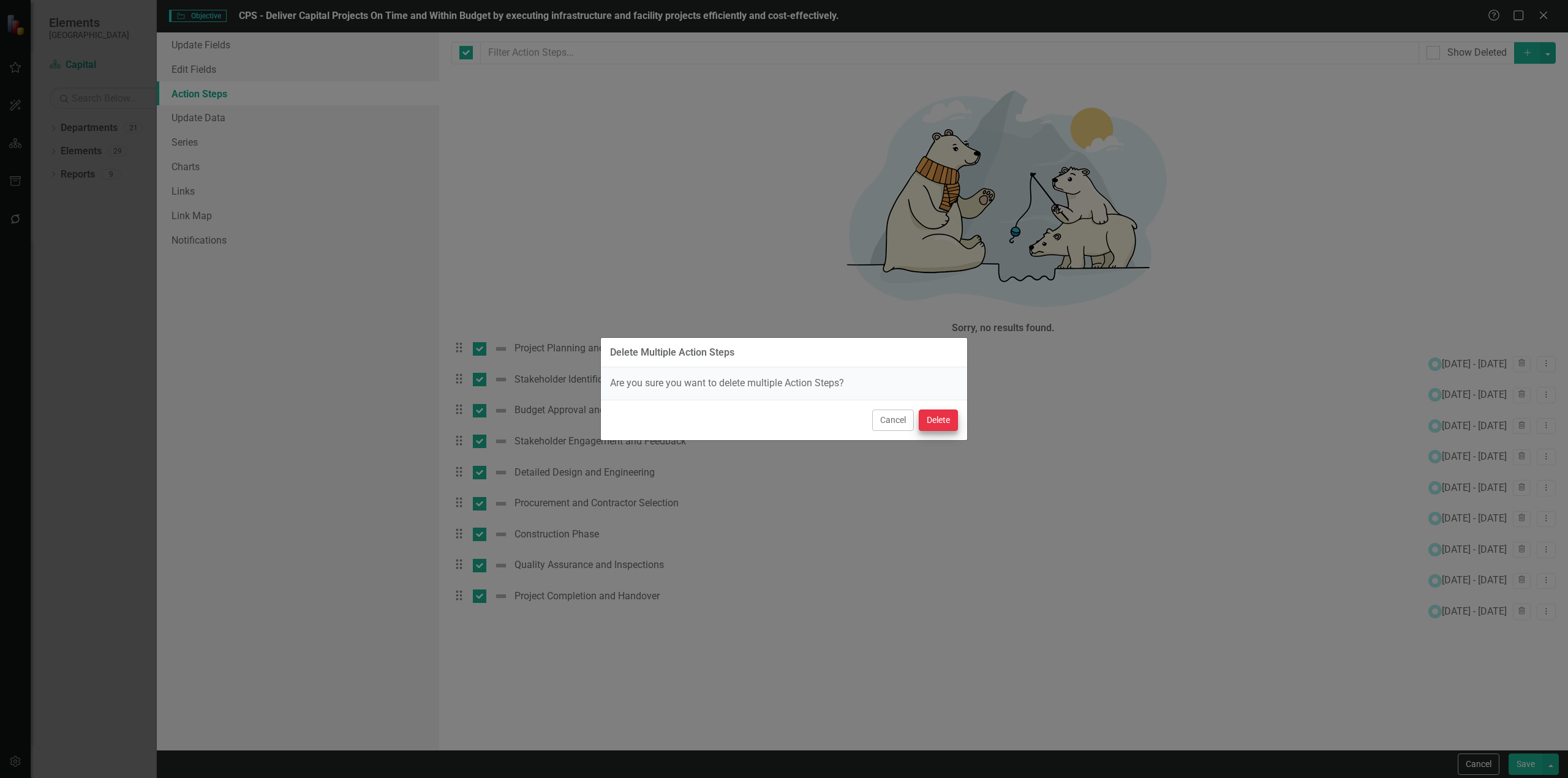
checkbox input "false"
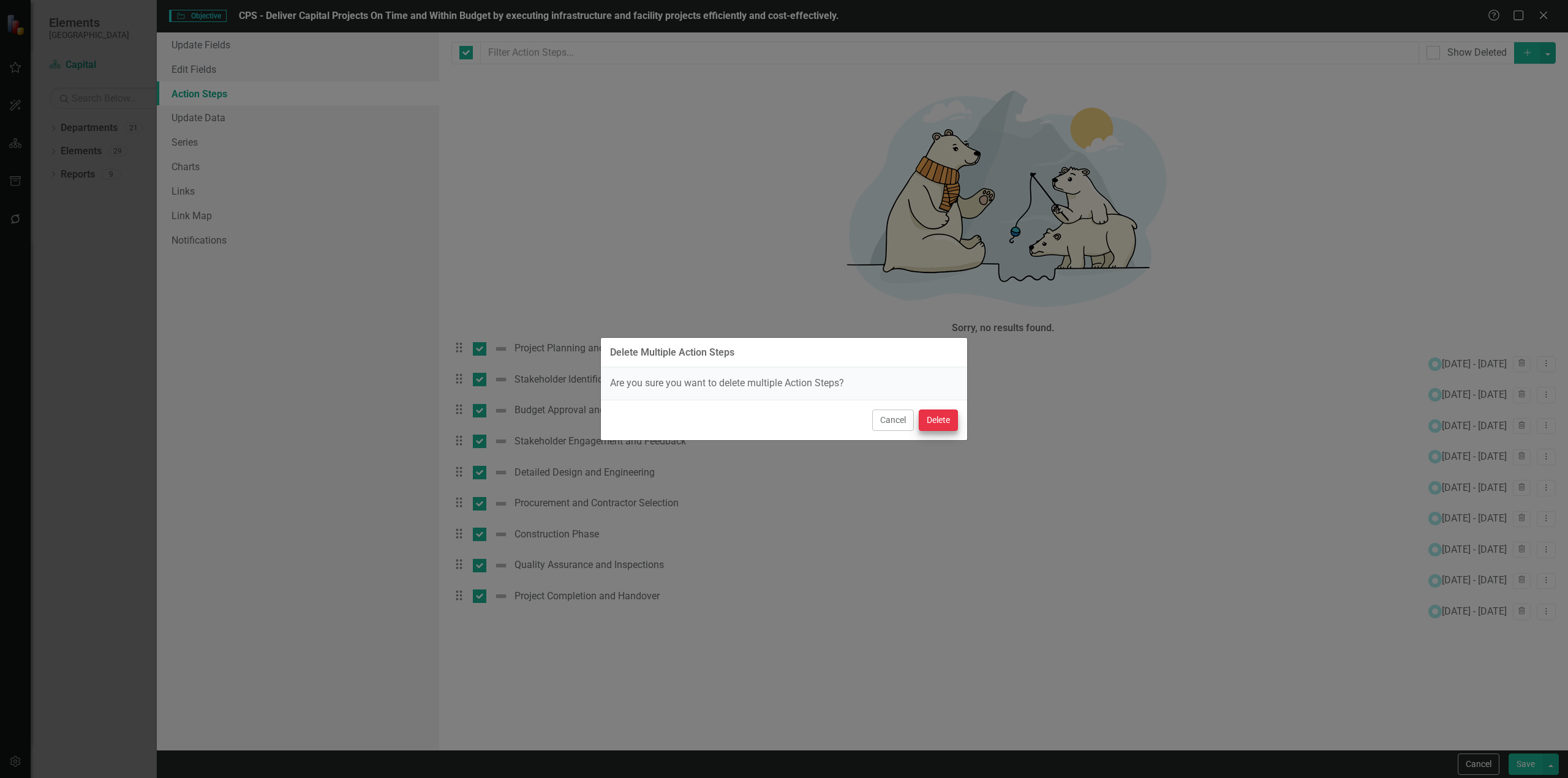
checkbox input "false"
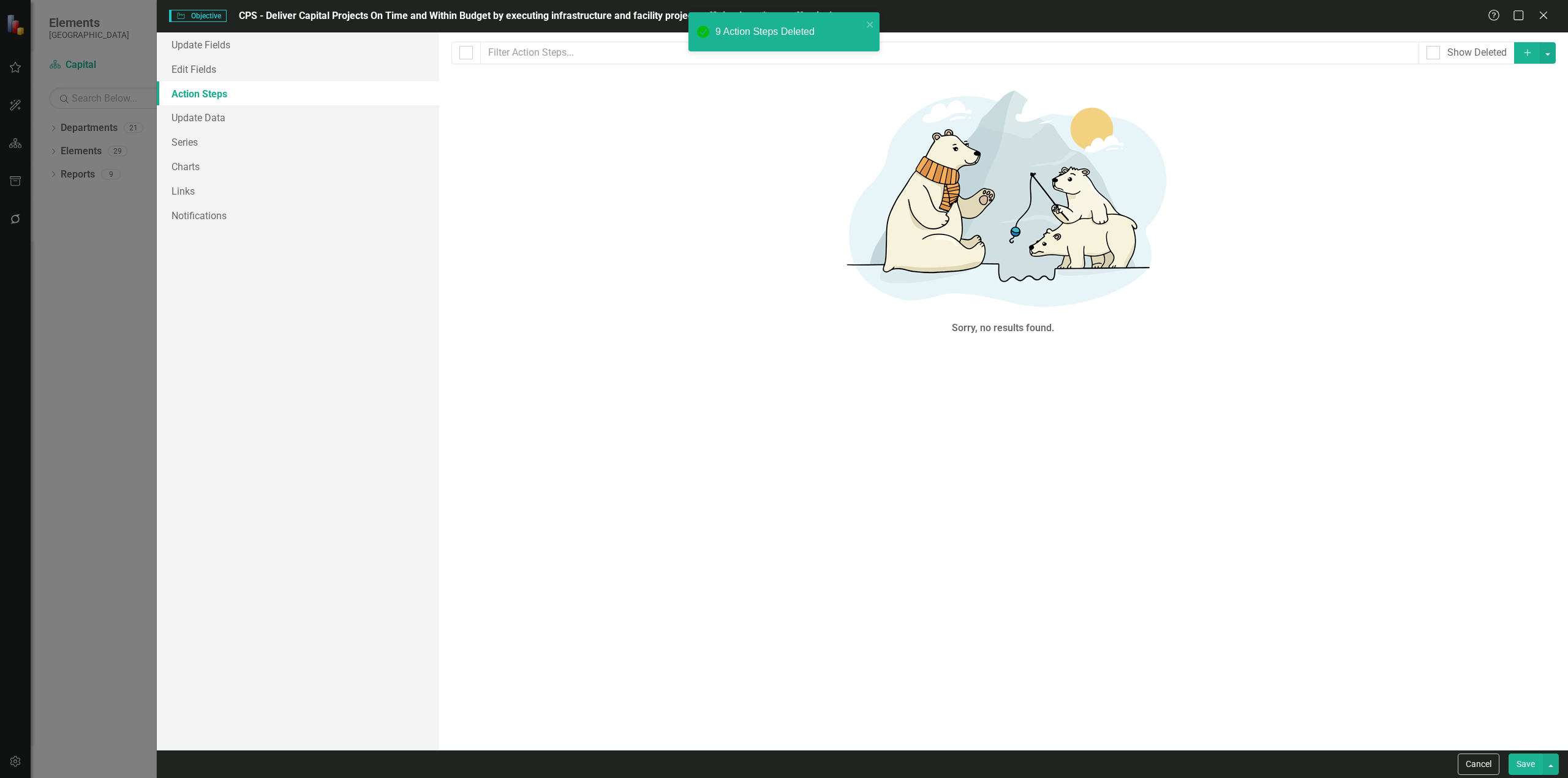
drag, startPoint x: 1525, startPoint y: 769, endPoint x: 1295, endPoint y: 668, distance: 251.2
click at [1525, 768] on button "Save" at bounding box center [1525, 764] width 35 height 21
checkbox input "false"
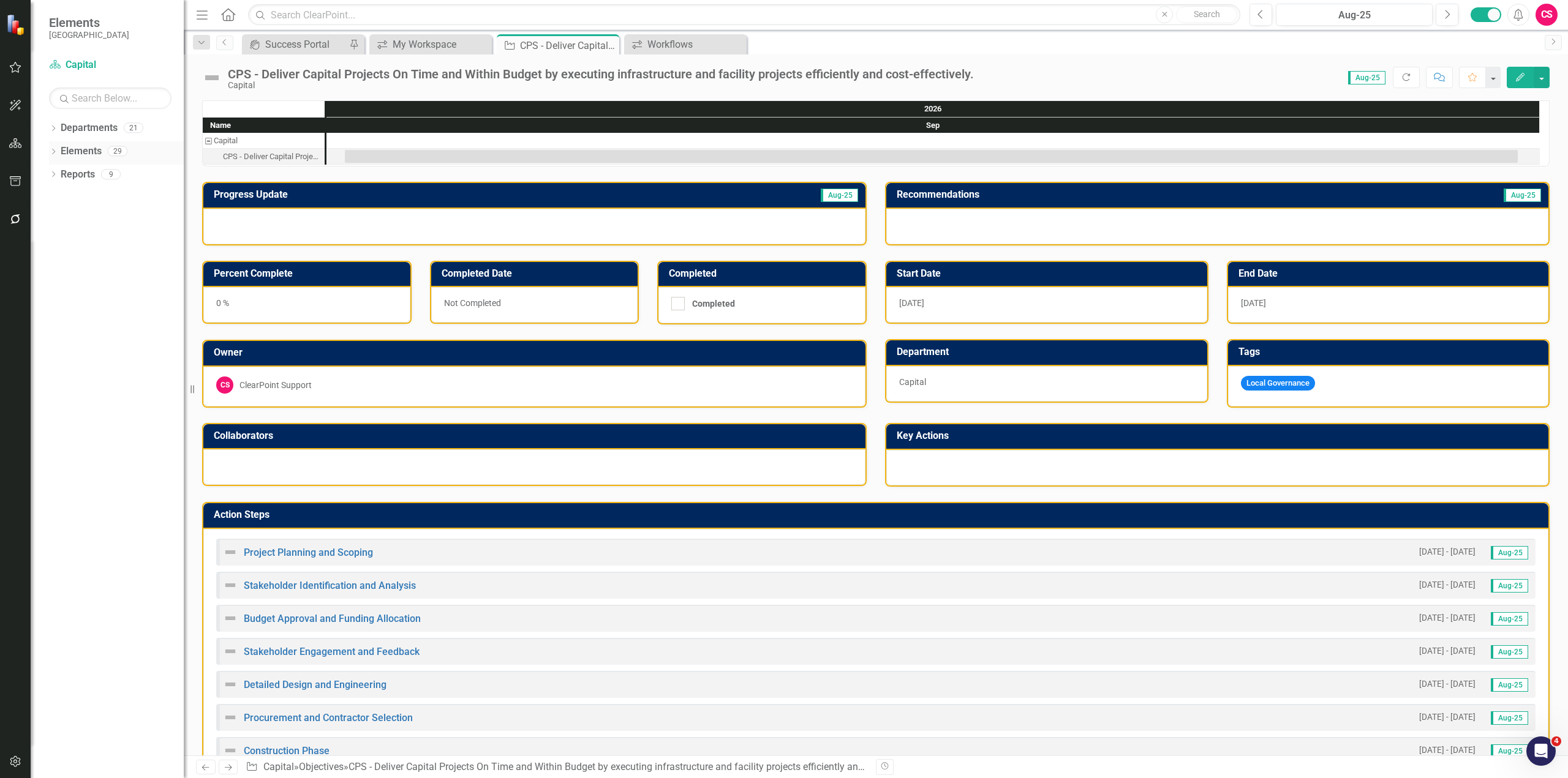
click at [54, 152] on icon "Dropdown" at bounding box center [53, 153] width 9 height 7
click at [72, 154] on link "Elements" at bounding box center [63, 152] width 41 height 14
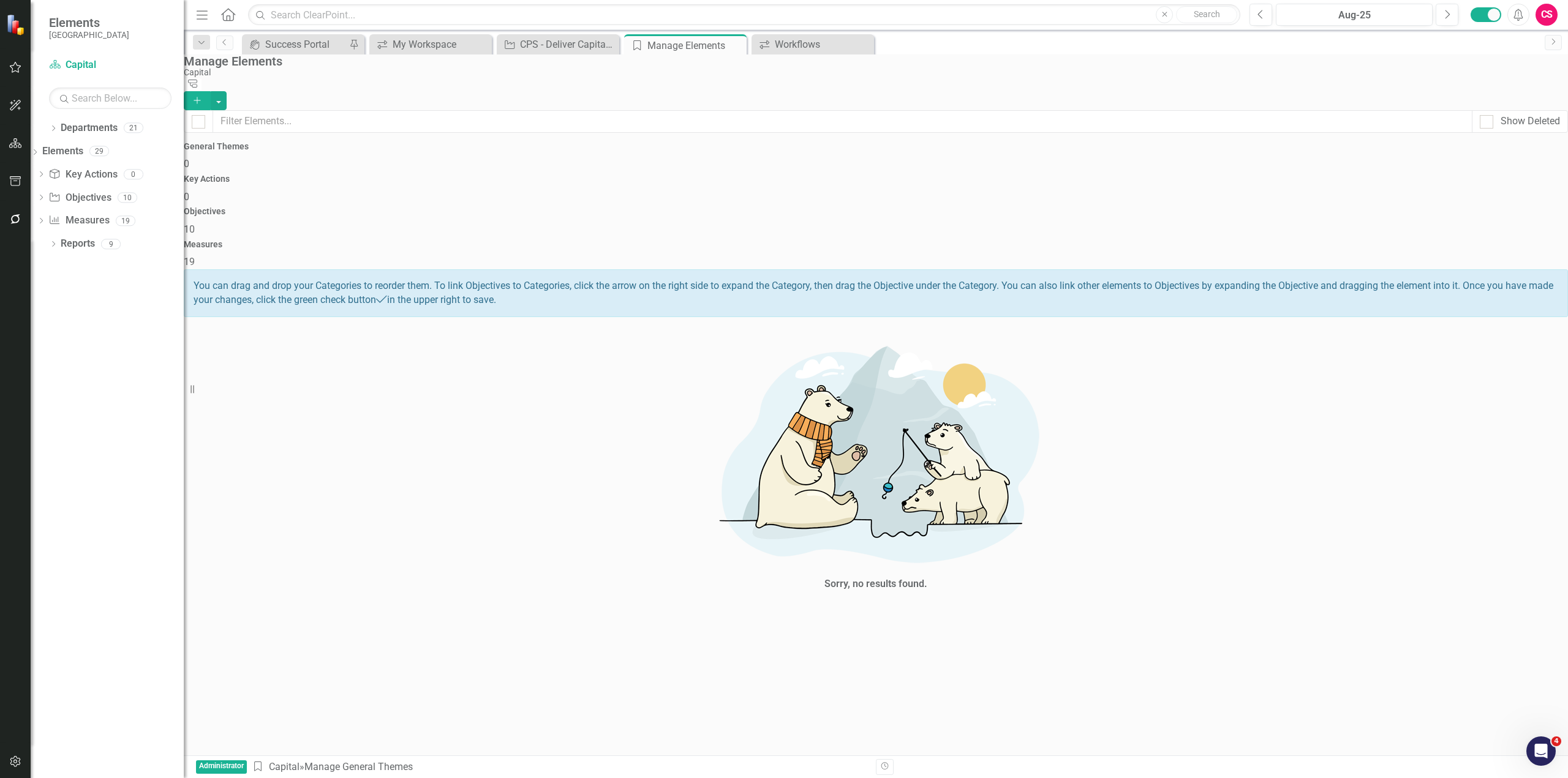
click at [1342, 240] on div "Measures 19" at bounding box center [875, 254] width 1384 height 29
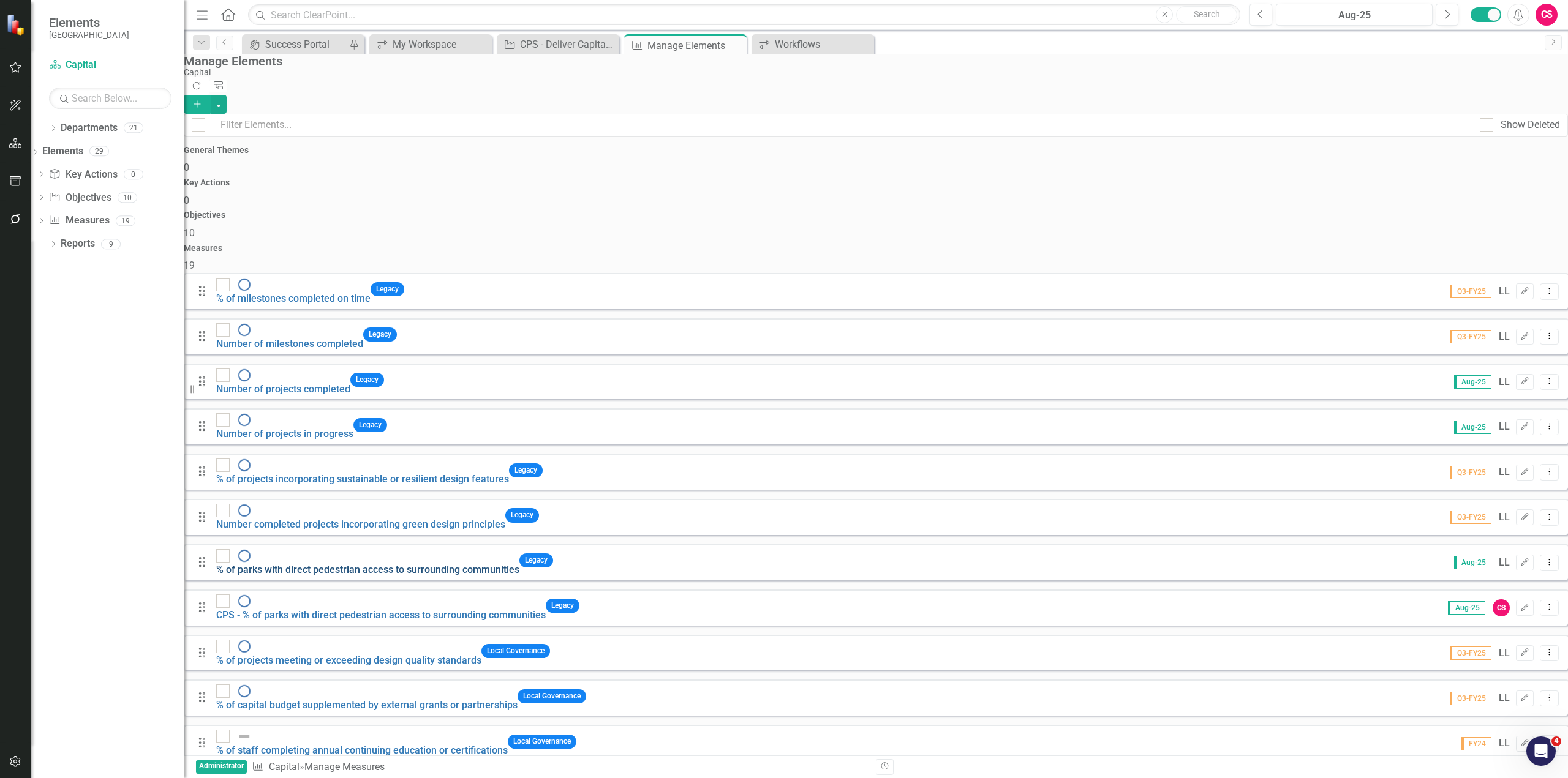
click at [421, 564] on link "% of parks with direct pedestrian access to surrounding communities" at bounding box center [367, 569] width 303 height 12
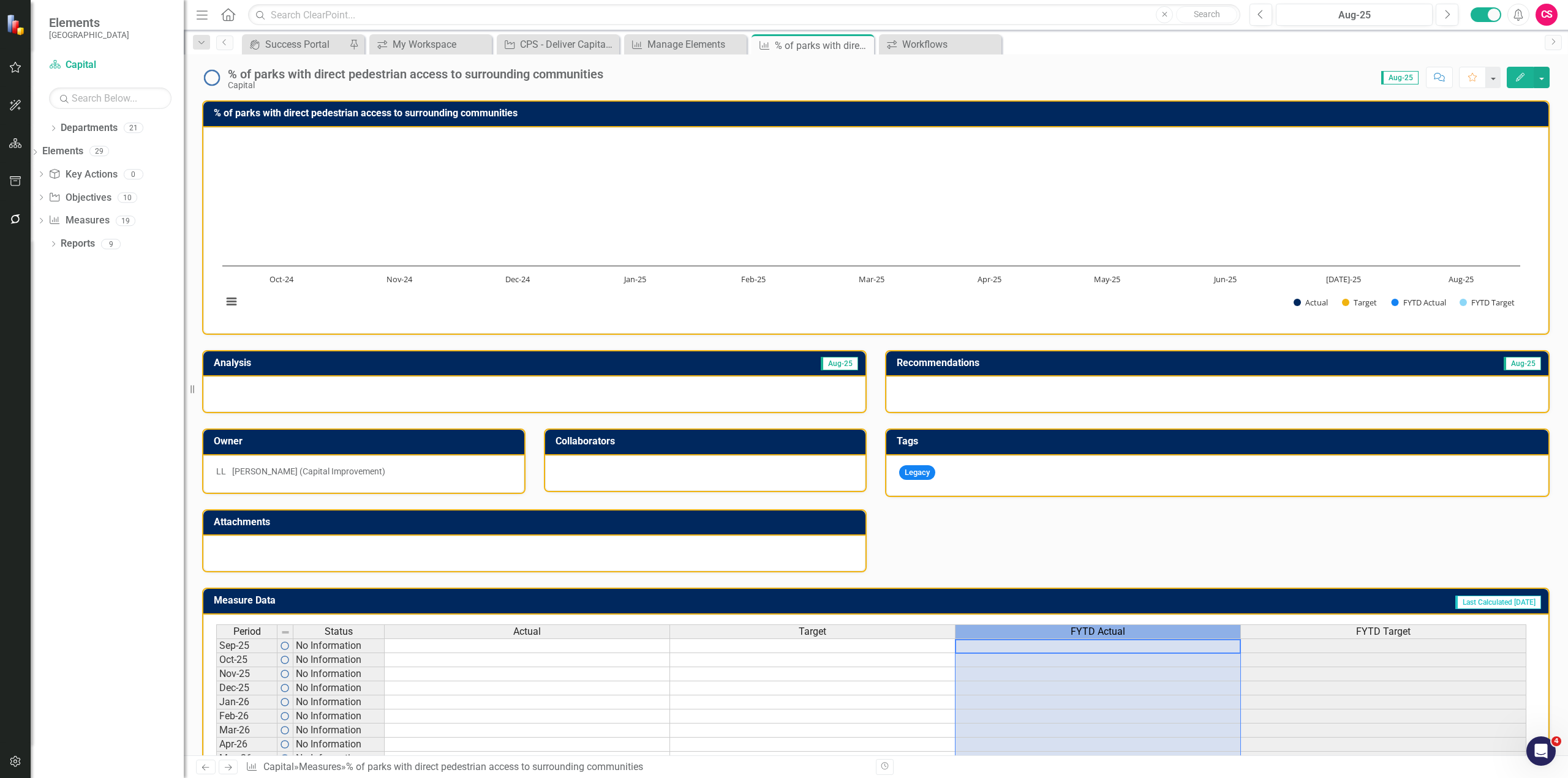
click at [1083, 635] on span "FYTD Actual" at bounding box center [1097, 632] width 54 height 11
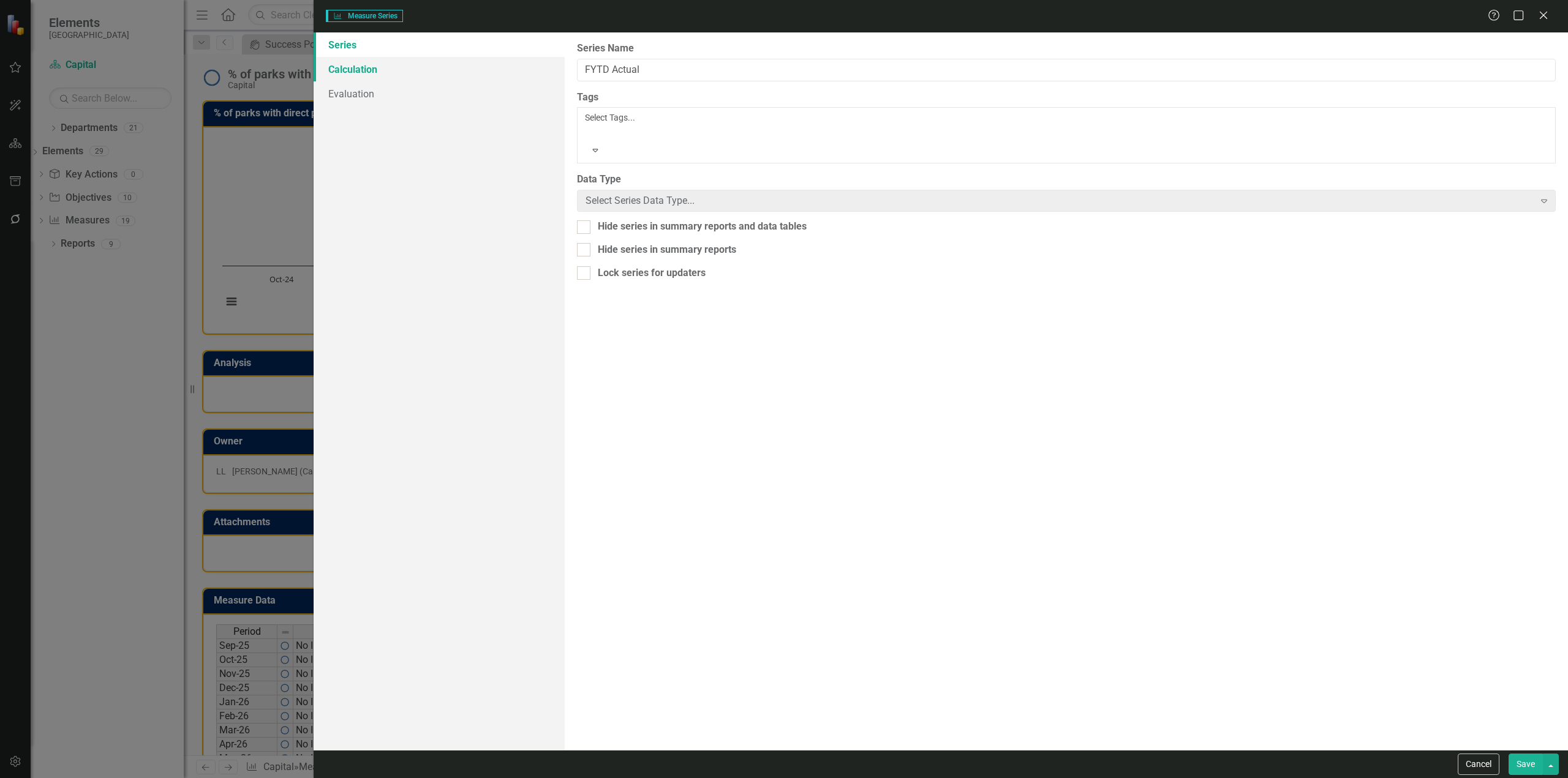
click at [393, 59] on link "Calculation" at bounding box center [439, 69] width 251 height 24
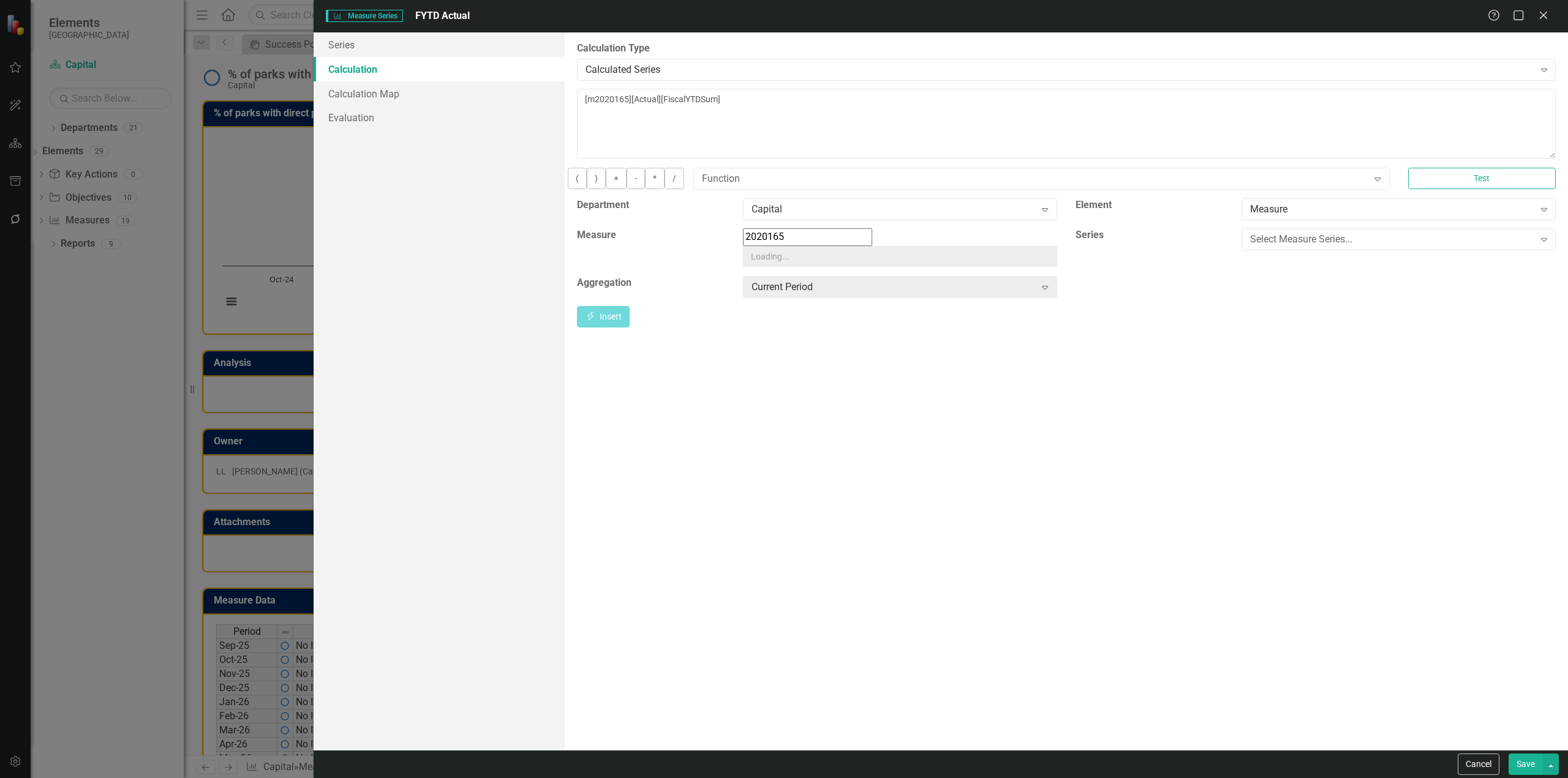
click at [393, 60] on link "Calculation" at bounding box center [439, 69] width 251 height 24
click at [1314, 246] on div "Select Measure Series..." at bounding box center [1392, 239] width 284 height 14
click at [1286, 777] on div "Actual" at bounding box center [787, 788] width 1548 height 14
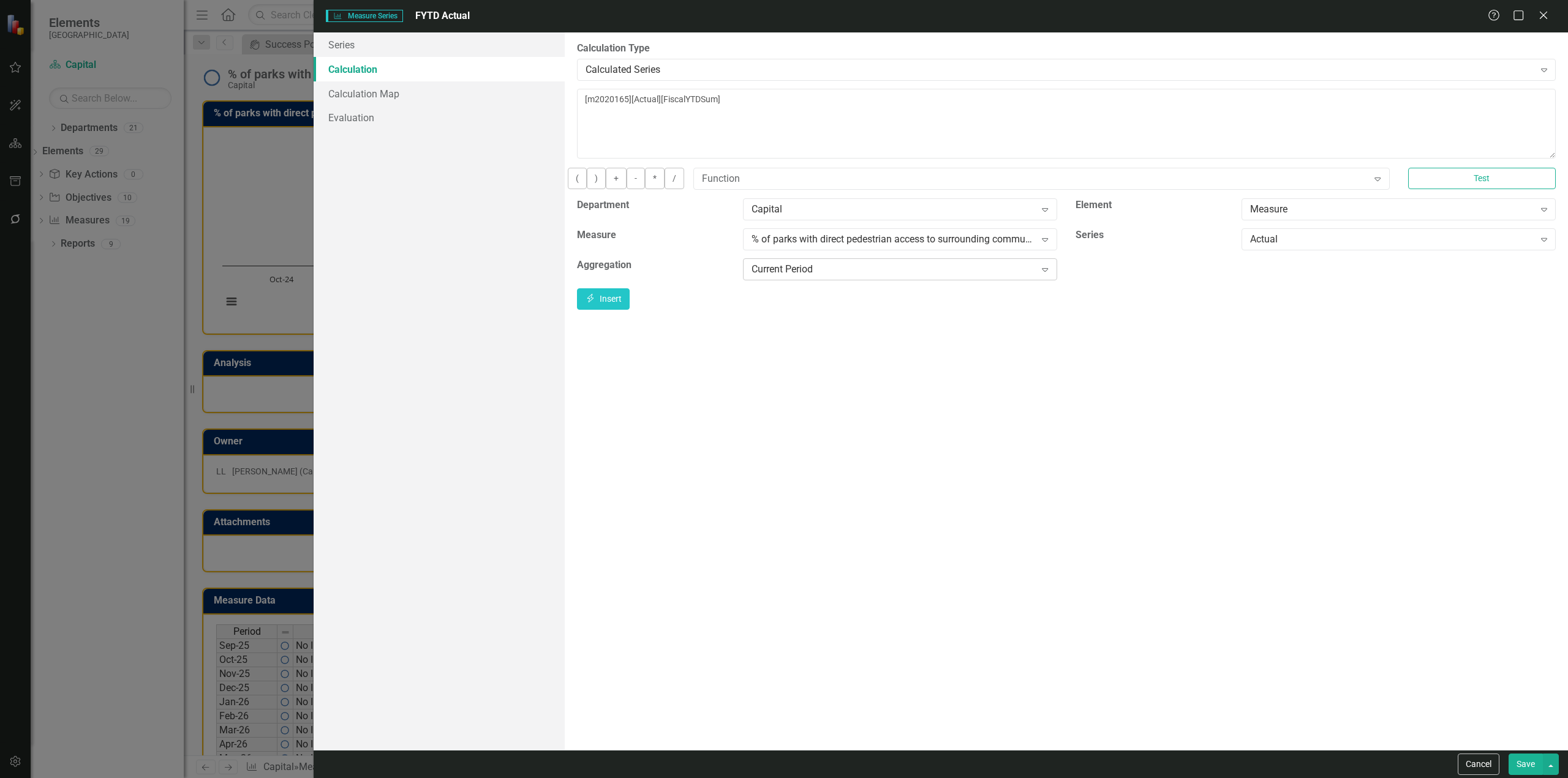
click at [922, 271] on div "Current Period" at bounding box center [893, 269] width 284 height 14
type input "f"
drag, startPoint x: 873, startPoint y: 136, endPoint x: 279, endPoint y: 94, distance: 595.5
click at [278, 94] on div "Measure Series Measure Series FYTD Actual Help Maximize Close Series Calculatio…" at bounding box center [784, 389] width 1568 height 778
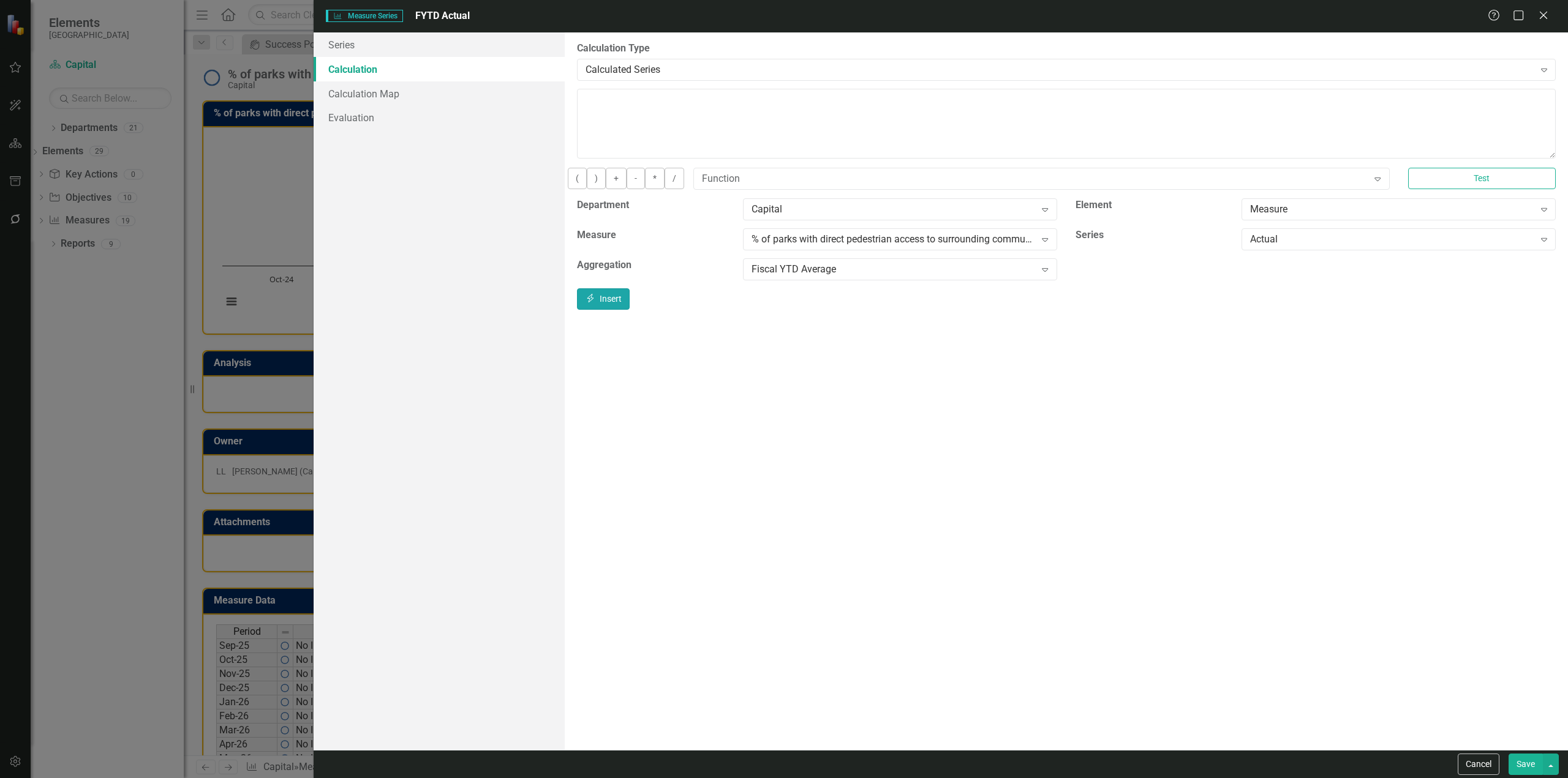
click at [629, 300] on button "Insert Insert" at bounding box center [602, 298] width 53 height 21
click at [1512, 764] on button "Save" at bounding box center [1525, 764] width 35 height 21
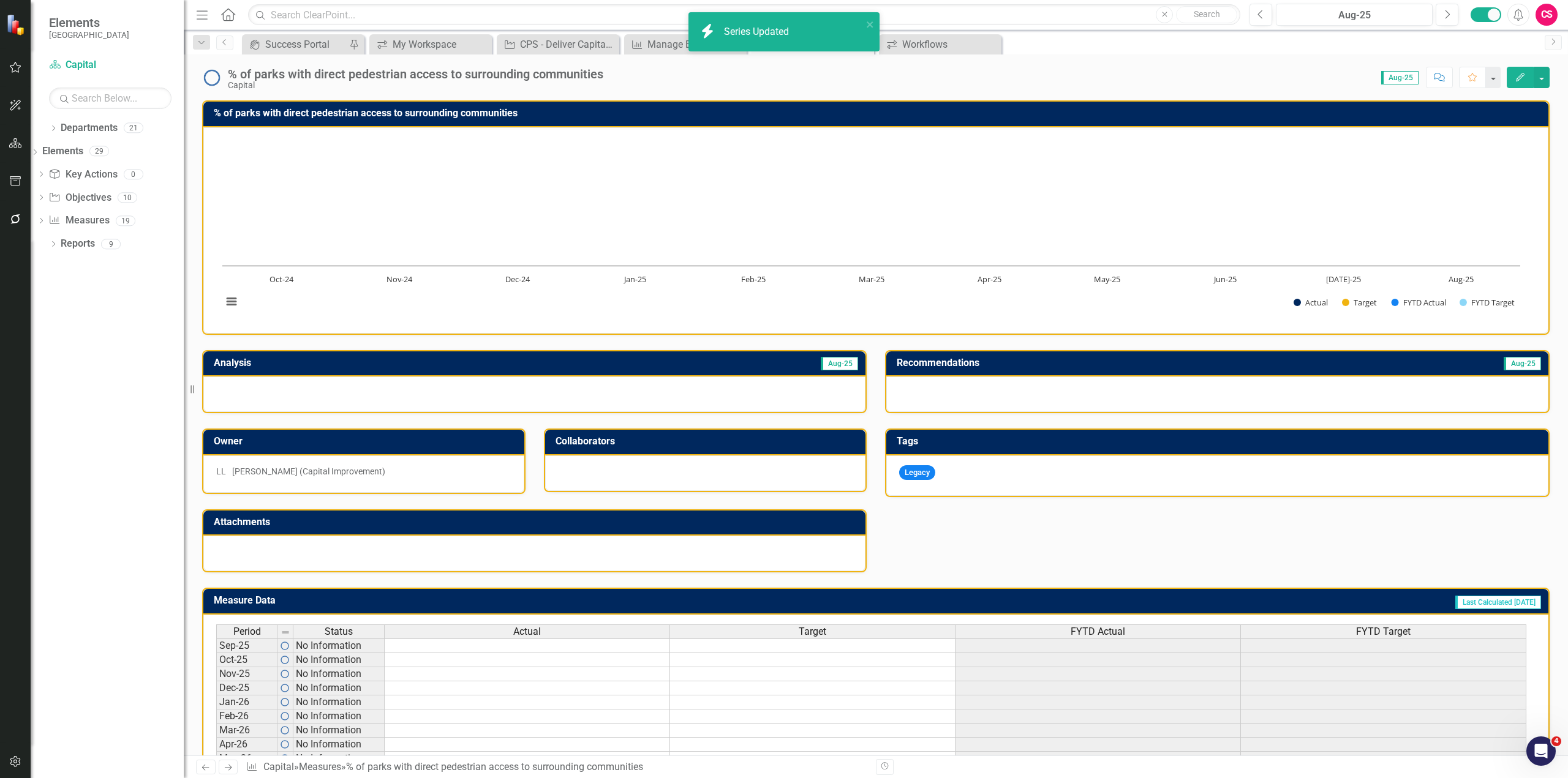
click at [1342, 635] on div "FYTD Target" at bounding box center [1383, 632] width 285 height 13
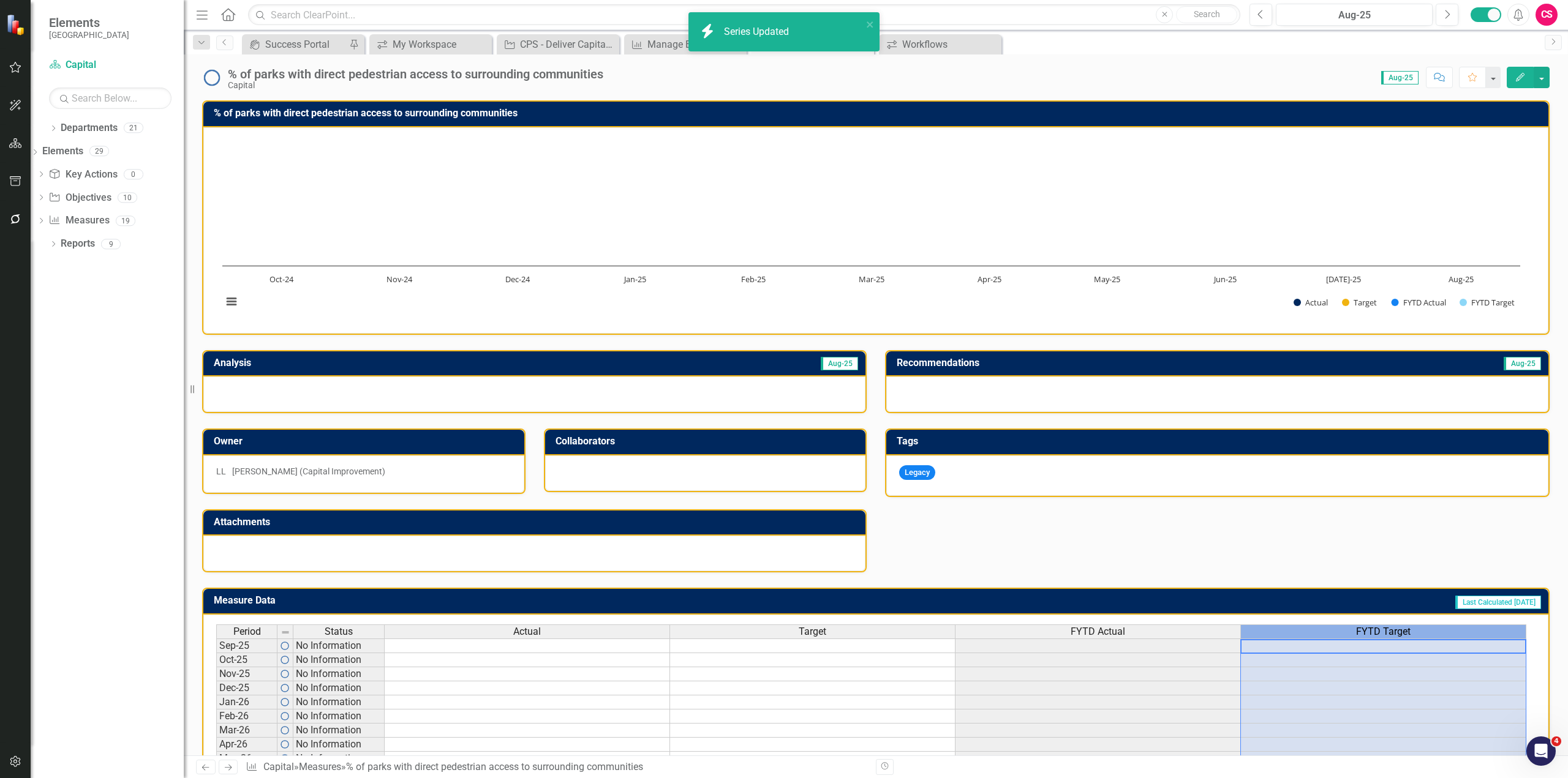
click at [1342, 635] on div "FYTD Target" at bounding box center [1383, 632] width 285 height 13
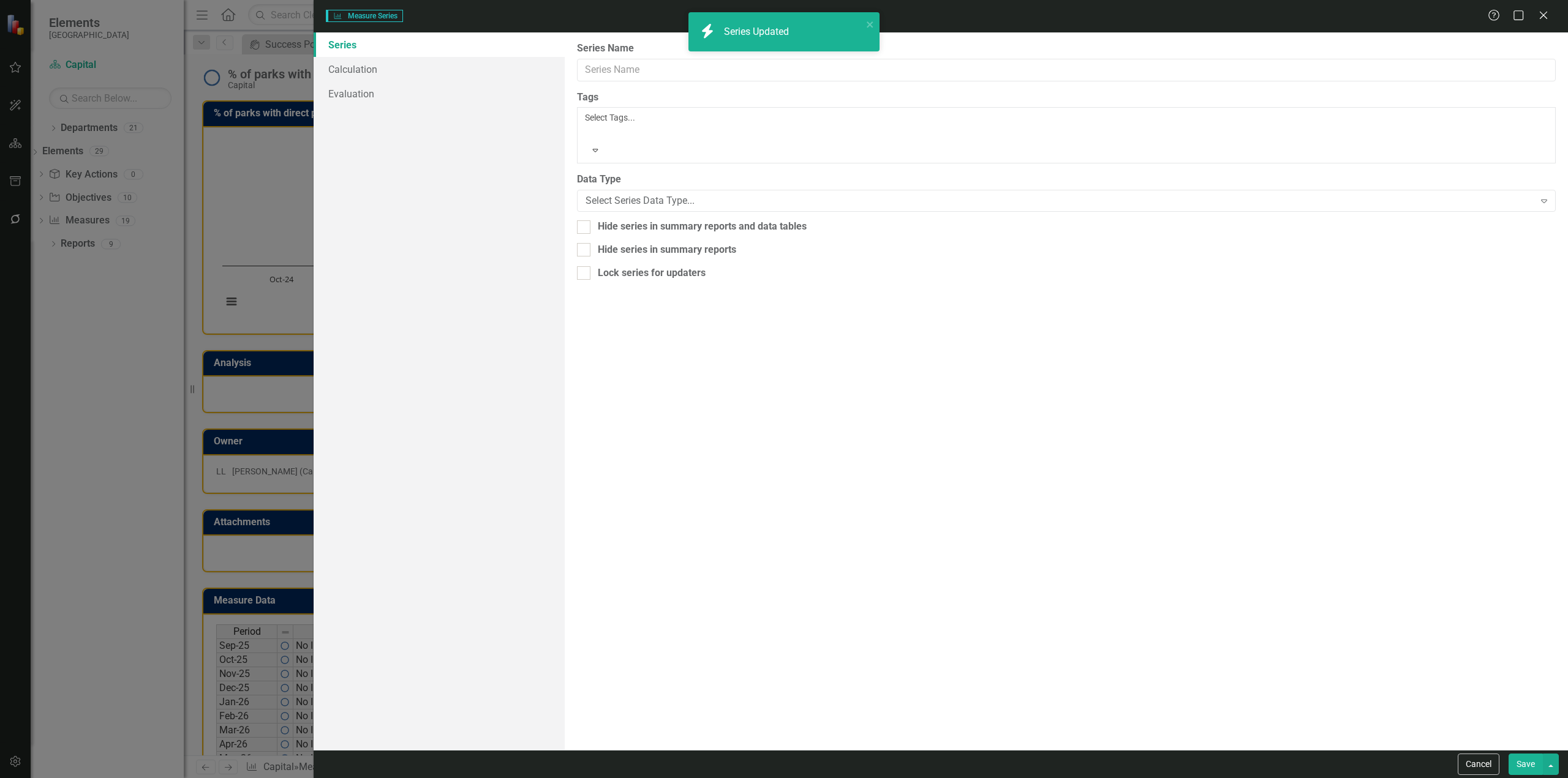
type input "FYTD Target"
click at [463, 65] on link "Calculation" at bounding box center [439, 69] width 251 height 24
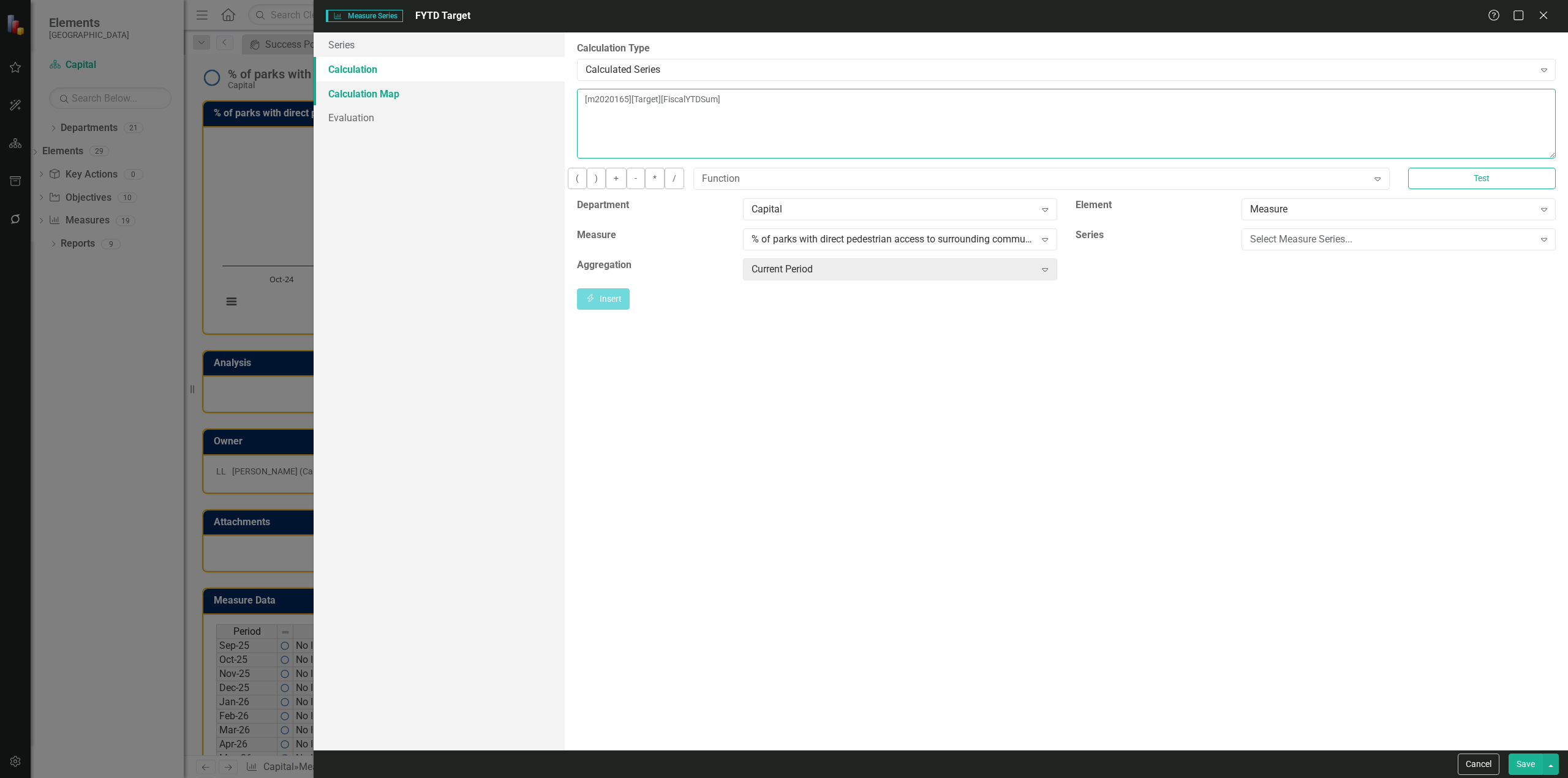
drag, startPoint x: 885, startPoint y: 129, endPoint x: 354, endPoint y: 97, distance: 532.0
click at [354, 97] on div "Series Calculation Calculation Map Evaluation From this page, you can edit the …" at bounding box center [940, 391] width 1254 height 717
click at [1398, 243] on div "Select Measure Series..." at bounding box center [1392, 239] width 284 height 14
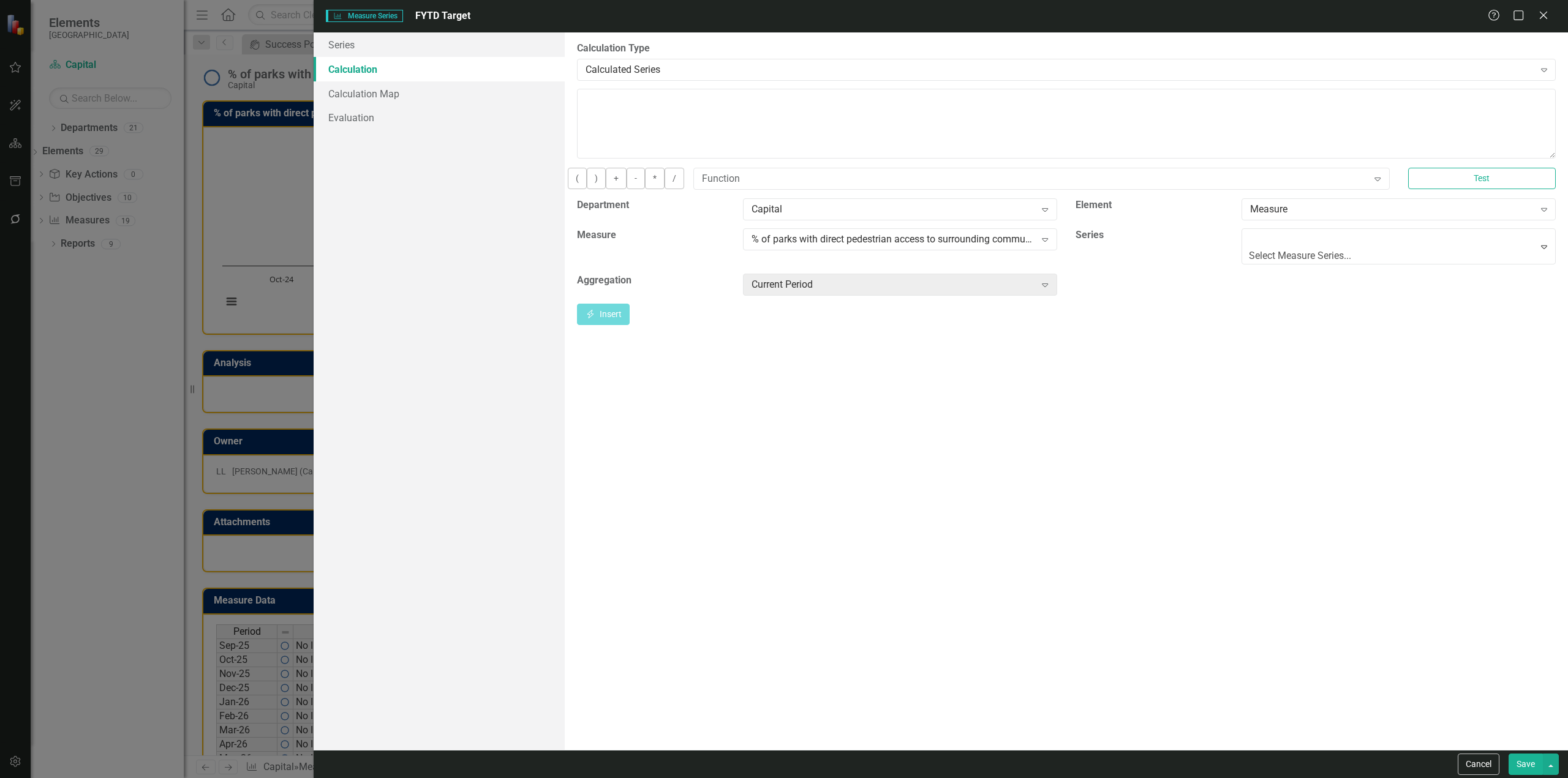
click at [904, 280] on div "Current Period Expand" at bounding box center [899, 269] width 314 height 22
type input "f"
click at [629, 302] on button "Insert Insert" at bounding box center [602, 298] width 53 height 21
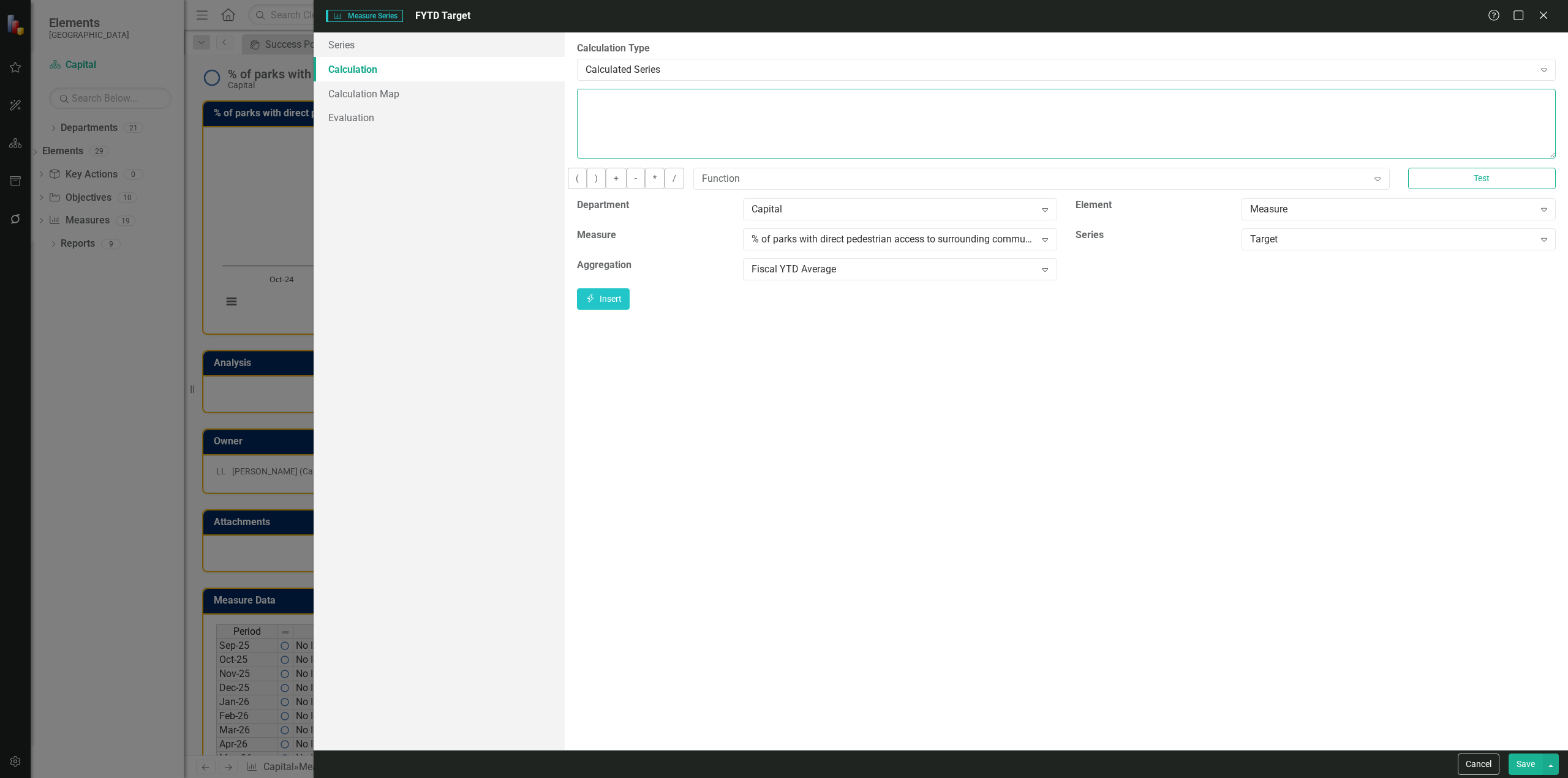
click at [756, 95] on textarea "[m2020165][Target][FiscalYTDAverage]" at bounding box center [1066, 124] width 979 height 70
type textarea "[m2020165][Target][FiscalYTDAverage]"
click at [1518, 758] on button "Save" at bounding box center [1525, 764] width 35 height 21
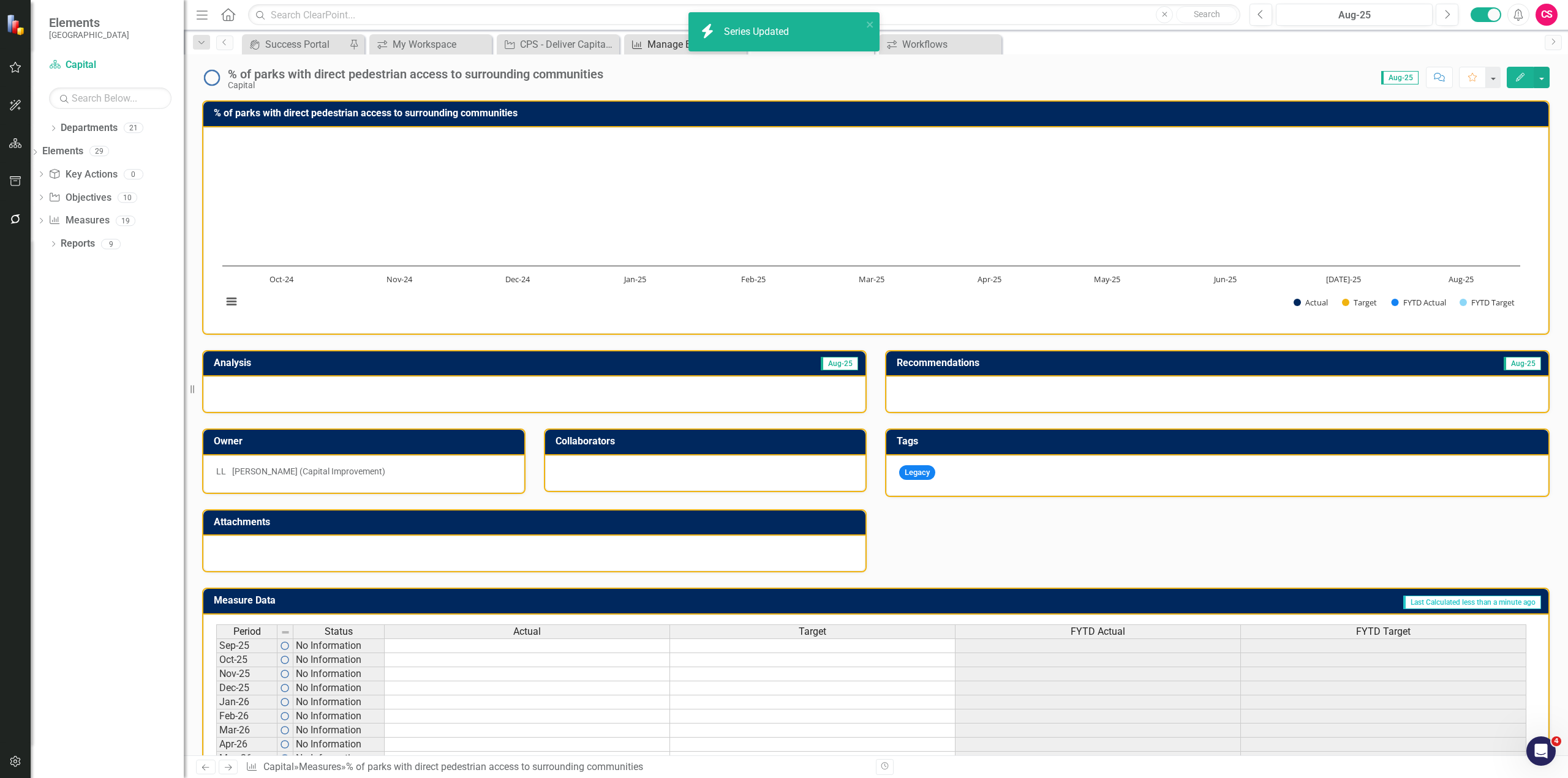
click at [662, 43] on div "Manage Elements" at bounding box center [688, 44] width 81 height 15
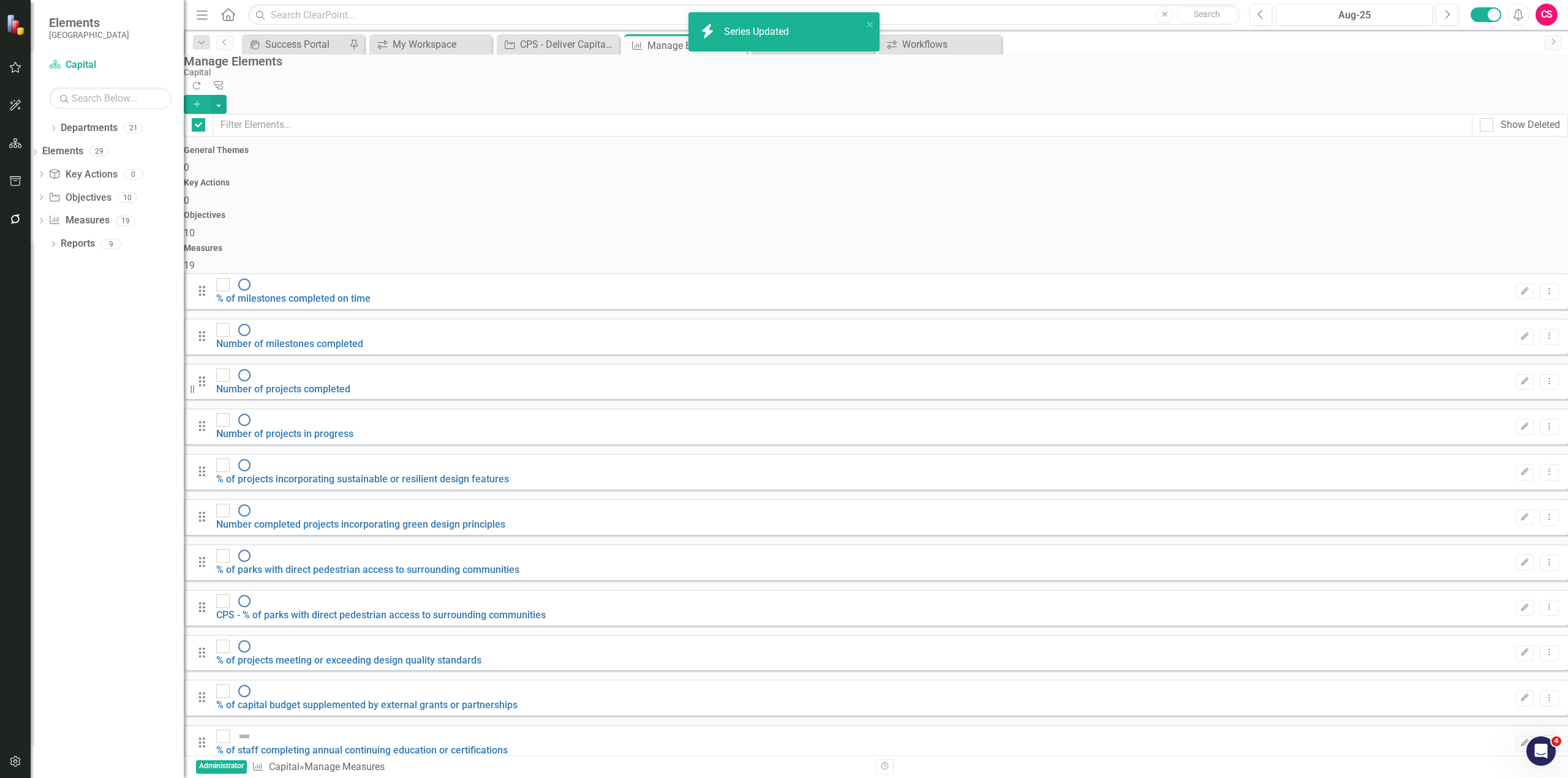
checkbox input "false"
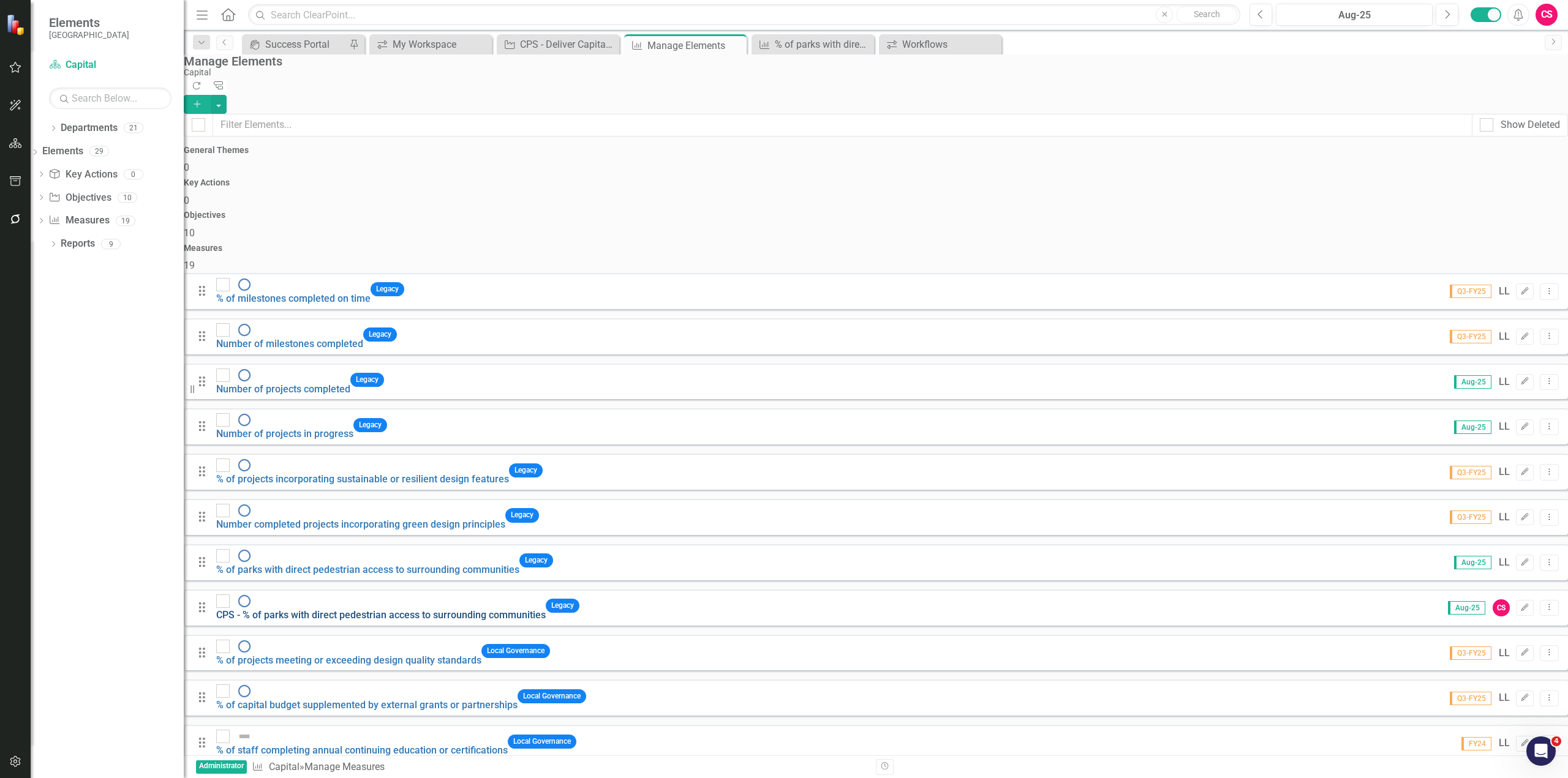
click at [390, 609] on link "CPS - % of parks with direct pedestrian access to surrounding communities" at bounding box center [380, 615] width 329 height 12
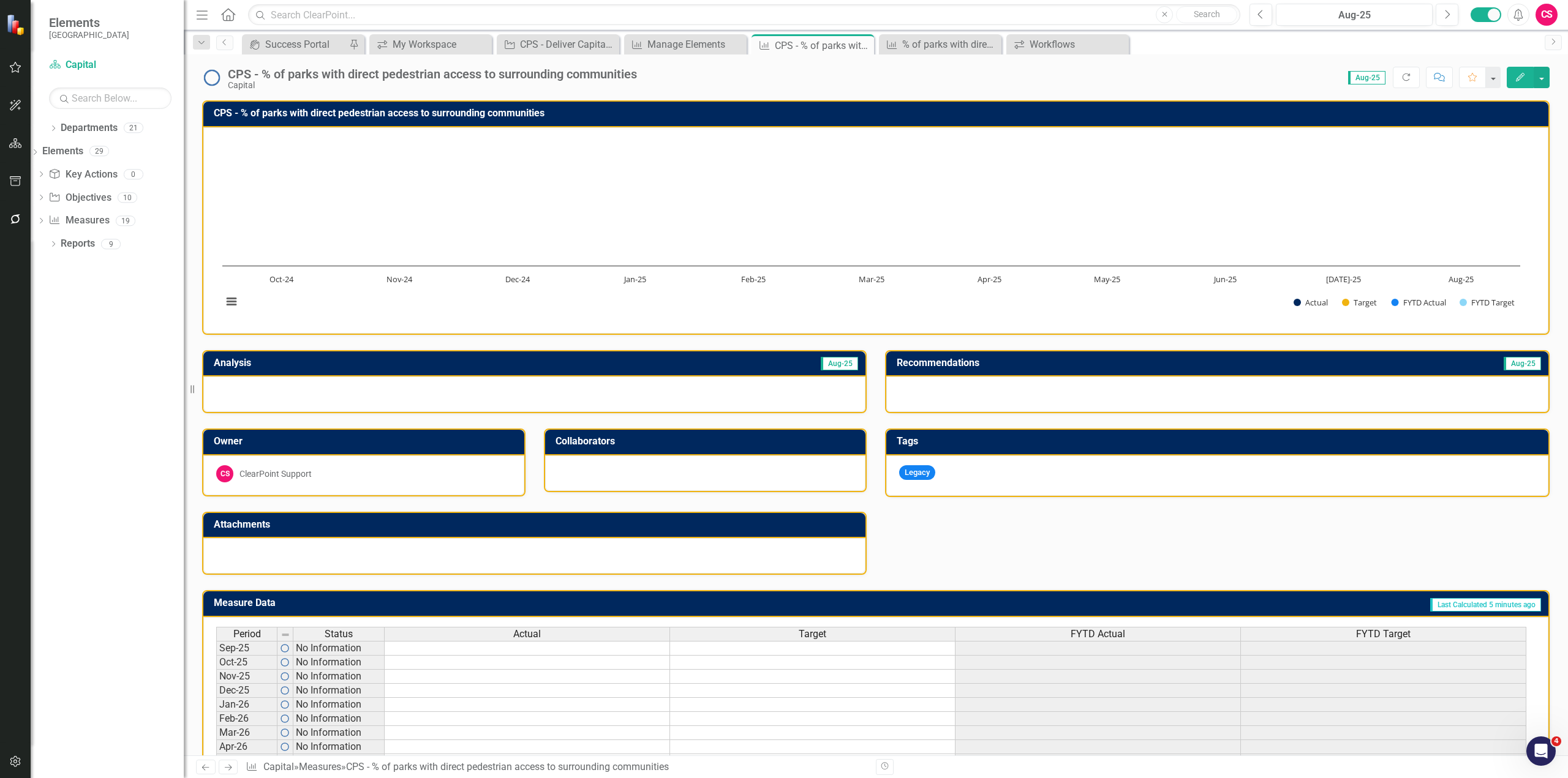
click at [1040, 635] on div "FYTD Actual" at bounding box center [1098, 634] width 285 height 13
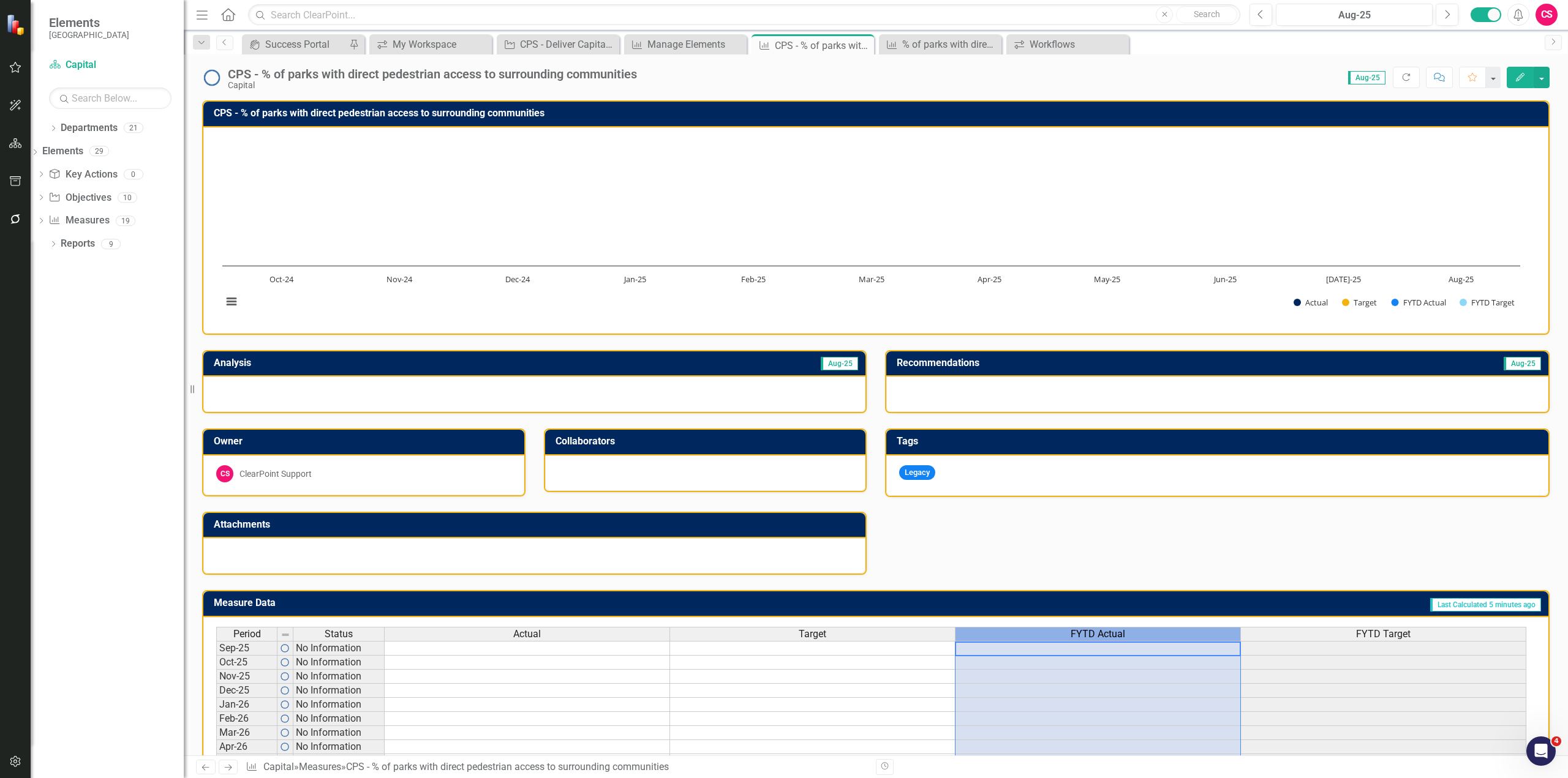
click at [1040, 635] on div "FYTD Actual" at bounding box center [1098, 634] width 285 height 13
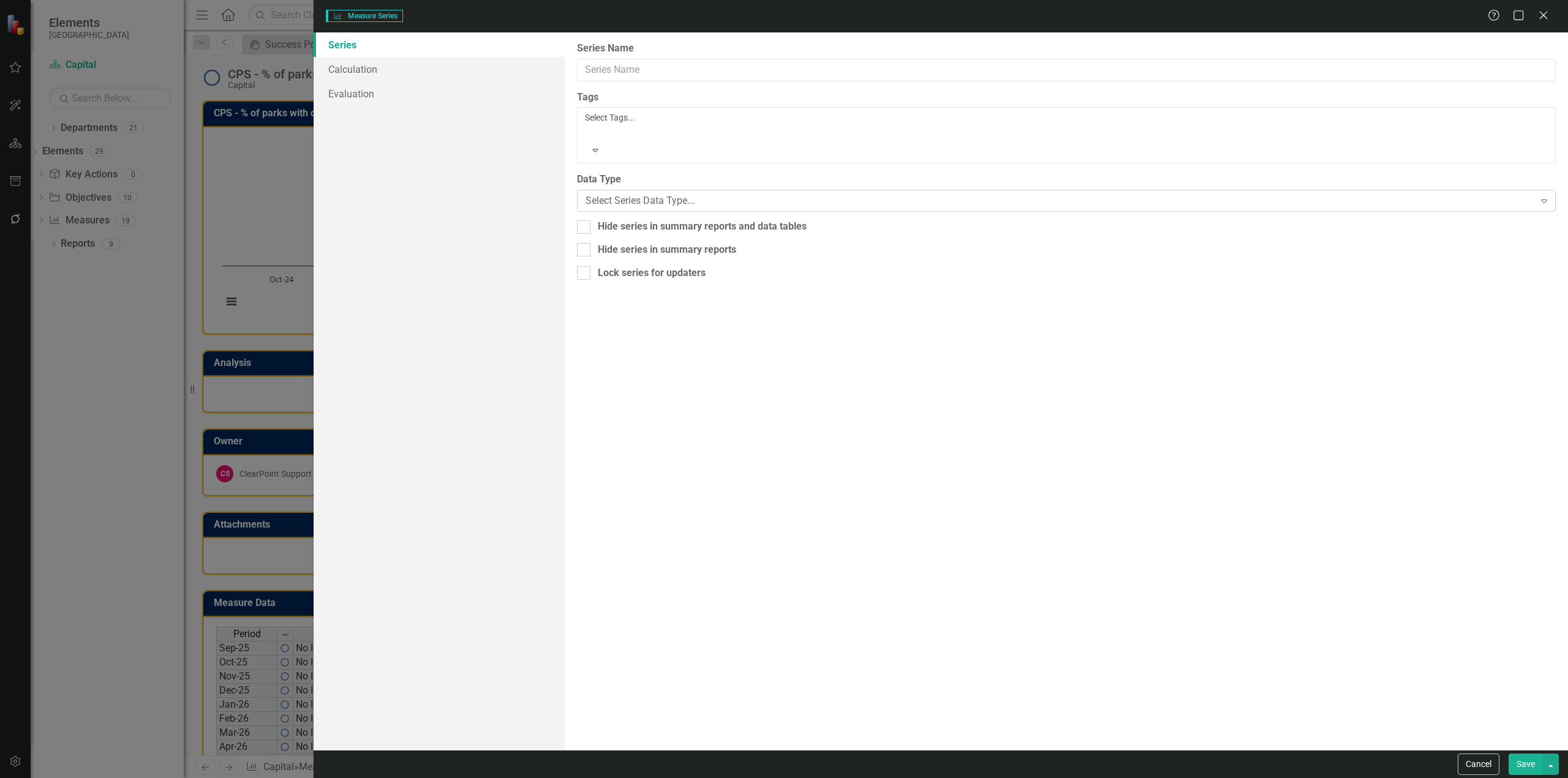
type input "FYTD Actual"
click at [461, 72] on link "Calculation" at bounding box center [439, 69] width 251 height 24
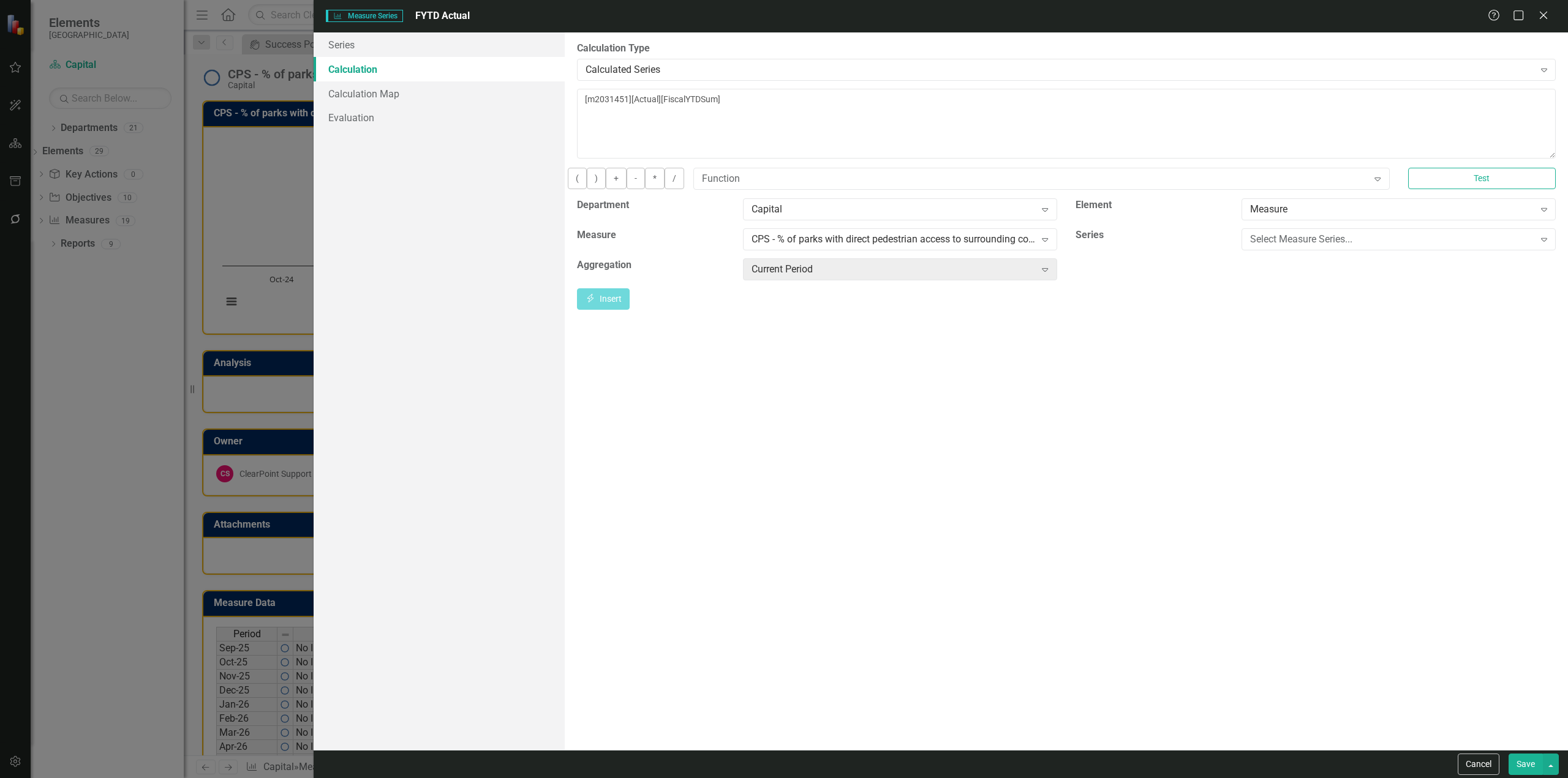
click at [725, 98] on textarea "[m2031451][Actual][FiscalYTDSum]" at bounding box center [1066, 124] width 979 height 70
type textarea "[m2031451][Actual][FiscalYTDAverage]"
click at [1529, 761] on button "Save" at bounding box center [1525, 764] width 35 height 21
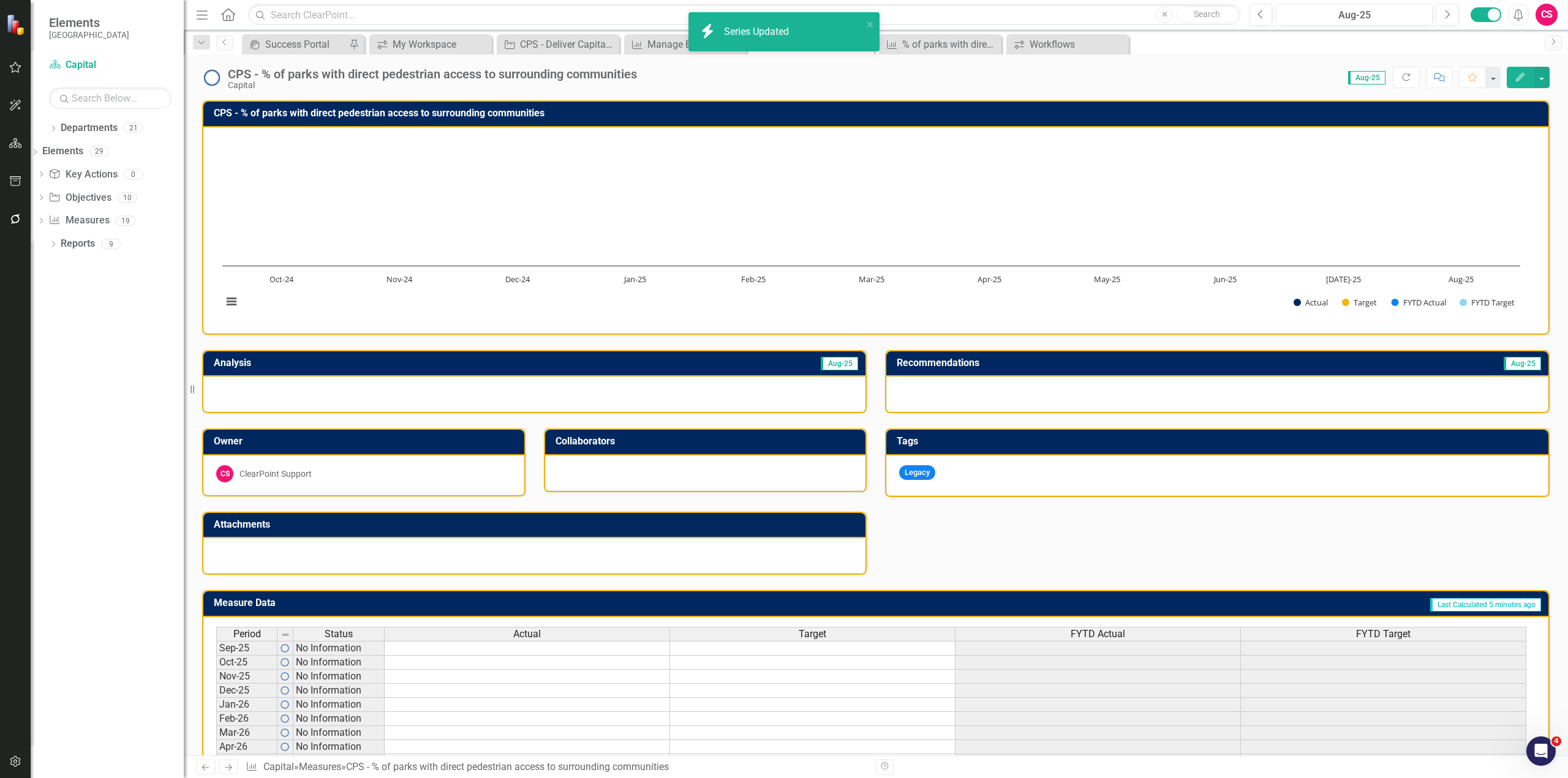
click at [1328, 635] on div "FYTD Target" at bounding box center [1383, 634] width 285 height 13
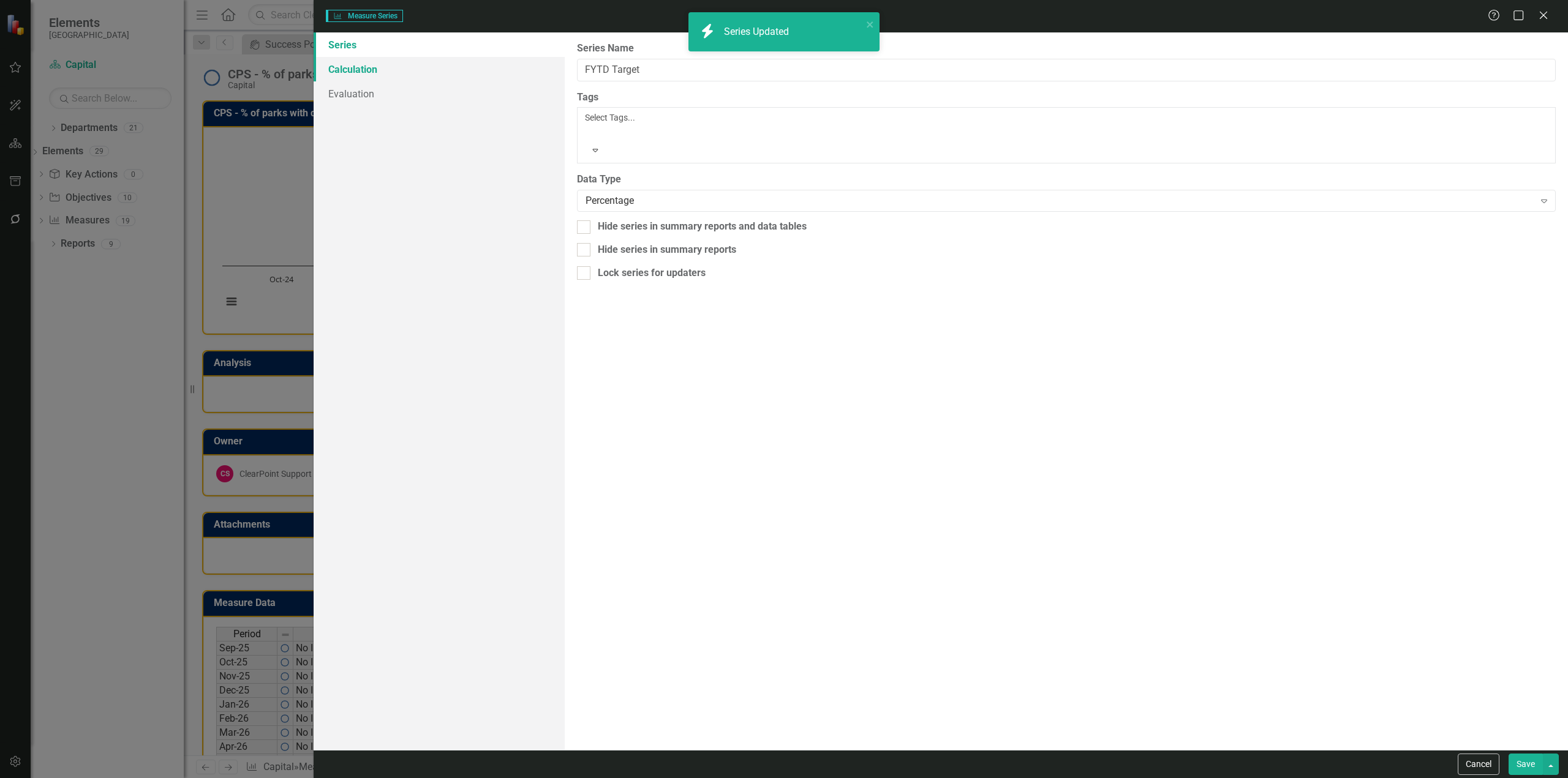
type input "FYTD Target"
click at [356, 73] on link "Calculation" at bounding box center [439, 69] width 251 height 24
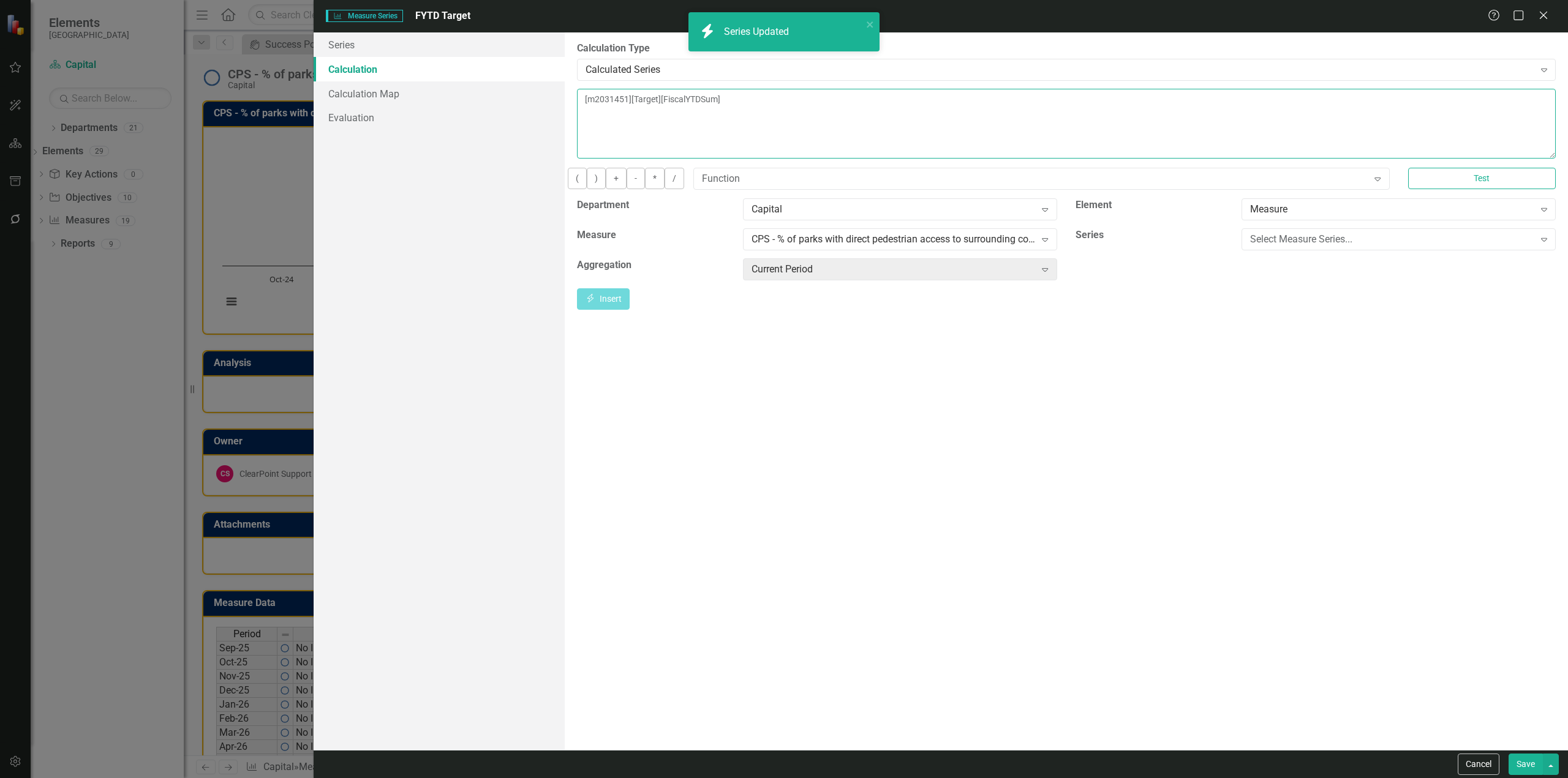
click at [706, 104] on textarea "[m2031451][Target][FiscalYTDSum]" at bounding box center [1066, 124] width 979 height 70
paste textarea "Average"
type textarea "[m2031451][Target][FiscalYTDAverage]"
click at [1521, 765] on button "Save" at bounding box center [1525, 764] width 35 height 21
